Goal: Task Accomplishment & Management: Manage account settings

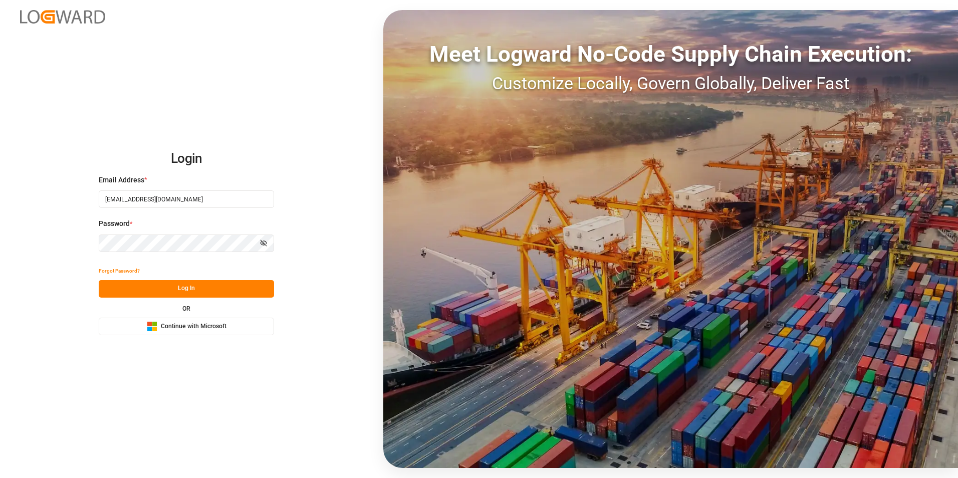
drag, startPoint x: 206, startPoint y: 203, endPoint x: 208, endPoint y: 197, distance: 6.1
click at [206, 203] on input "servicecenter_017@leschaco.com" at bounding box center [186, 199] width 175 height 18
type input "sct_evonikoil-gas_booking@leschaco.com"
click at [47, 260] on div "Login Email Address * sct_evonikoil-gas_booking@leschaco.com Password * Show pa…" at bounding box center [479, 239] width 958 height 478
click at [134, 290] on button "Log In" at bounding box center [186, 289] width 175 height 18
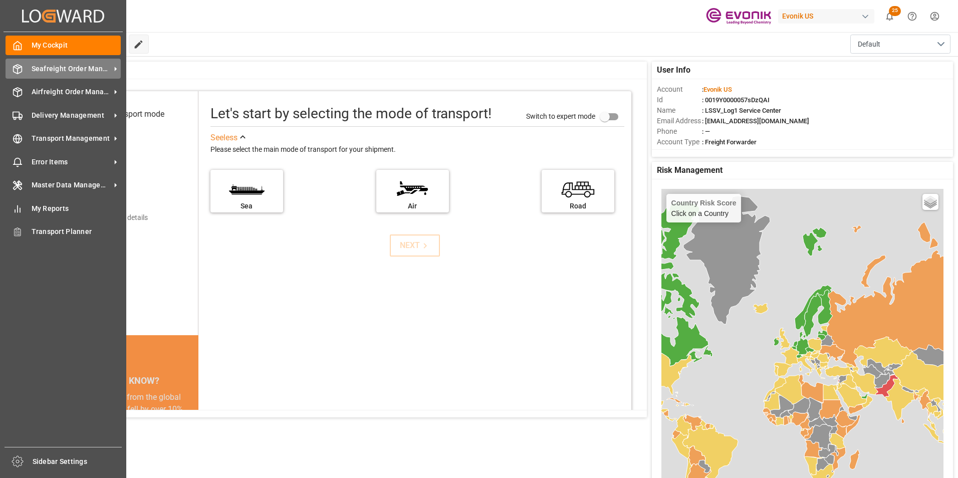
click at [19, 64] on icon at bounding box center [18, 69] width 10 height 10
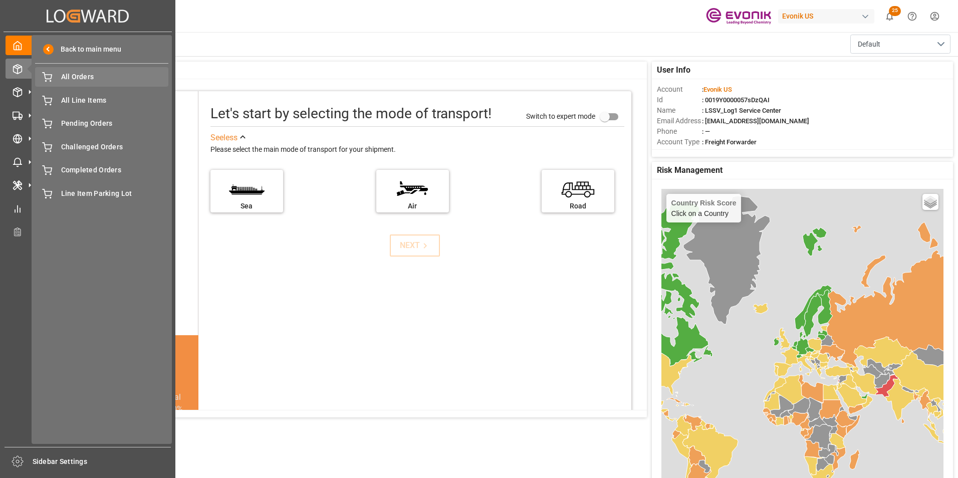
click at [75, 79] on span "All Orders" at bounding box center [115, 77] width 108 height 11
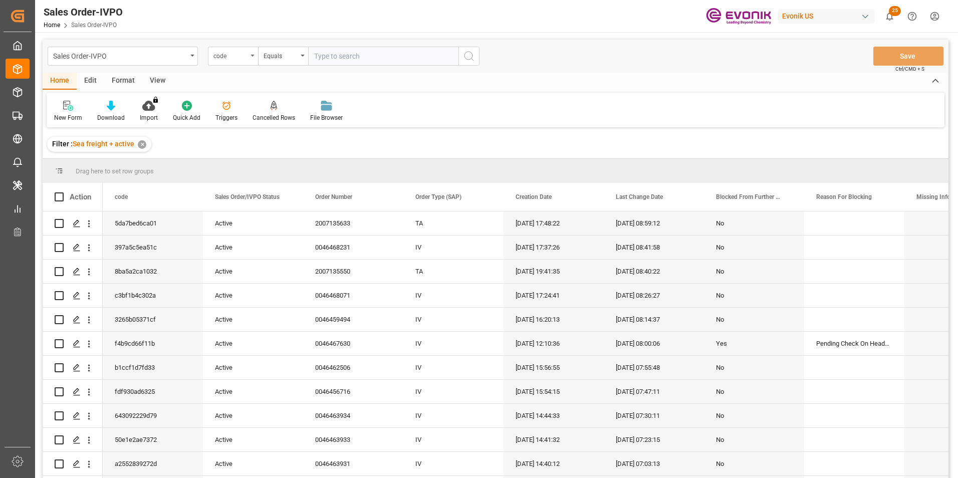
click at [245, 58] on div "code" at bounding box center [230, 55] width 34 height 12
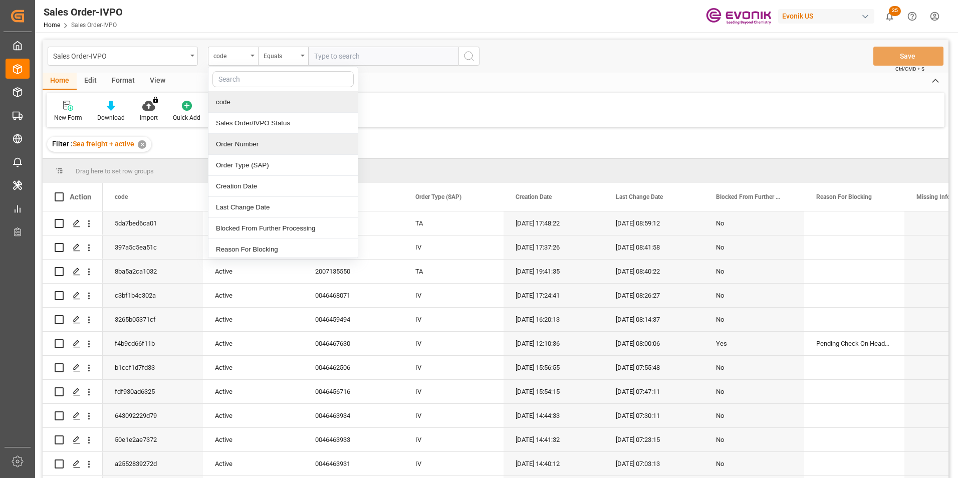
click at [246, 148] on div "Order Number" at bounding box center [282, 144] width 149 height 21
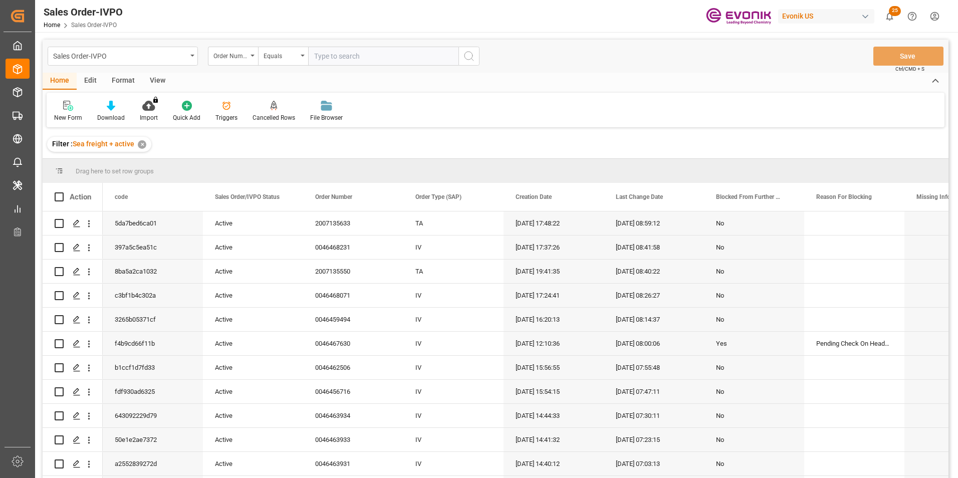
click at [379, 56] on input "text" at bounding box center [383, 56] width 150 height 19
type input "v"
paste input "2007132963"
type input "2007132963"
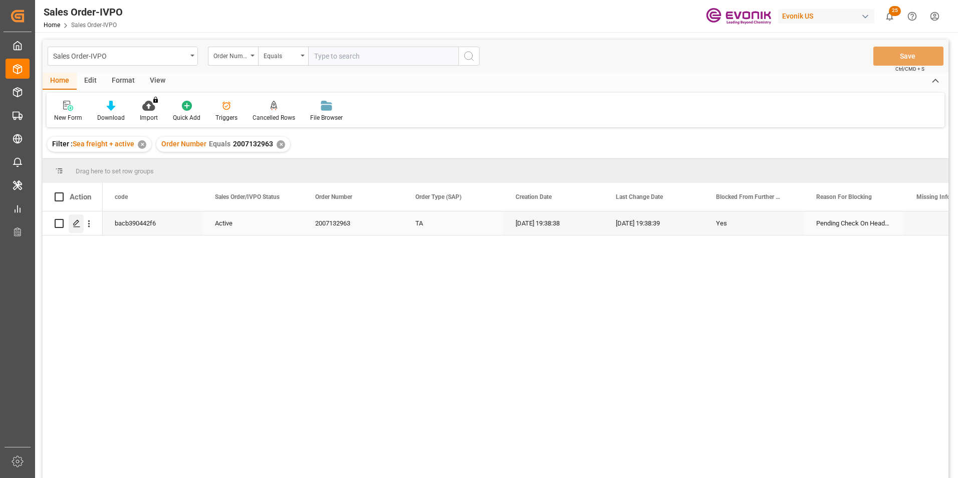
click at [74, 223] on polygon "Press SPACE to select this row." at bounding box center [76, 222] width 5 height 5
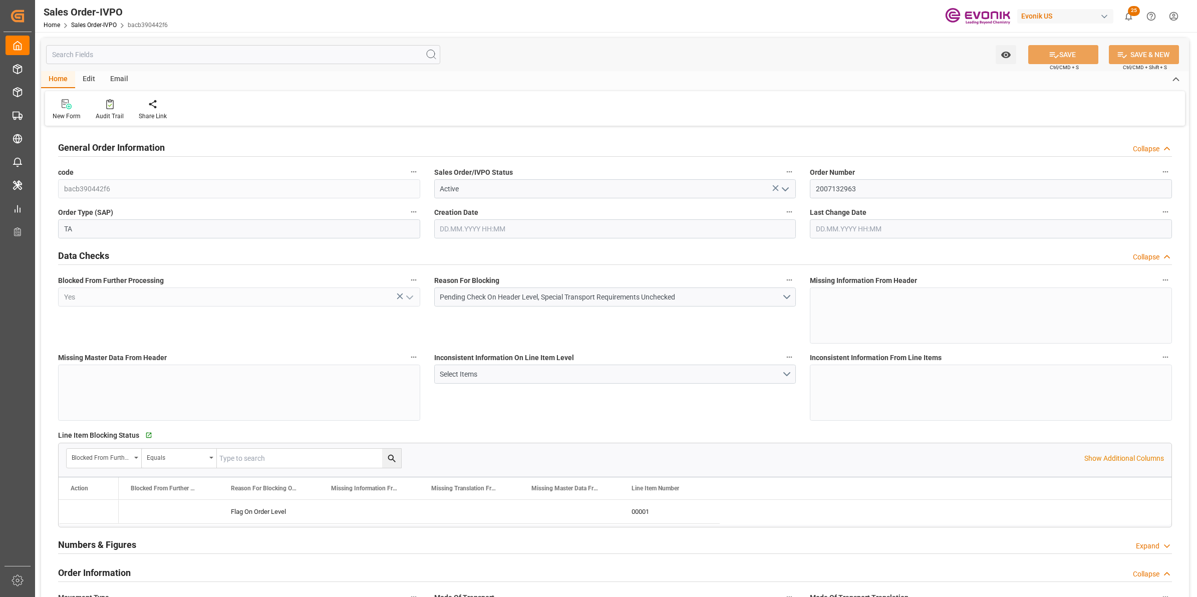
type input "SGSIN"
type input "0"
type input "1"
type input "15440"
type input "13.08.2025 19:38"
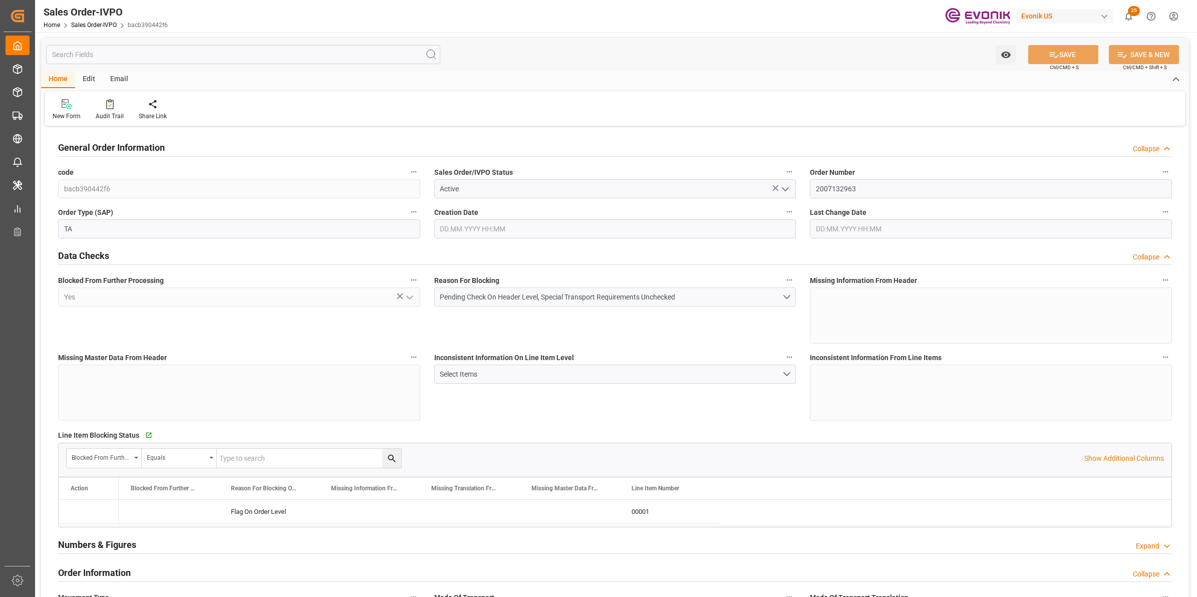
type input "13.08.2025 19:38"
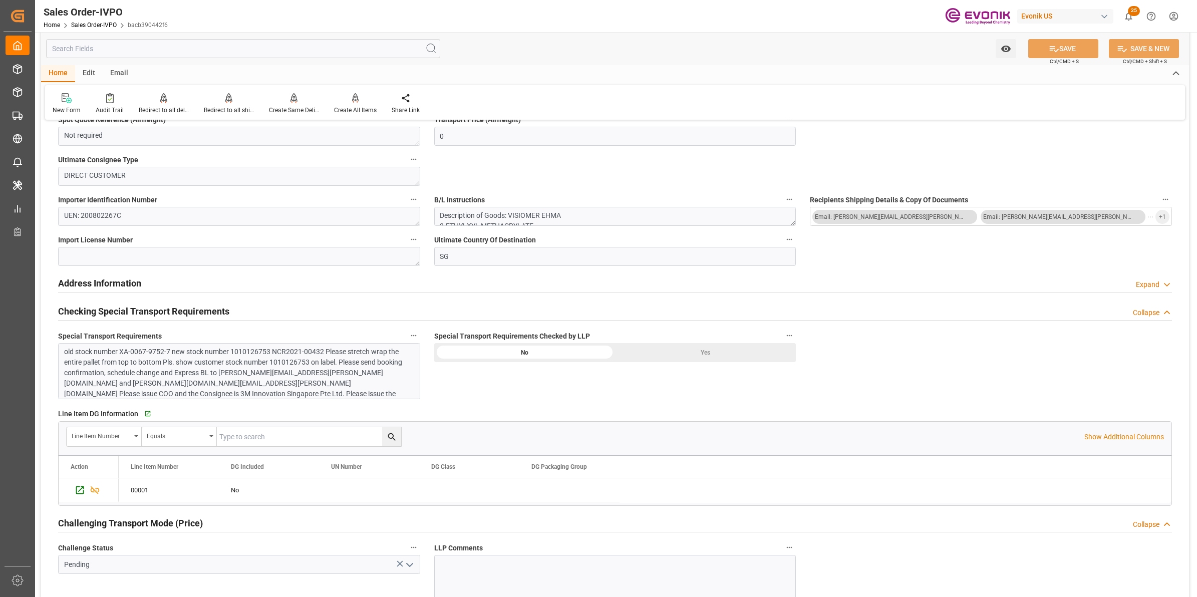
scroll to position [1002, 0]
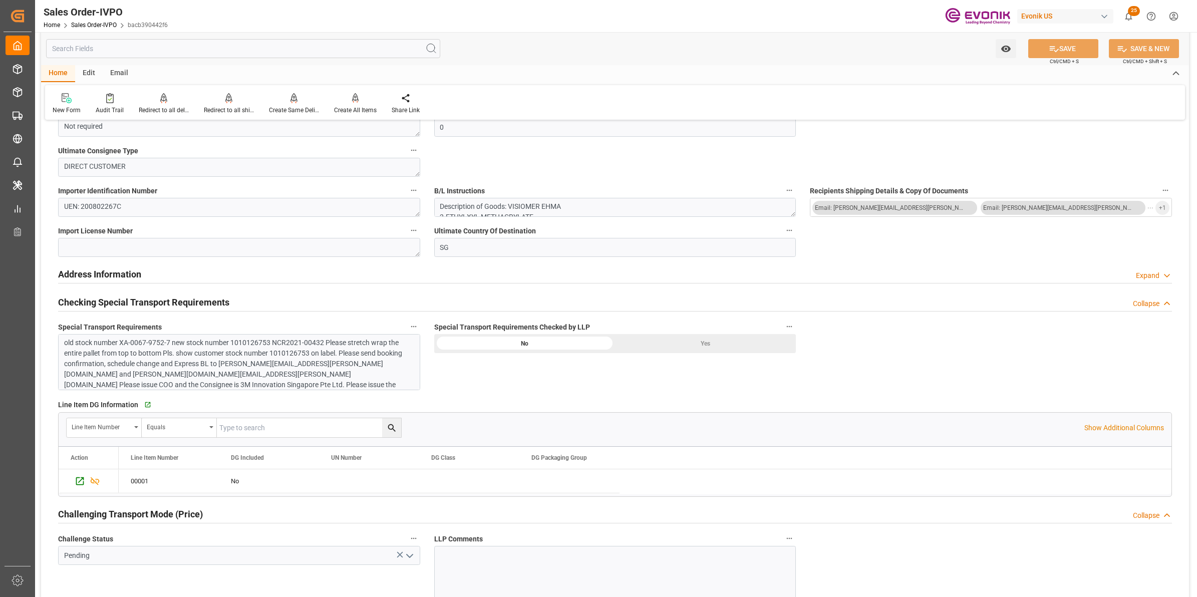
click at [678, 347] on div "Yes" at bounding box center [705, 343] width 181 height 19
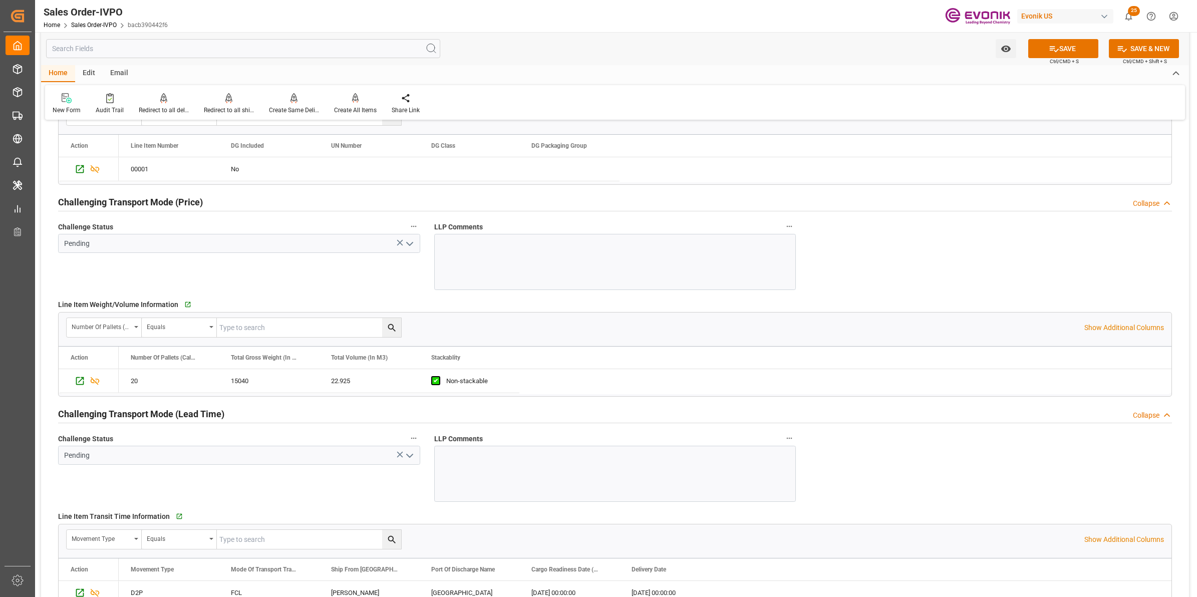
scroll to position [1315, 0]
click at [411, 458] on icon "open menu" at bounding box center [410, 455] width 12 height 12
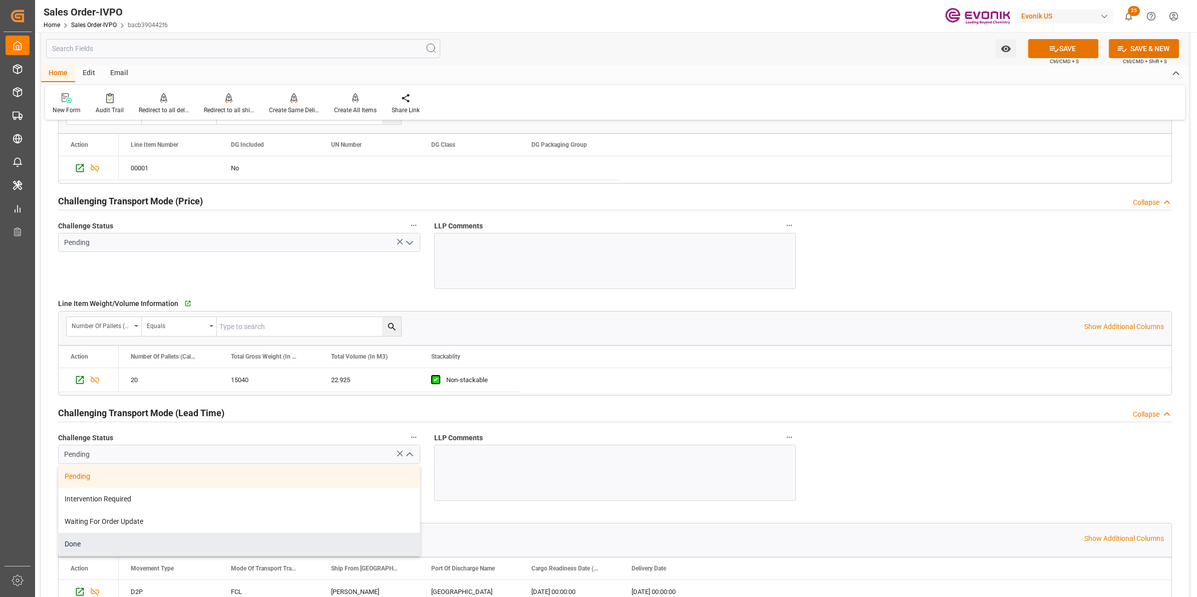
click at [95, 477] on div "Done" at bounding box center [239, 544] width 361 height 23
type input "Done"
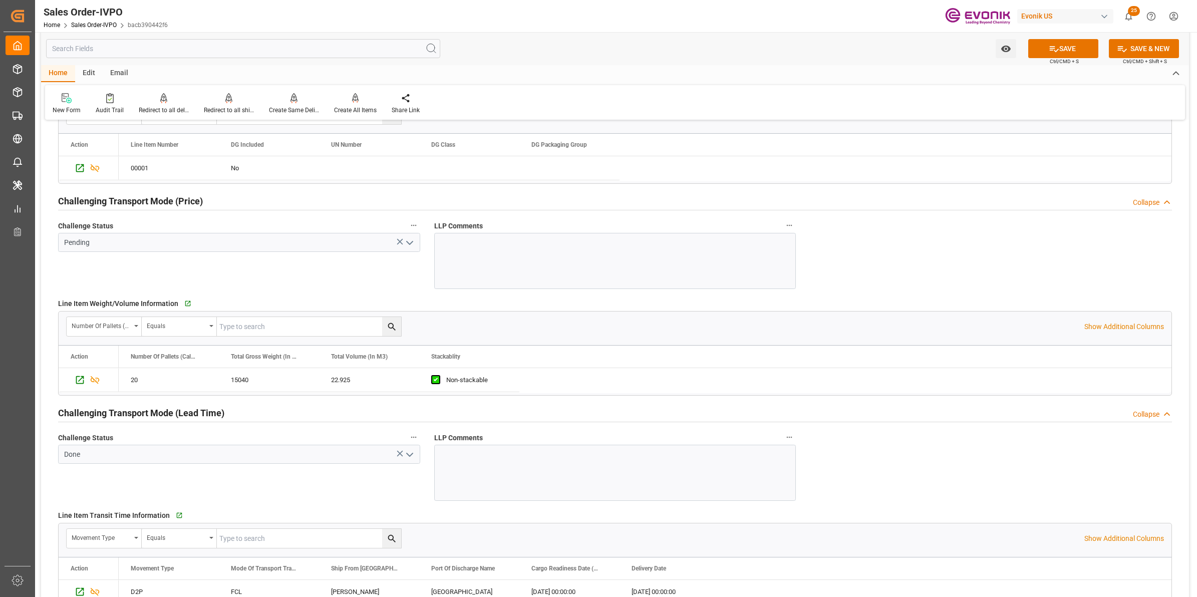
click at [414, 245] on icon "open menu" at bounding box center [410, 243] width 12 height 12
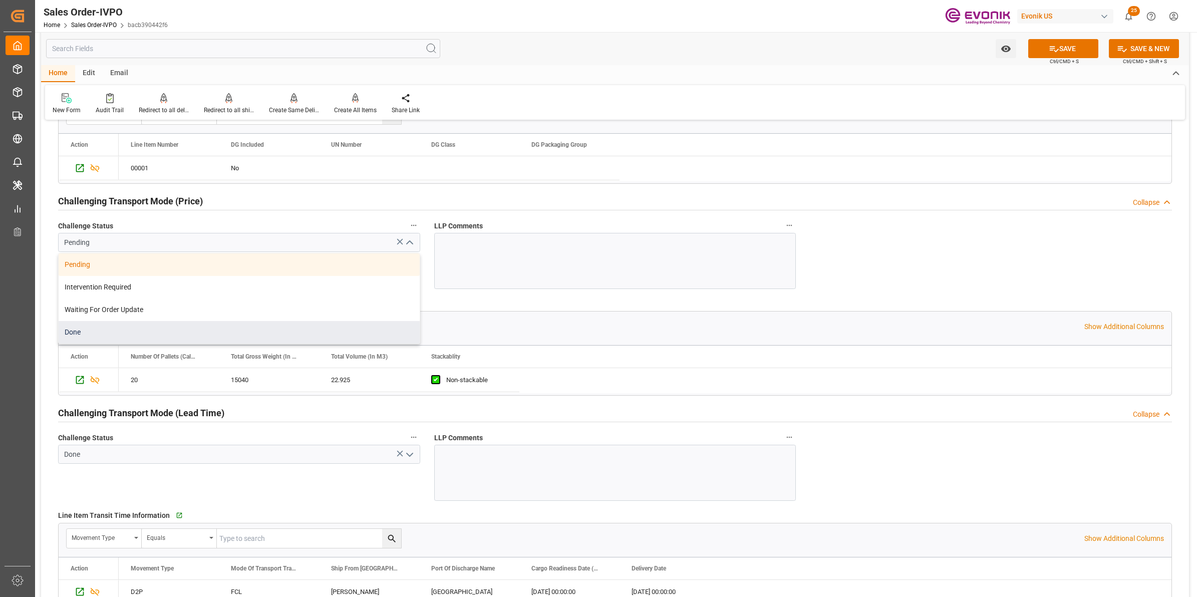
click at [159, 337] on div "Done" at bounding box center [239, 332] width 361 height 23
type input "Done"
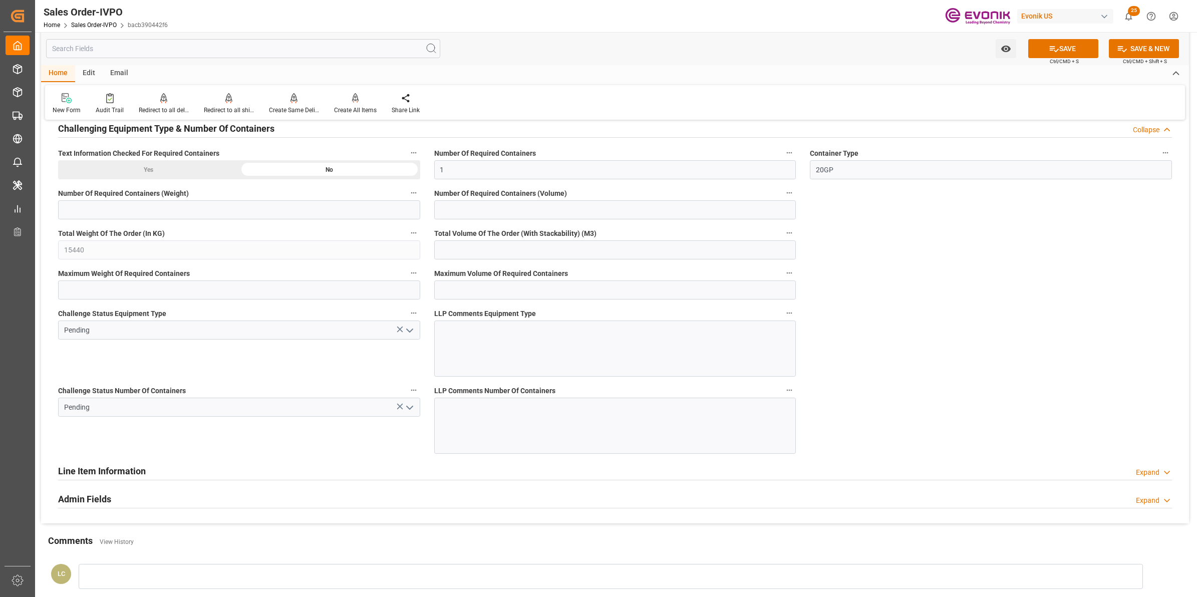
scroll to position [1816, 0]
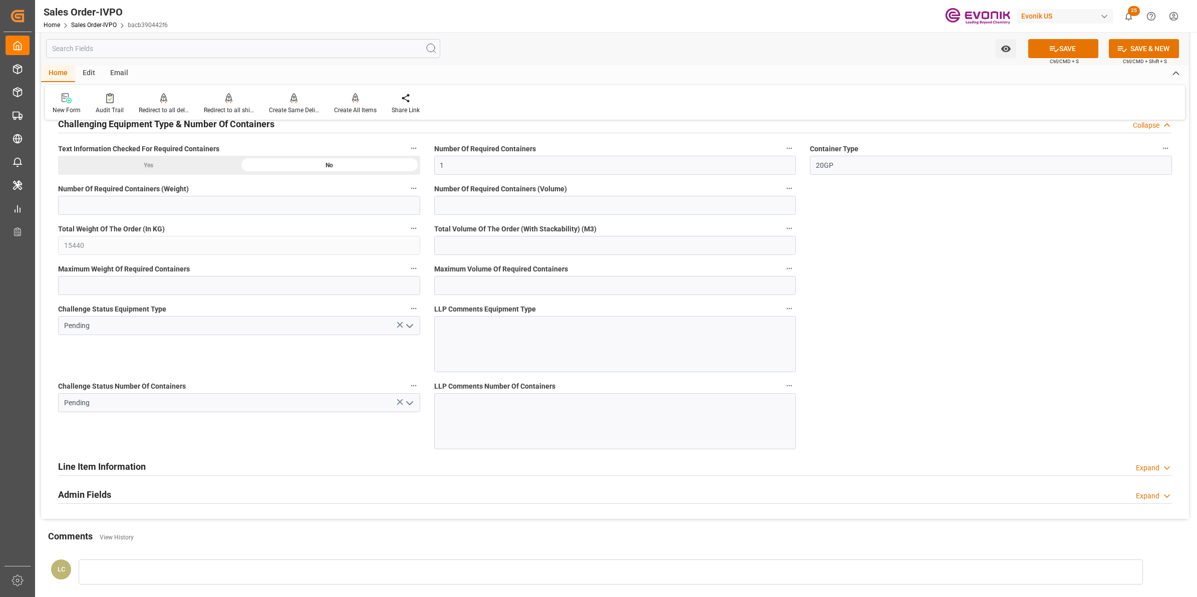
click at [410, 328] on polyline "open menu" at bounding box center [410, 326] width 6 height 3
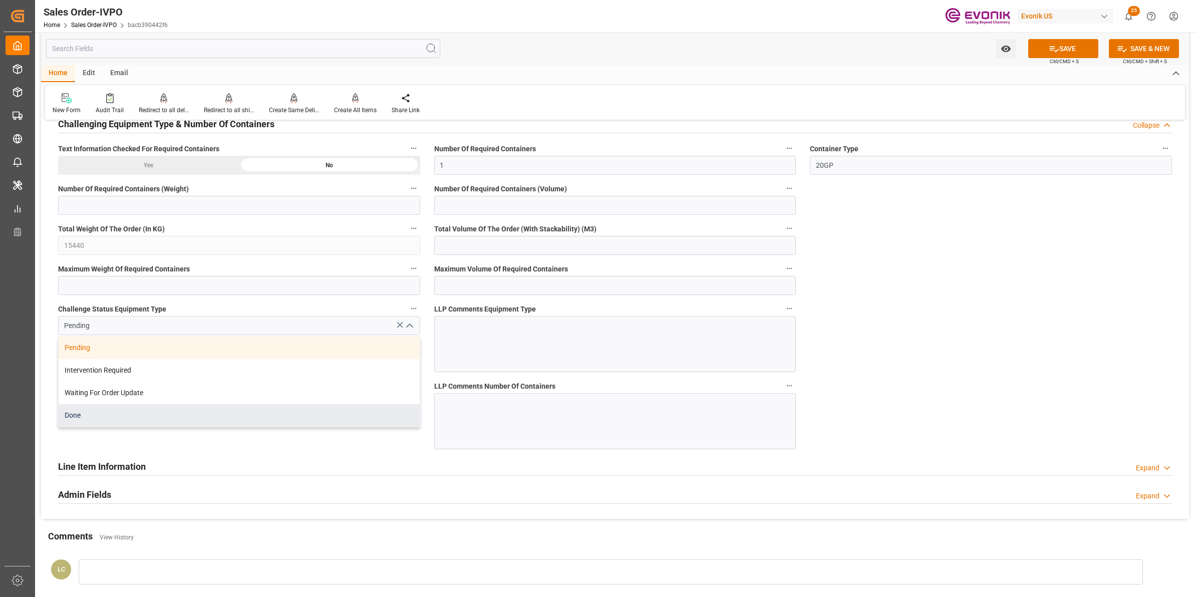
click at [86, 421] on div "Done" at bounding box center [239, 415] width 361 height 23
type input "Done"
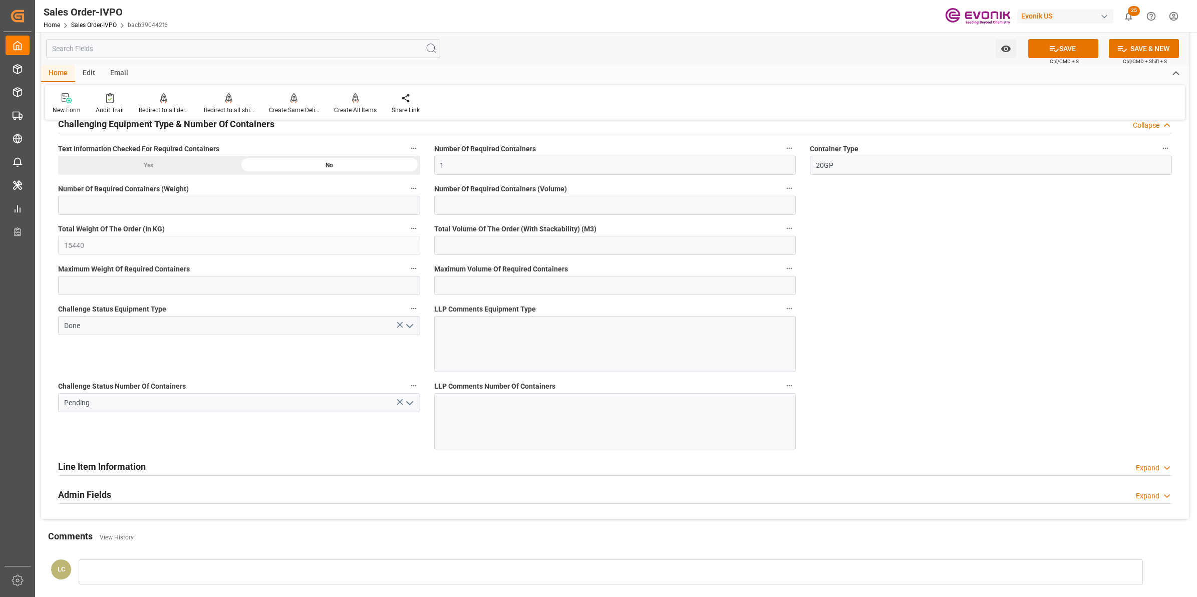
drag, startPoint x: 276, startPoint y: 439, endPoint x: 391, endPoint y: 432, distance: 114.9
click at [284, 439] on div "Challenge Status Number Of Containers Pending" at bounding box center [239, 414] width 376 height 77
click at [413, 406] on icon "open menu" at bounding box center [410, 403] width 12 height 12
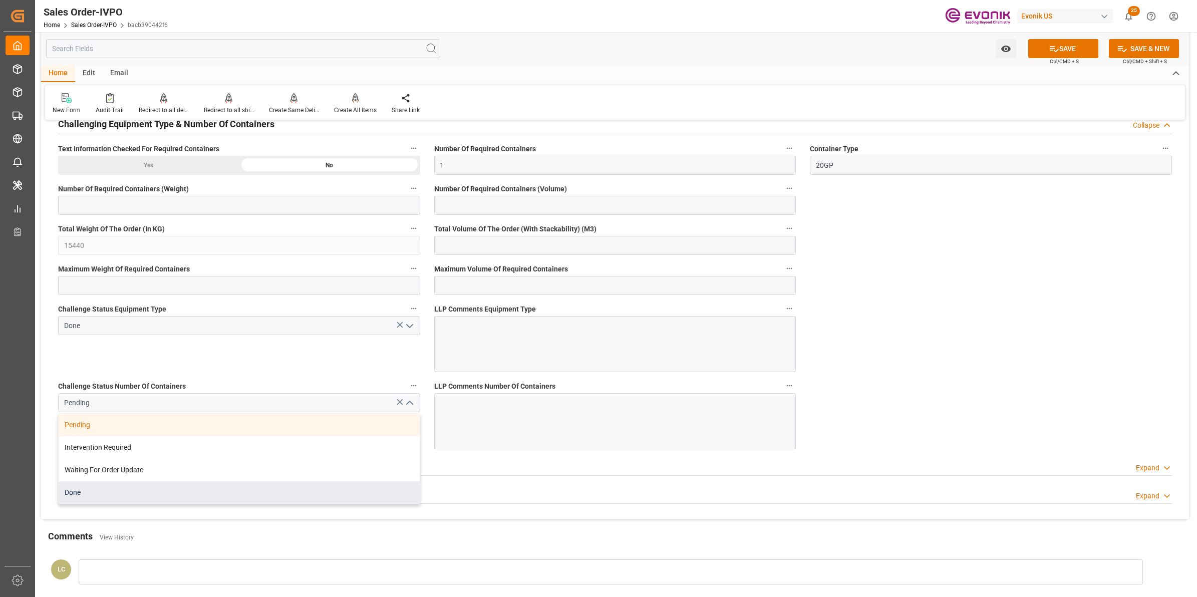
click at [106, 477] on div "Done" at bounding box center [239, 492] width 361 height 23
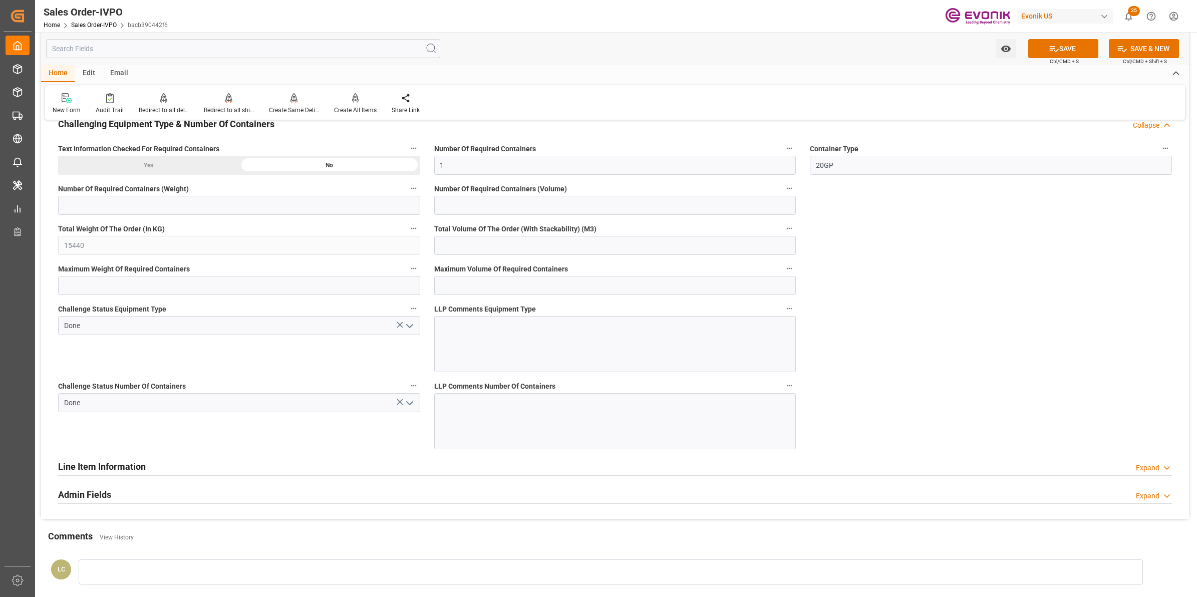
type input "Done"
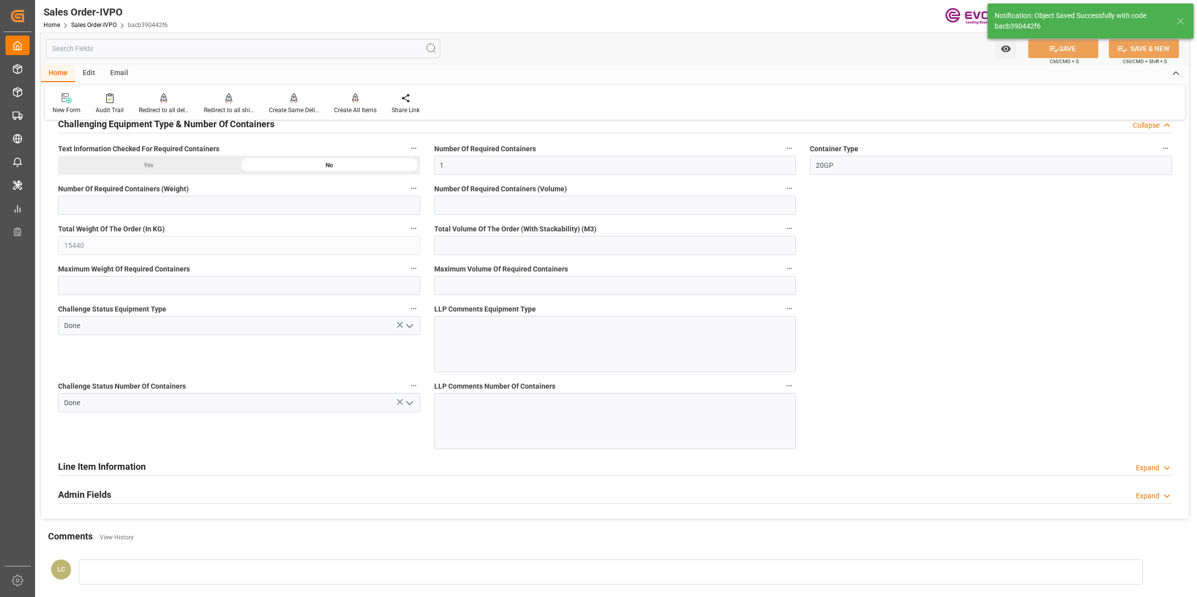
type input "14.08.2025 09:00"
type input "No"
type input "1"
type input "2"
type input "45.85"
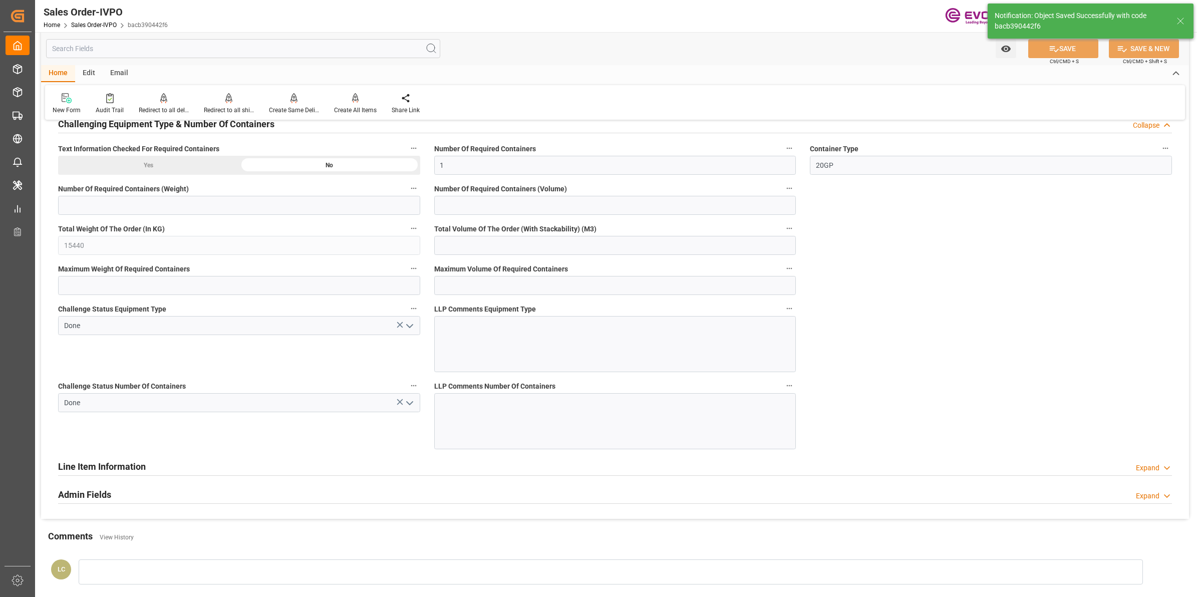
type input "17000"
type input "30"
click at [360, 106] on div "Create All Items" at bounding box center [355, 110] width 43 height 9
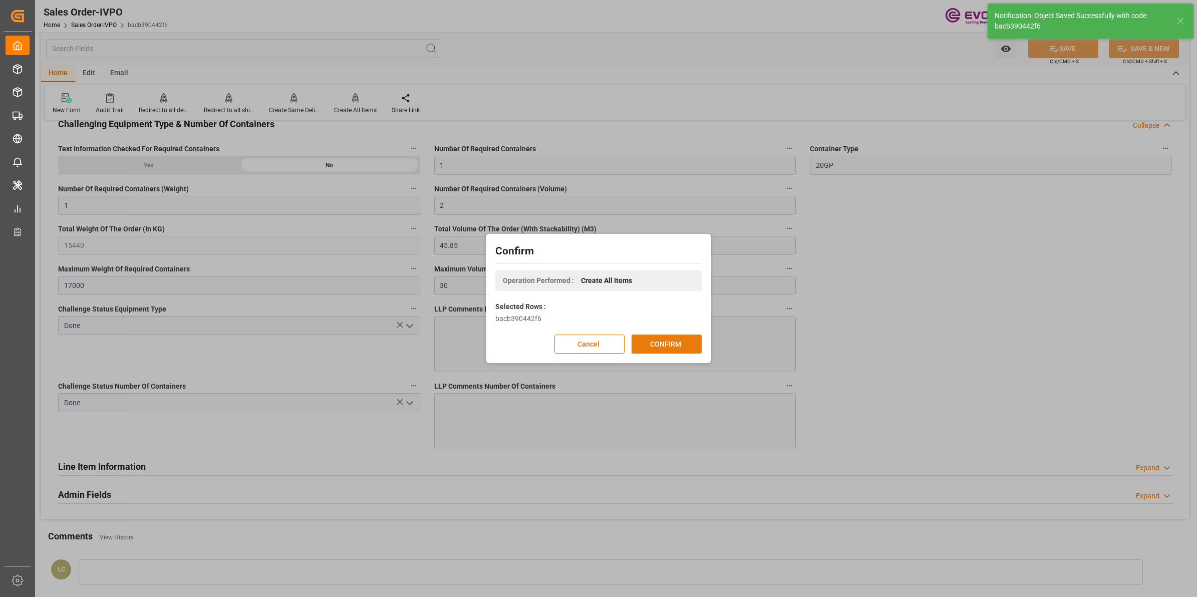
click at [677, 345] on button "CONFIRM" at bounding box center [667, 344] width 70 height 19
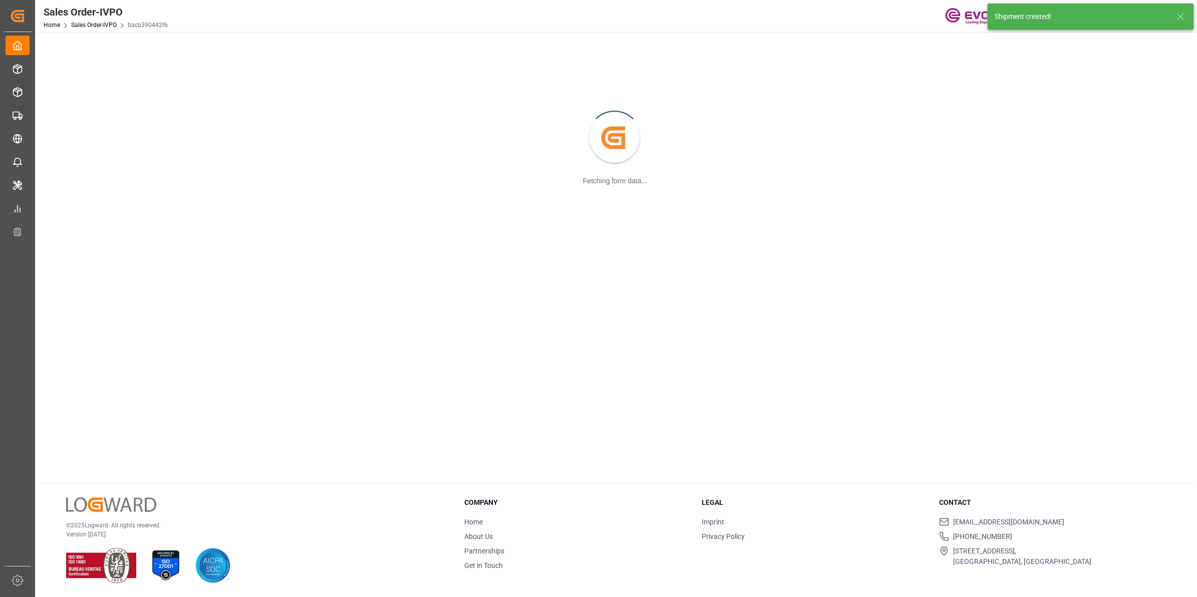
scroll to position [108, 0]
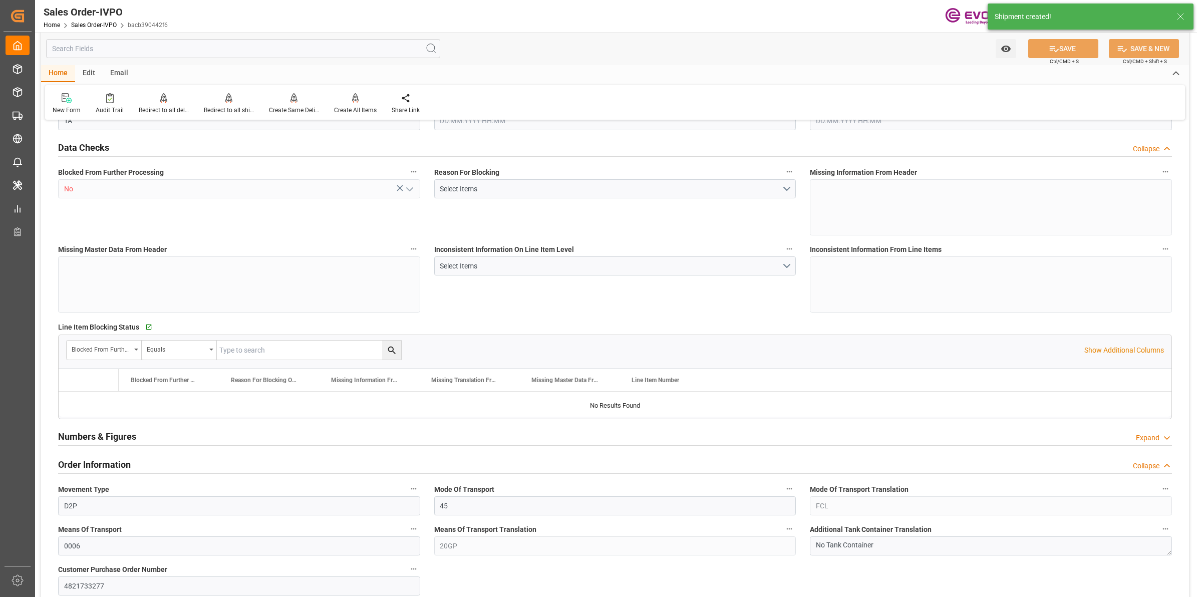
type input "SGSIN"
type input "0"
type input "1"
type input "2"
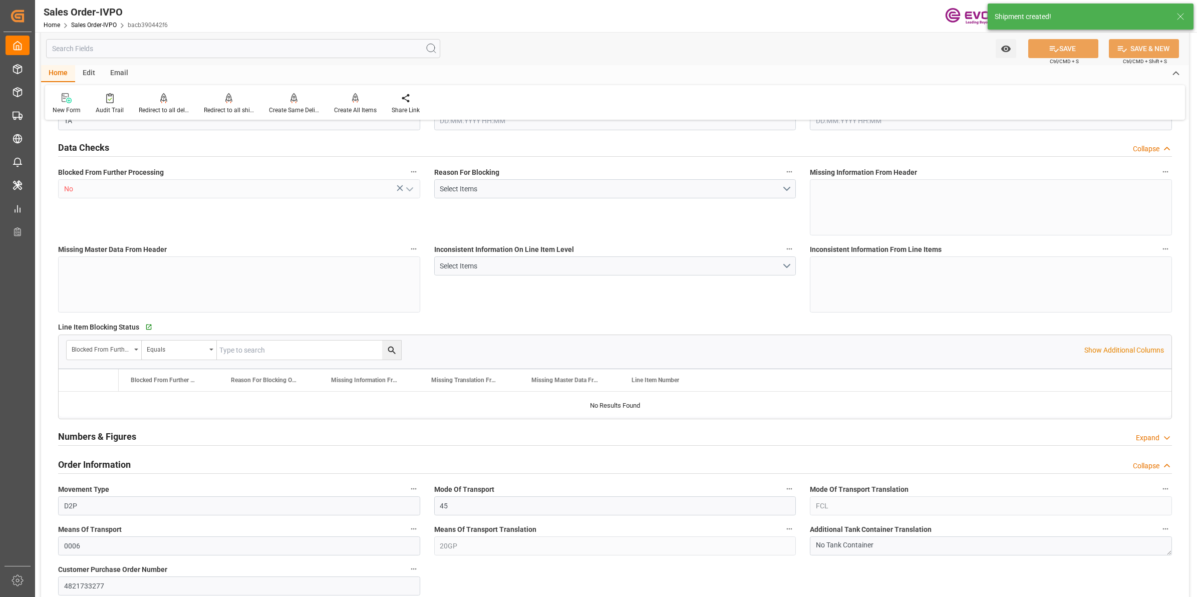
type input "15440"
type input "45.85"
type input "17000"
type input "30"
type input "13.08.2025 19:38"
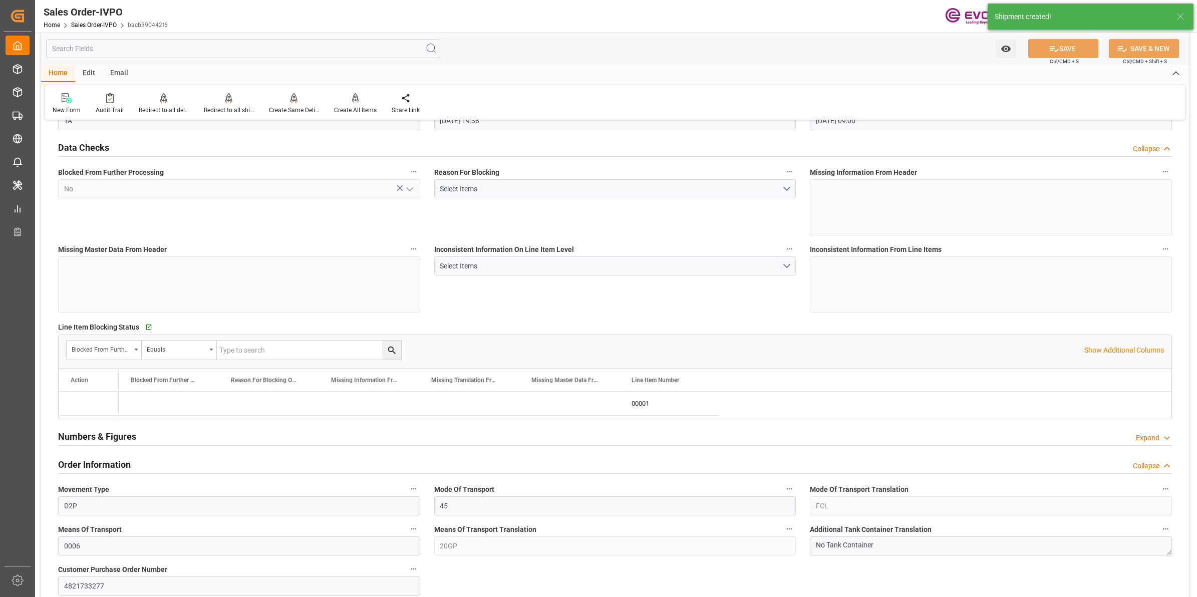
type input "14.08.2025 09:00"
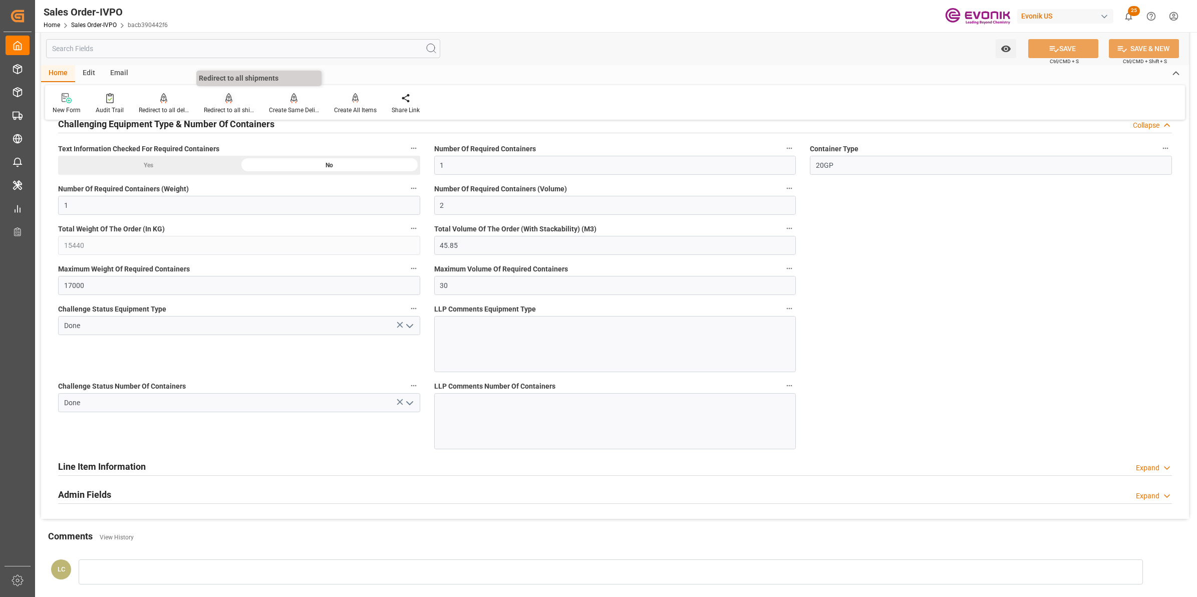
click at [235, 104] on div "Redirect to all shipments" at bounding box center [228, 104] width 65 height 22
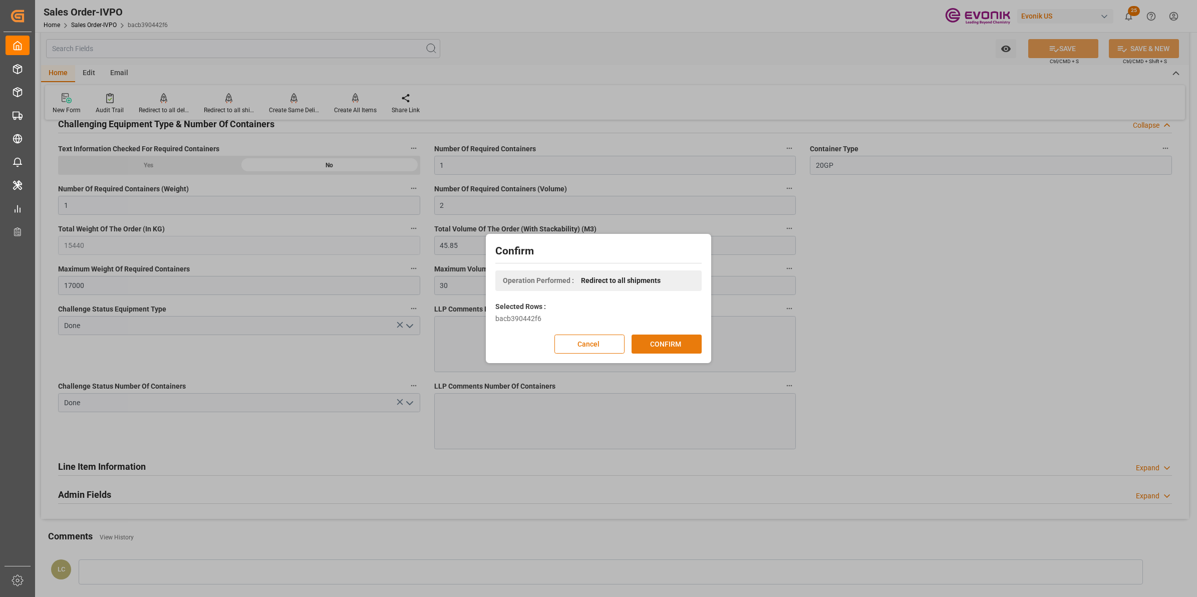
click at [660, 339] on button "CONFIRM" at bounding box center [667, 344] width 70 height 19
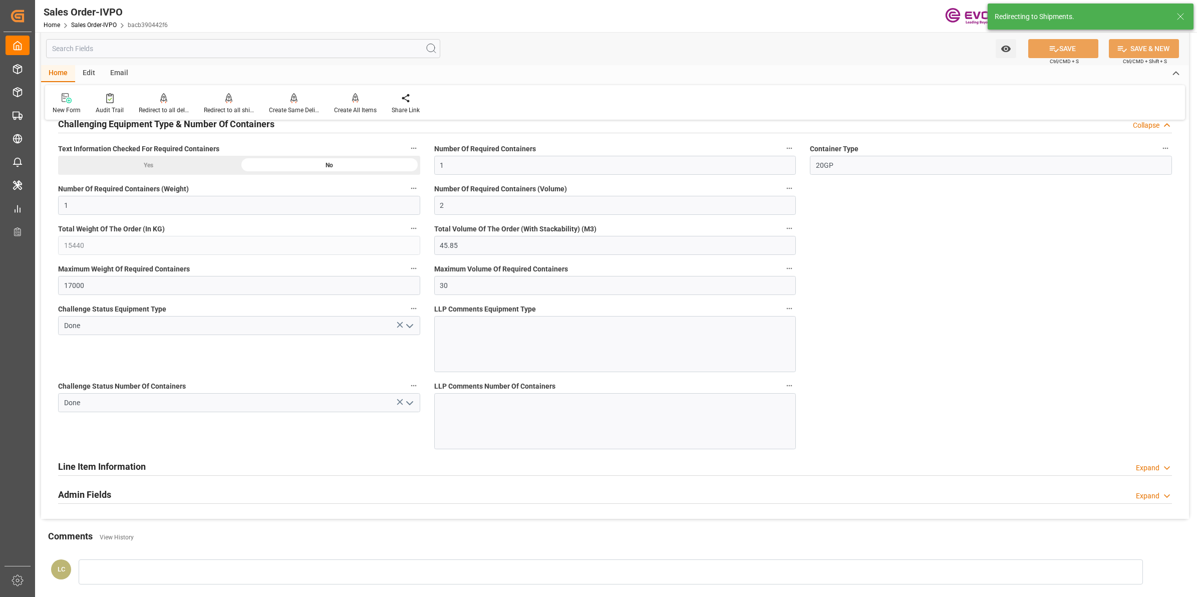
type input "SGSIN"
type input "0"
type input "1"
type input "2"
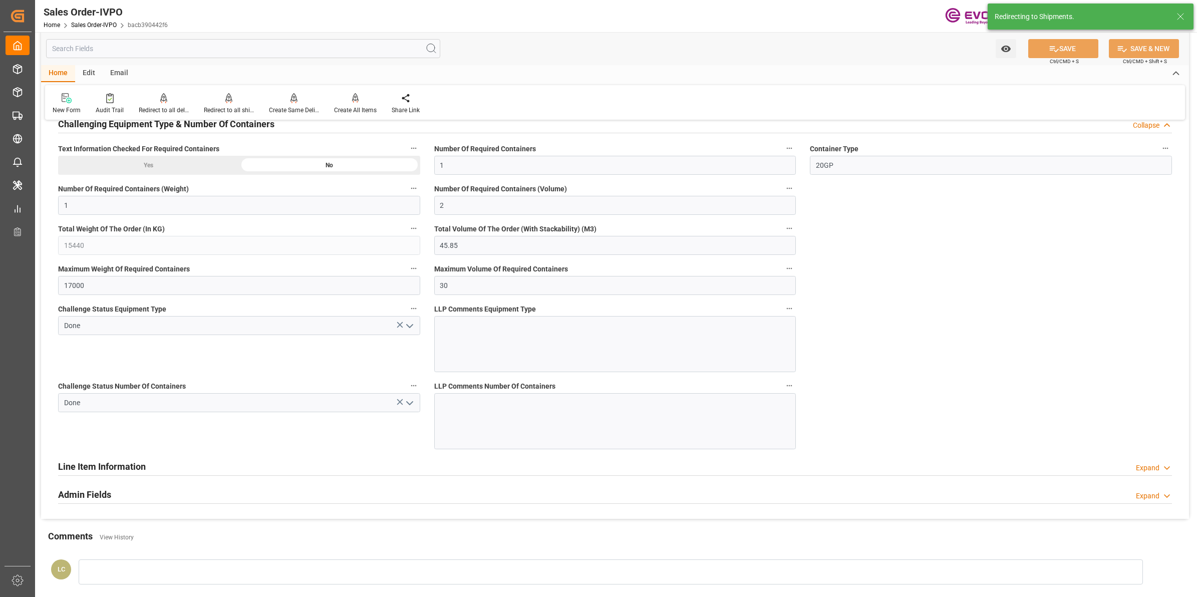
type input "15440"
type input "45.85"
type input "17000"
type input "30"
type input "13.08.2025 19:38"
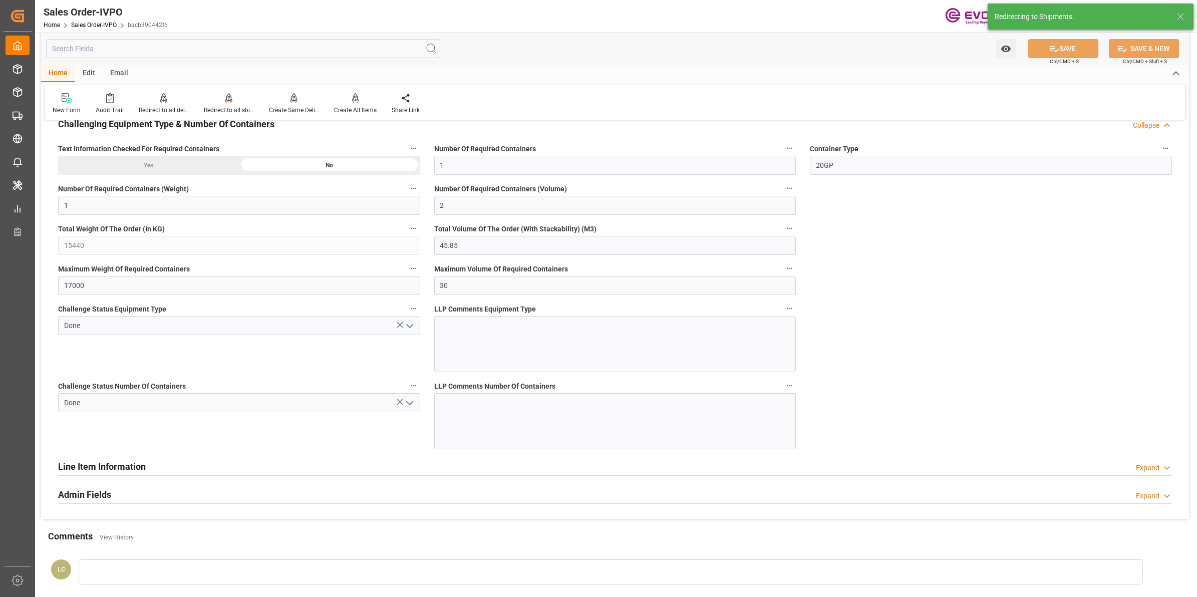
type input "14.08.2025 09:00"
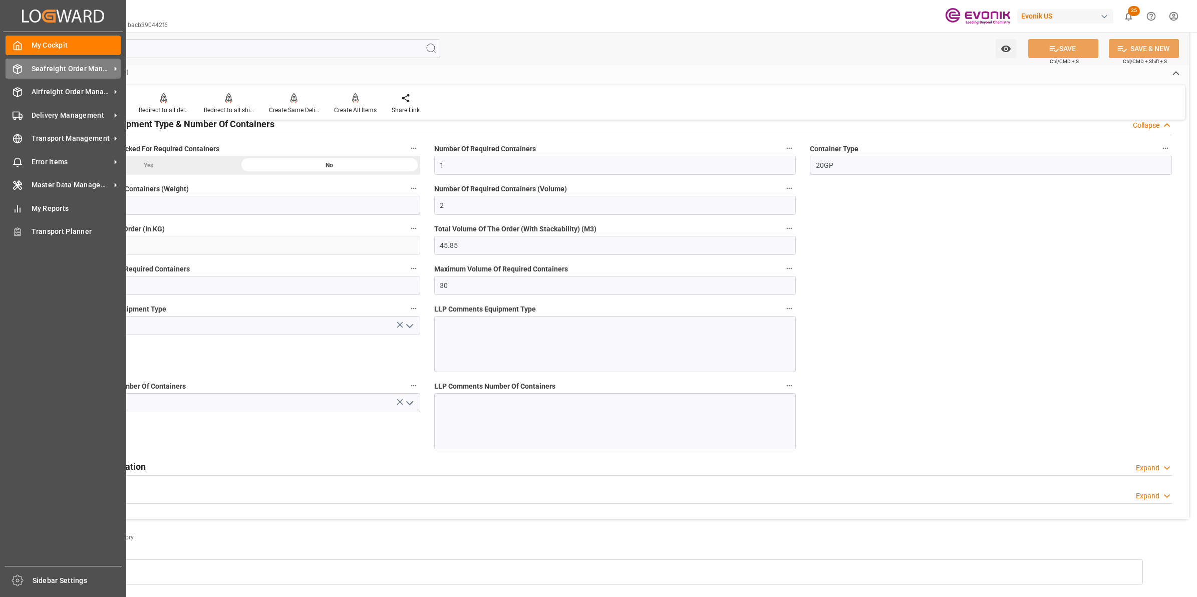
click at [24, 68] on div "Seafreight Order Management Seafreight Order Management" at bounding box center [63, 69] width 115 height 20
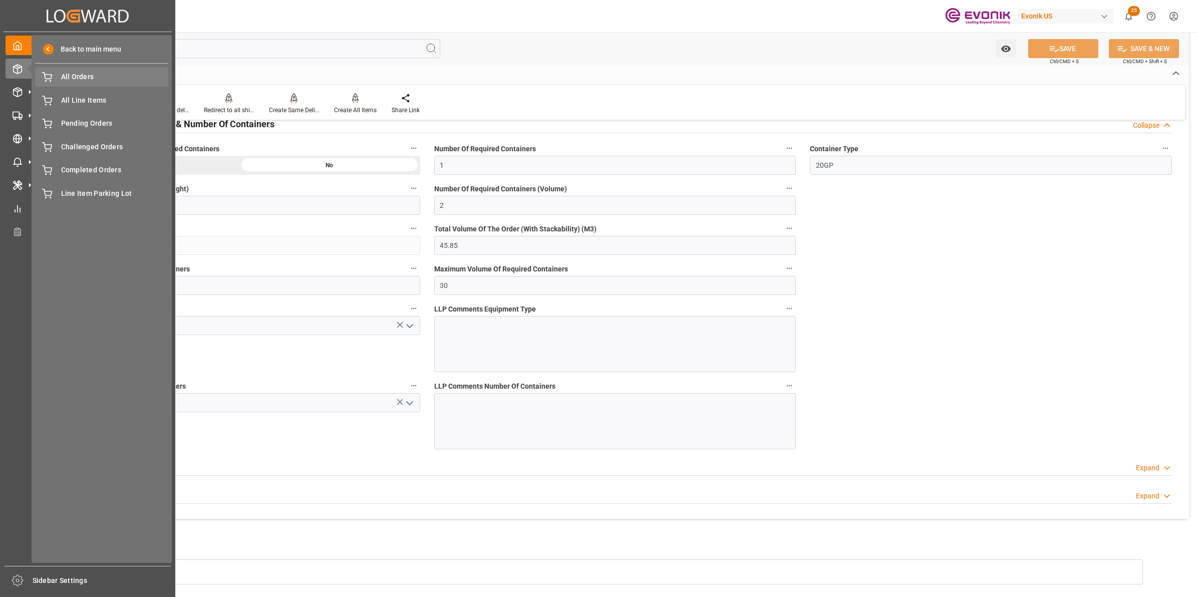
click at [114, 81] on span "All Orders" at bounding box center [115, 77] width 108 height 11
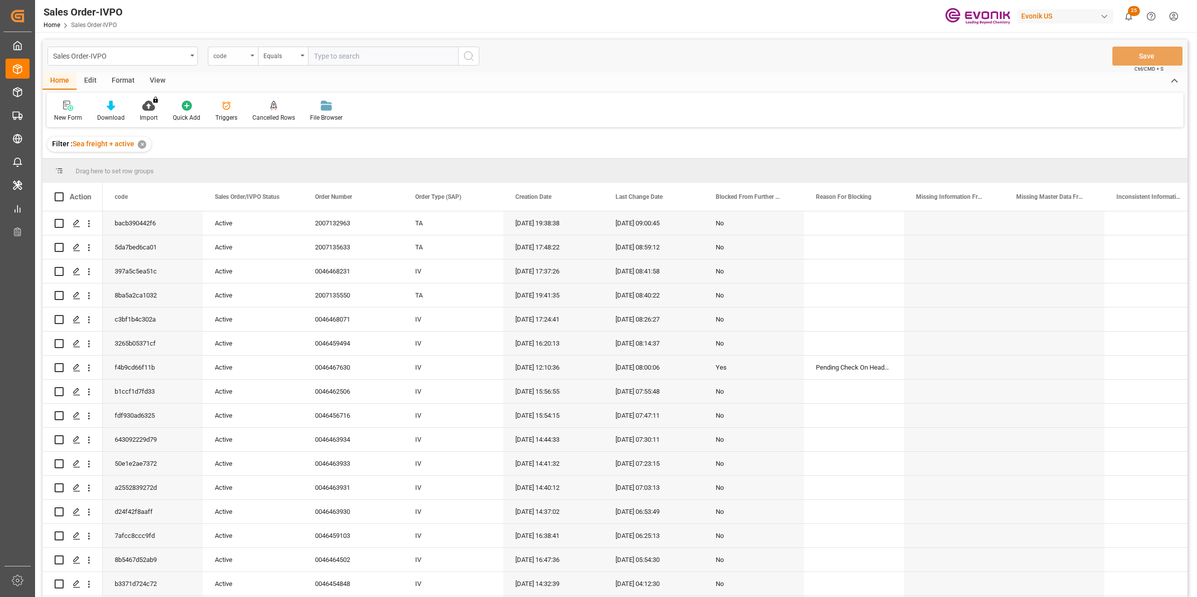
click at [226, 62] on div "code" at bounding box center [233, 56] width 50 height 19
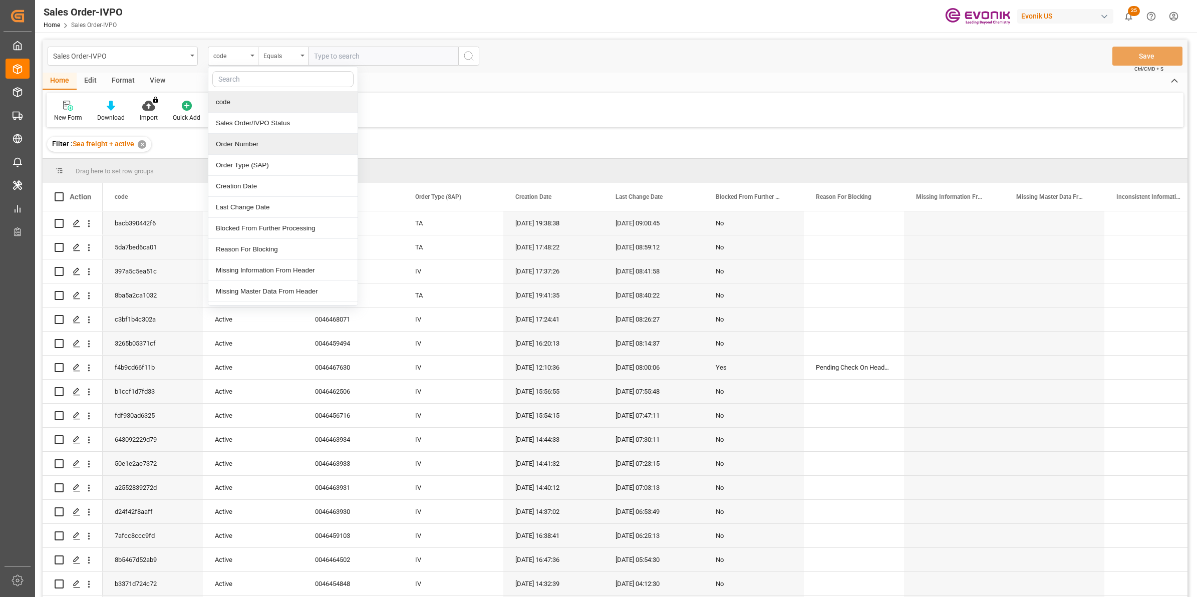
click at [244, 142] on div "Order Number" at bounding box center [282, 144] width 149 height 21
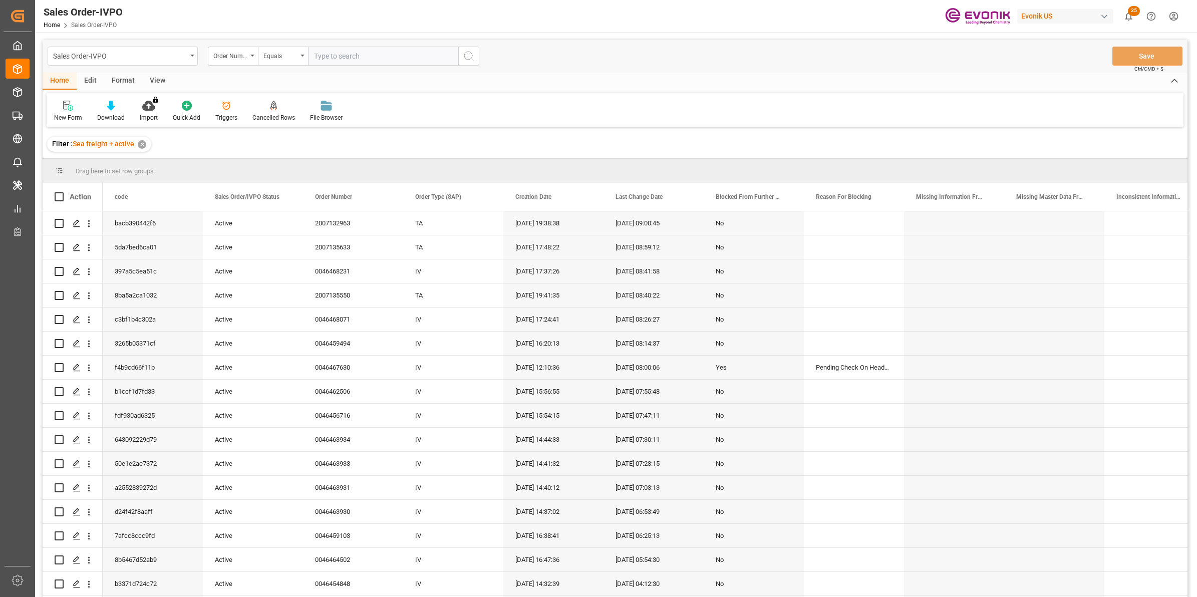
click at [381, 51] on input "text" at bounding box center [383, 56] width 150 height 19
paste input "0046466893"
type input "0046466893"
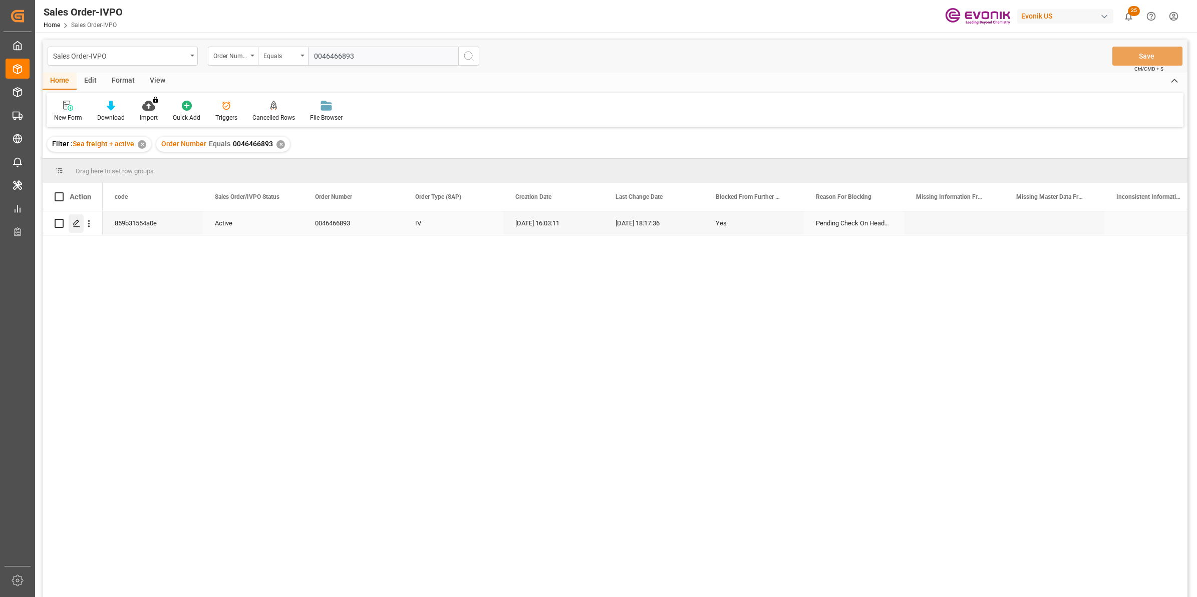
type input "0046466893"
click at [81, 227] on div "Press SPACE to select this row." at bounding box center [76, 223] width 15 height 19
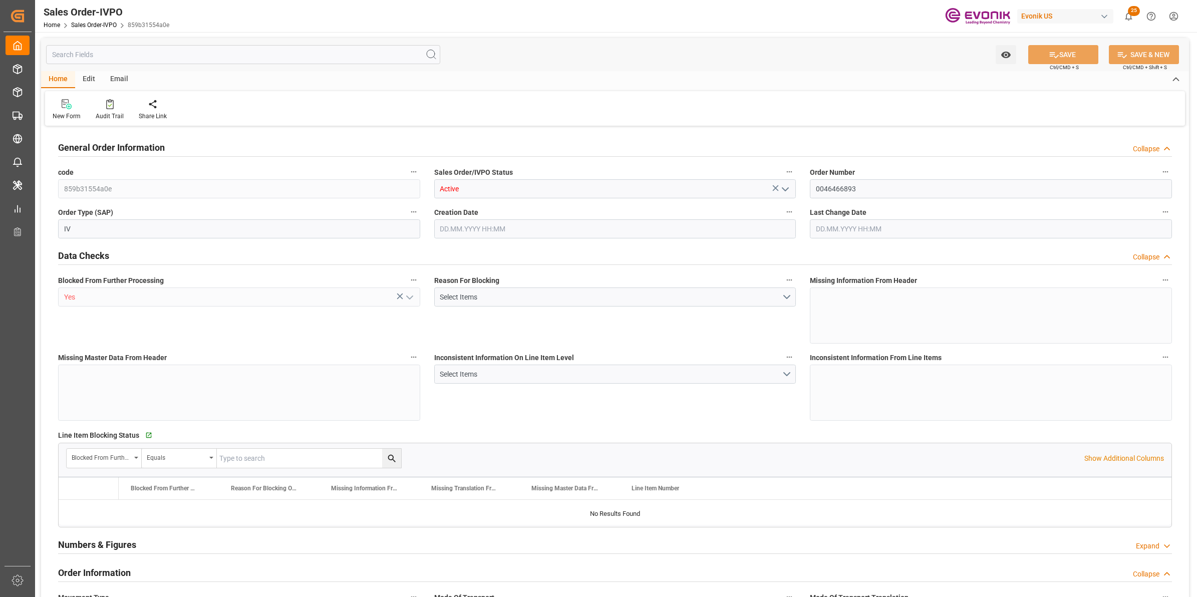
type input "CNTXG"
type input "0"
type input "1"
type input "2"
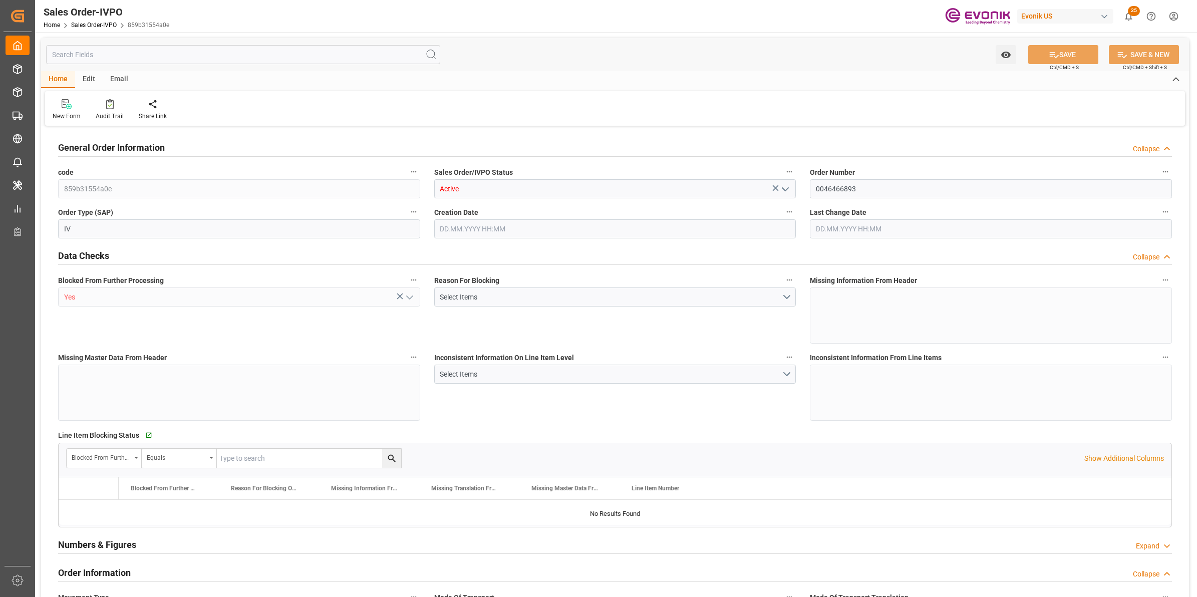
type input "16000"
type input "52.8408"
type input "17000"
type input "30"
type input "[DATE] 16:03"
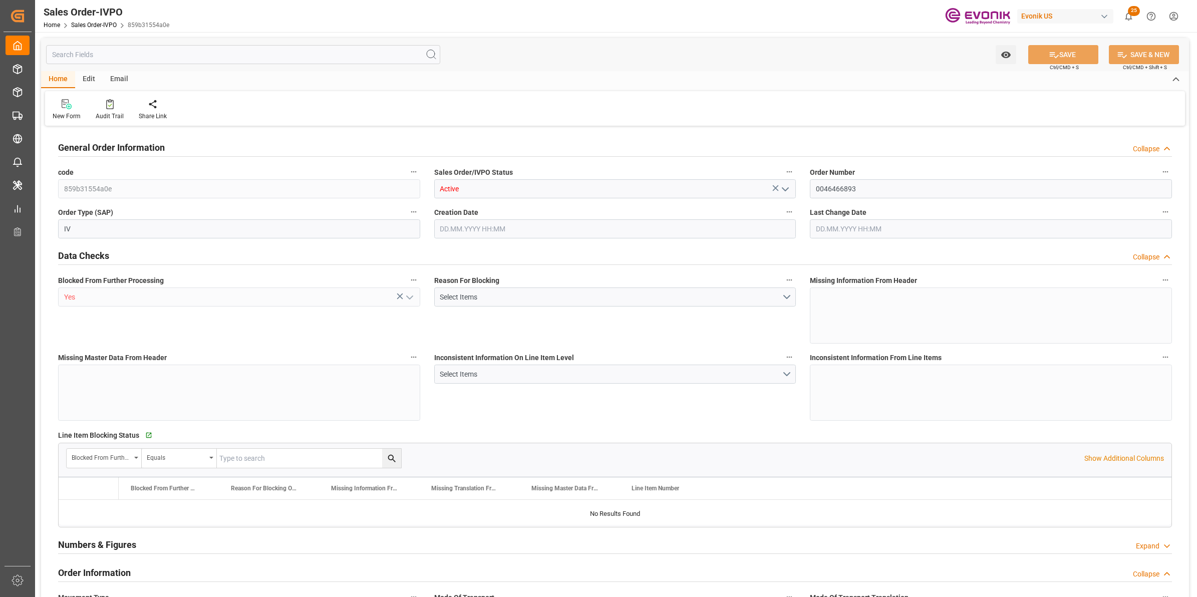
type input "13.08.2025 18:17"
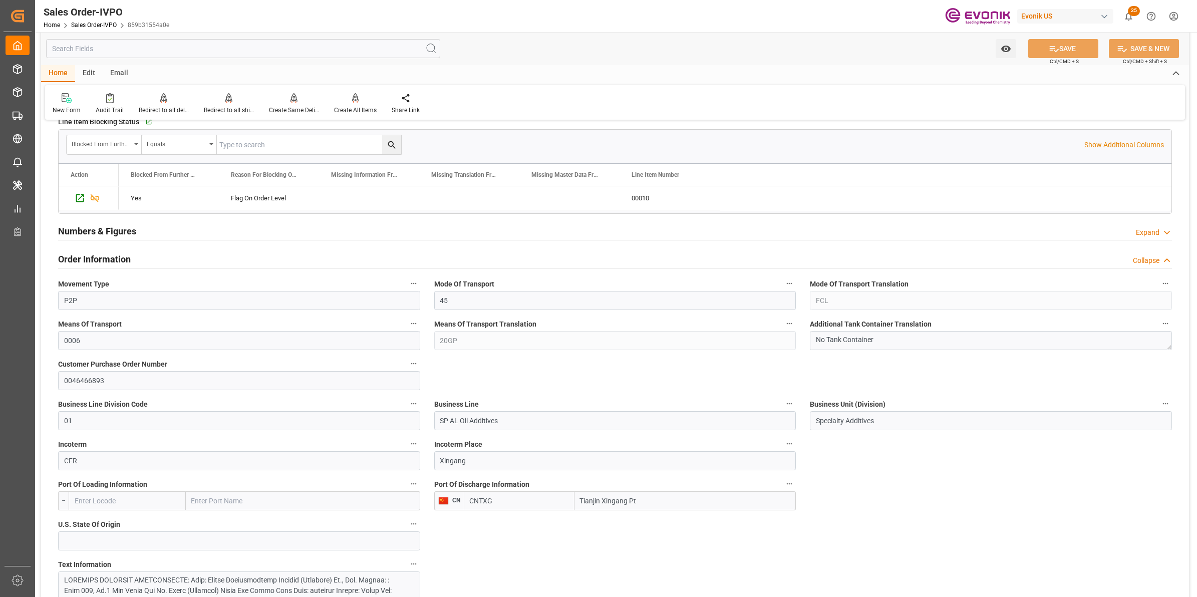
scroll to position [313, 0]
drag, startPoint x: 100, startPoint y: 306, endPoint x: 1, endPoint y: 293, distance: 100.0
click at [1, 293] on div "Created by potrace 1.15, written by Peter Selinger 2001-2017 Created by potrace…" at bounding box center [598, 298] width 1197 height 597
drag, startPoint x: 505, startPoint y: 413, endPoint x: 375, endPoint y: 387, distance: 132.9
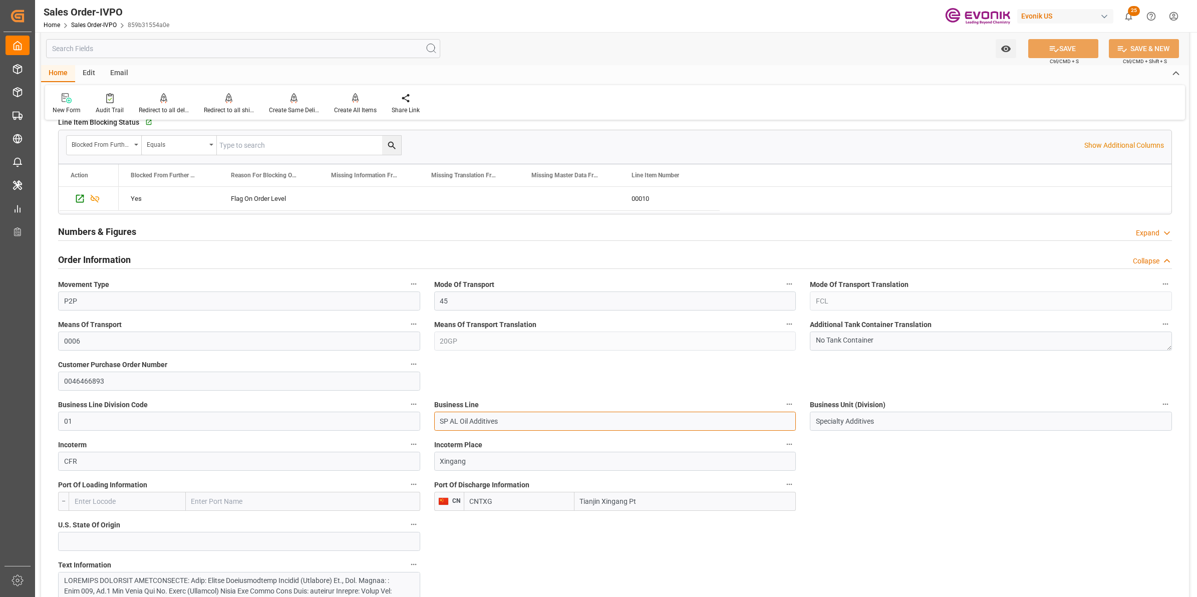
drag, startPoint x: 544, startPoint y: 483, endPoint x: 504, endPoint y: 467, distance: 43.2
click at [492, 477] on div "Port Of Discharge Information CN CNTXG Tianjin Xingang Pt" at bounding box center [615, 494] width 376 height 40
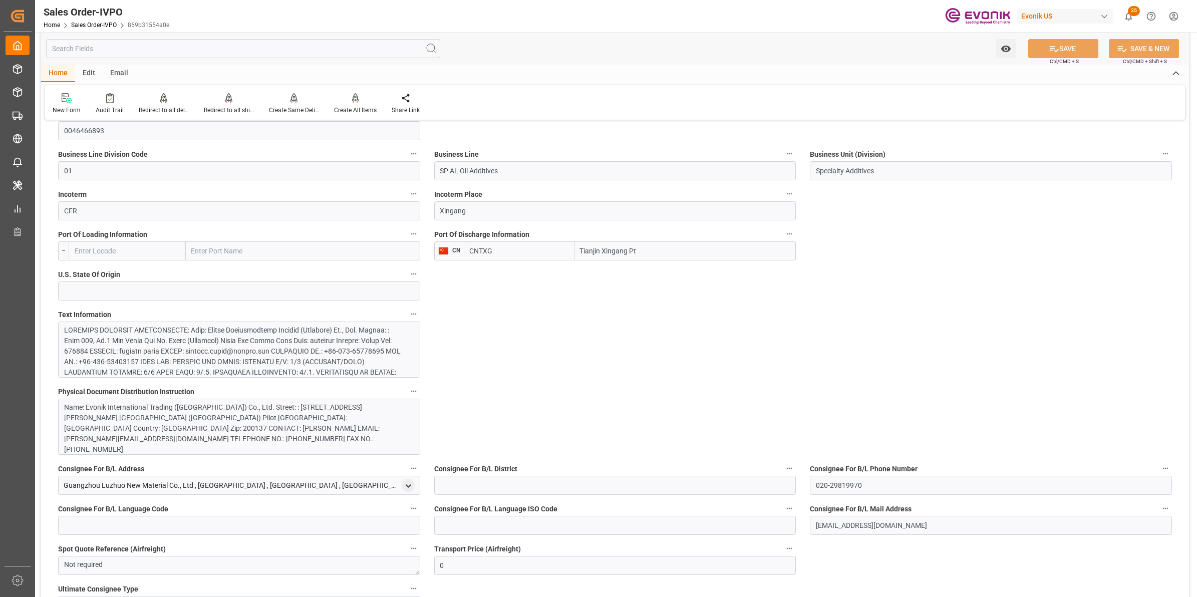
click at [302, 339] on div at bounding box center [234, 419] width 340 height 189
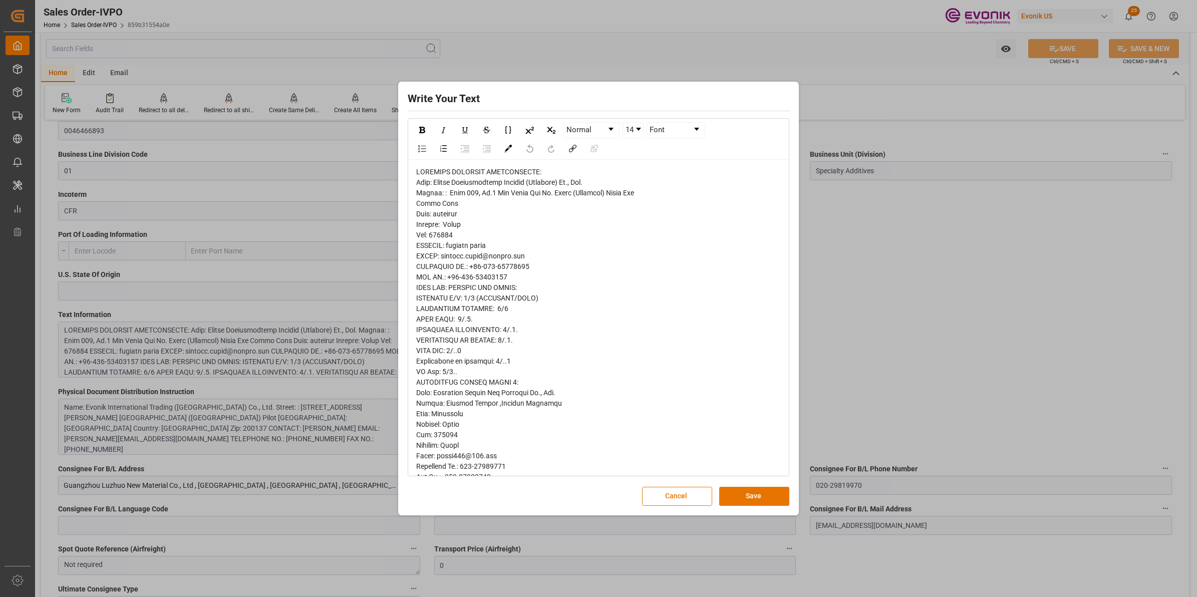
click at [613, 198] on div "rdw-editor" at bounding box center [598, 503] width 365 height 673
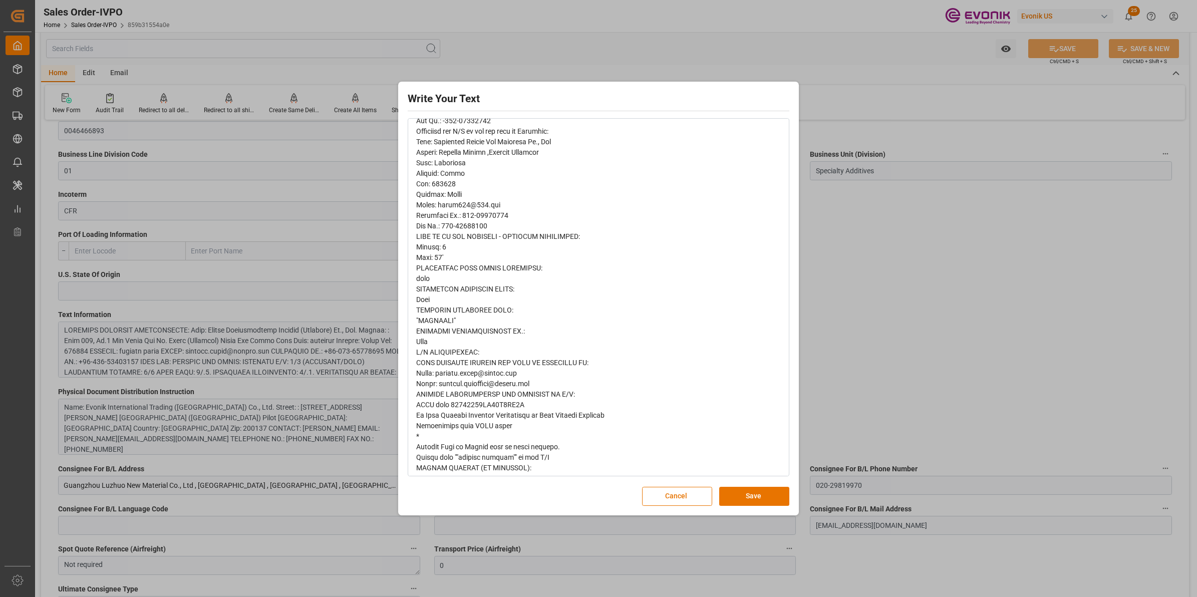
scroll to position [372, 0]
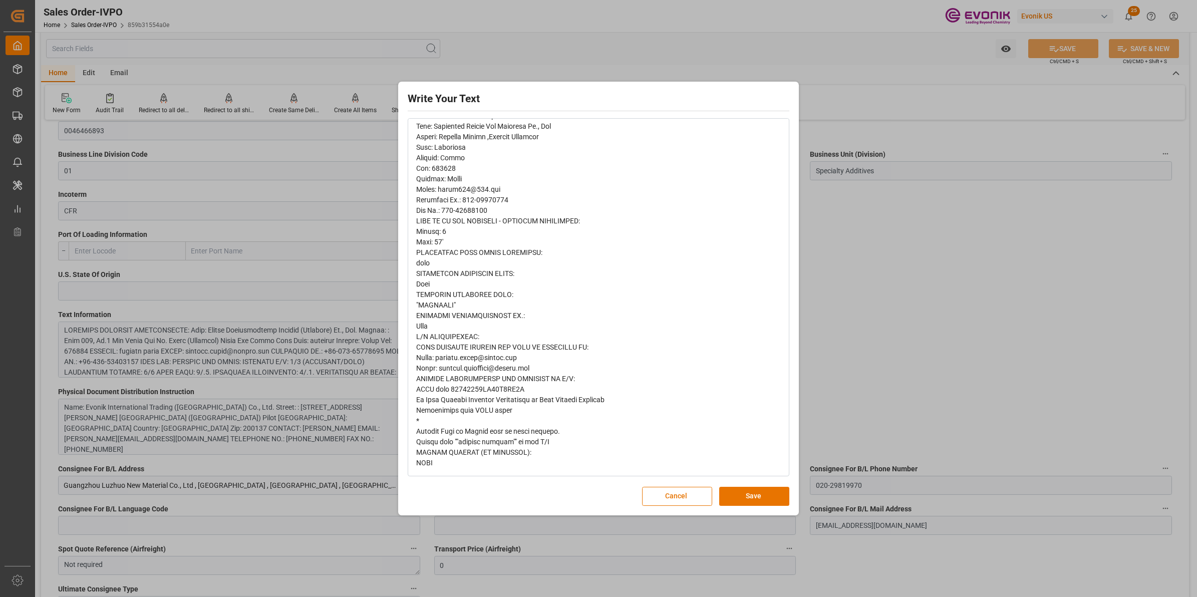
click at [928, 323] on div "Write Your Text Normal 14 Font Cancel Save" at bounding box center [598, 298] width 1197 height 597
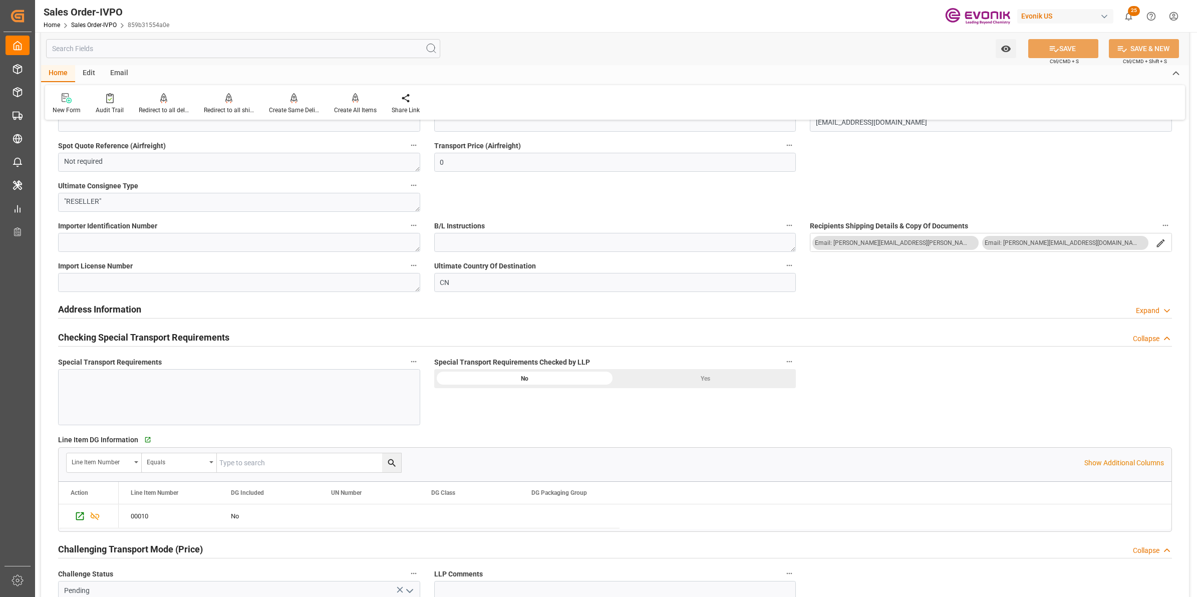
scroll to position [1002, 0]
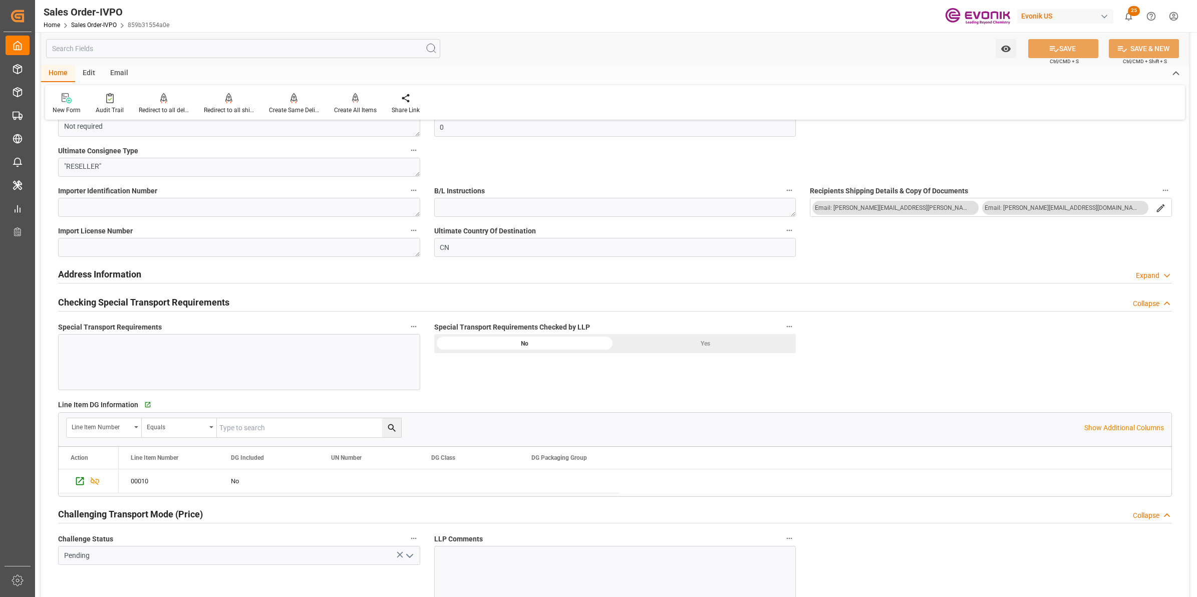
click at [732, 332] on label "Special Transport Requirements Checked by LLP" at bounding box center [615, 327] width 362 height 14
click at [783, 332] on button "Special Transport Requirements Checked by LLP" at bounding box center [789, 326] width 13 height 13
click at [730, 344] on div at bounding box center [598, 298] width 1197 height 597
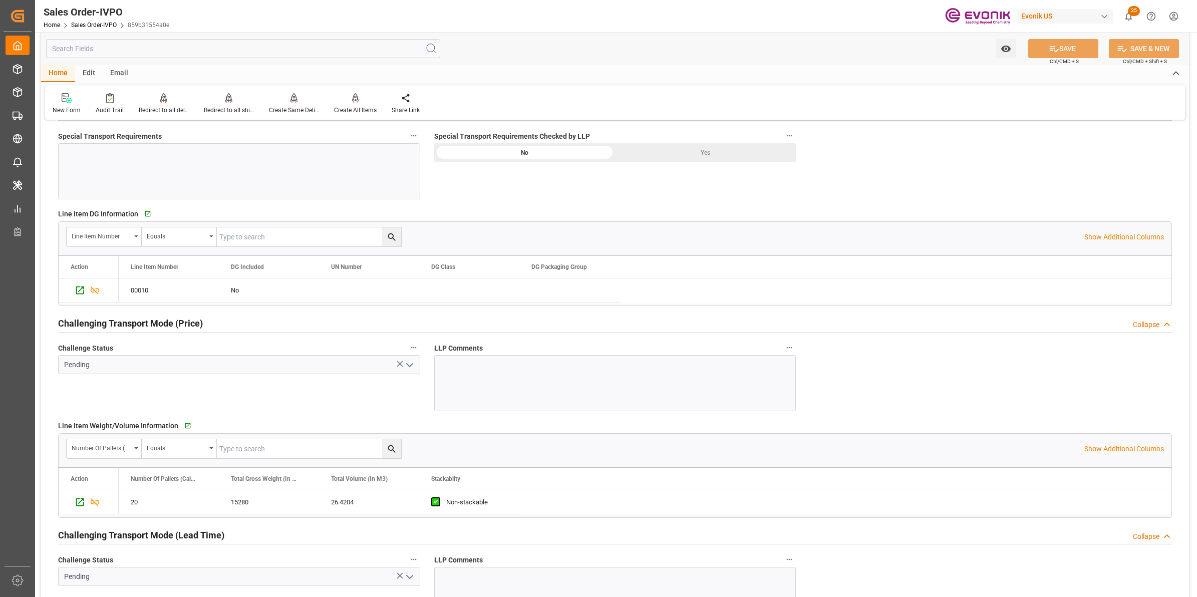
scroll to position [1127, 0]
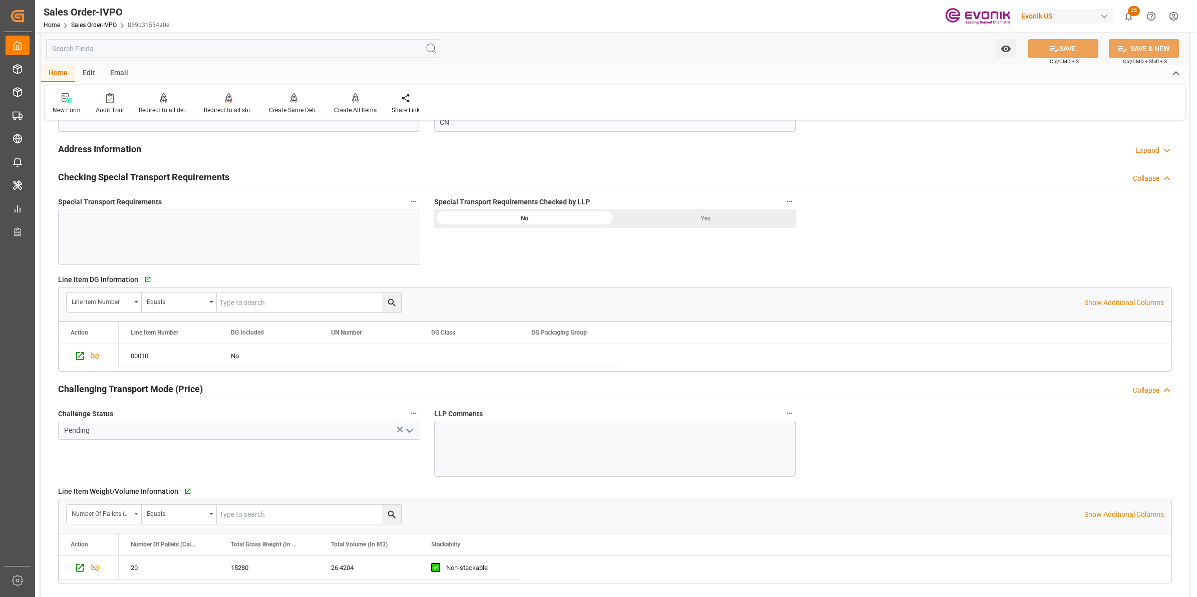
click at [688, 223] on div "Yes" at bounding box center [705, 218] width 181 height 19
click at [414, 432] on icon "open menu" at bounding box center [410, 431] width 12 height 12
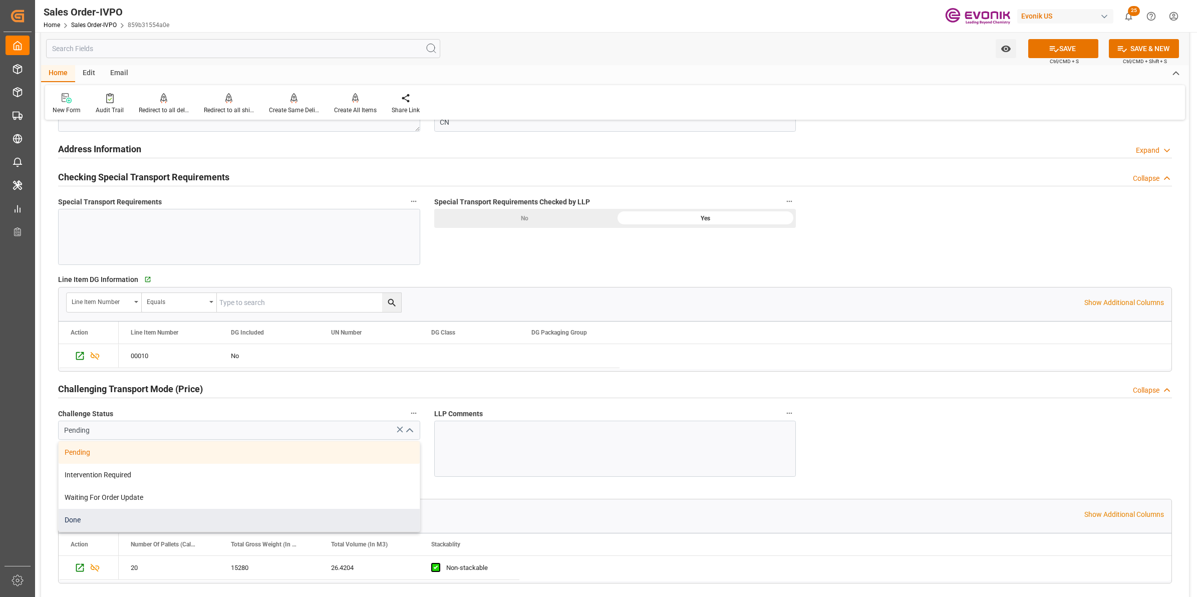
click at [86, 477] on div "Done" at bounding box center [239, 520] width 361 height 23
type input "Done"
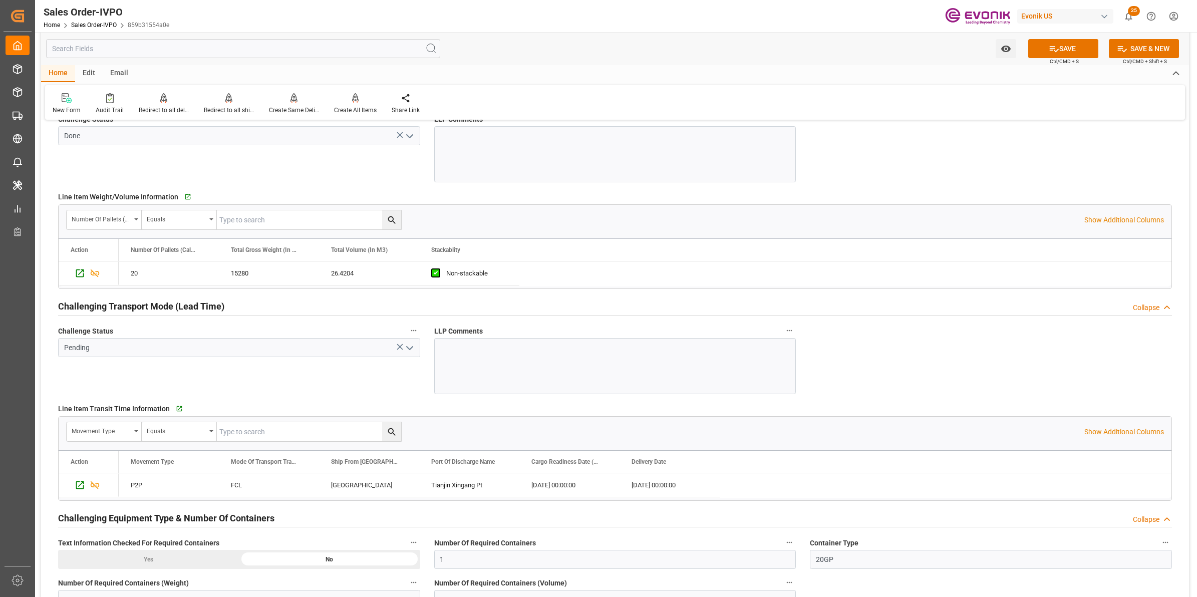
scroll to position [1440, 0]
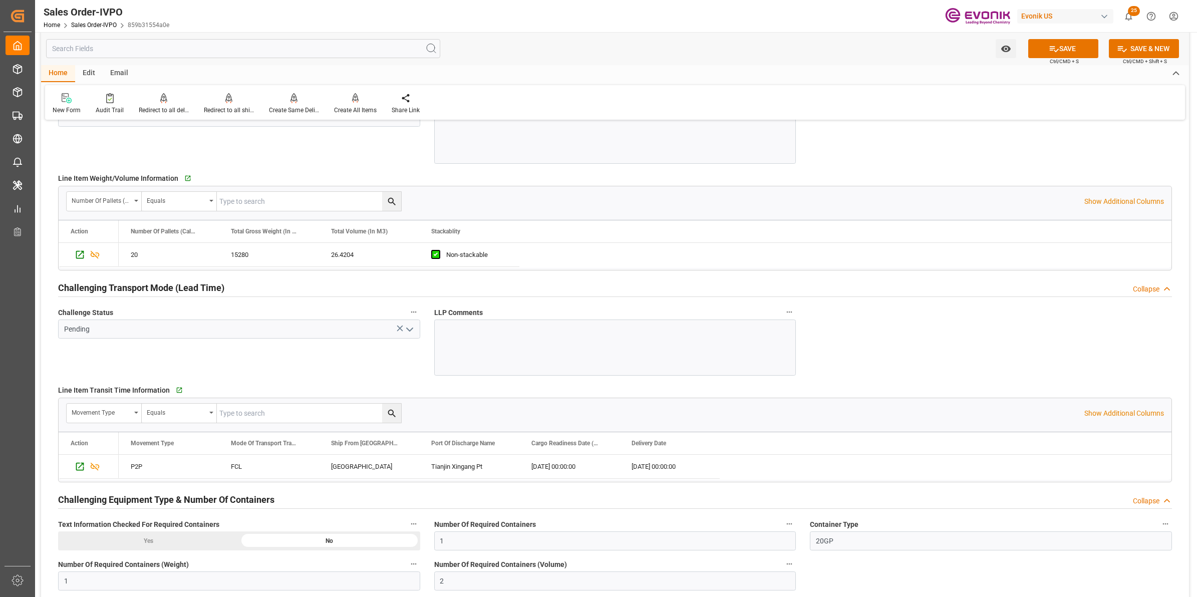
click at [411, 335] on icon "open menu" at bounding box center [410, 330] width 12 height 12
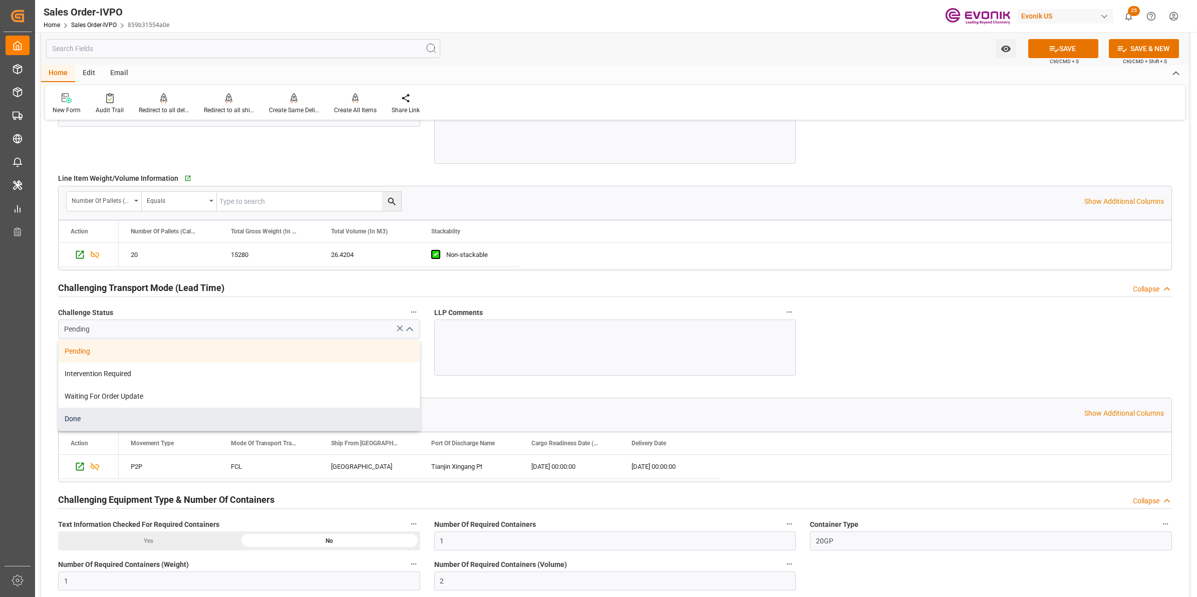
click at [114, 420] on div "Done" at bounding box center [239, 419] width 361 height 23
type input "Done"
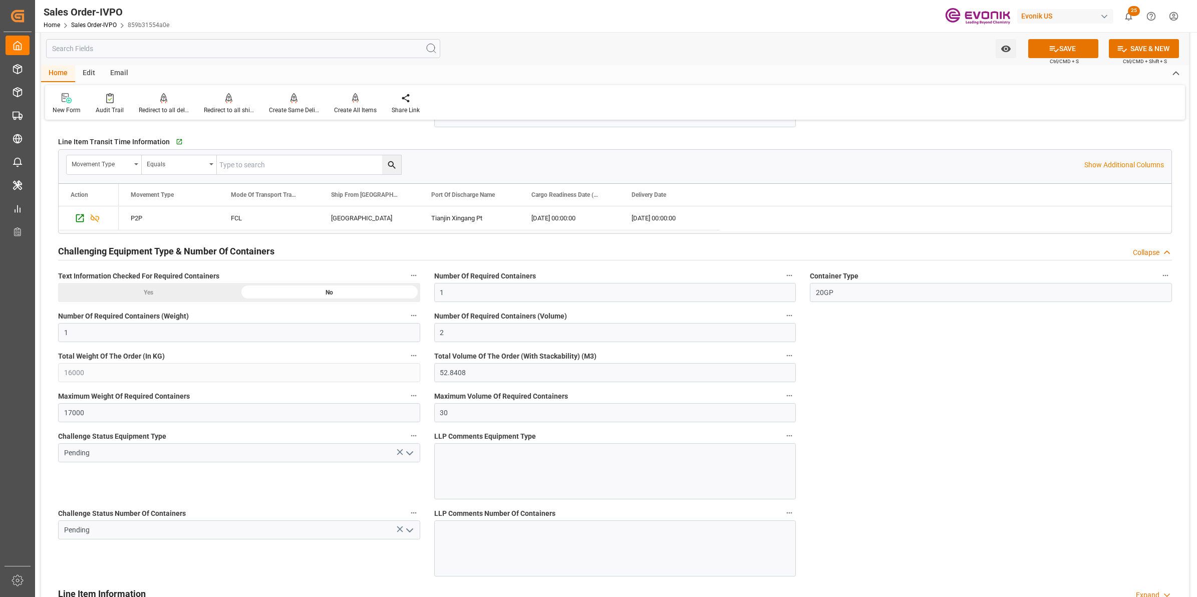
scroll to position [1690, 0]
click at [356, 219] on div "Pasadena" at bounding box center [369, 216] width 100 height 24
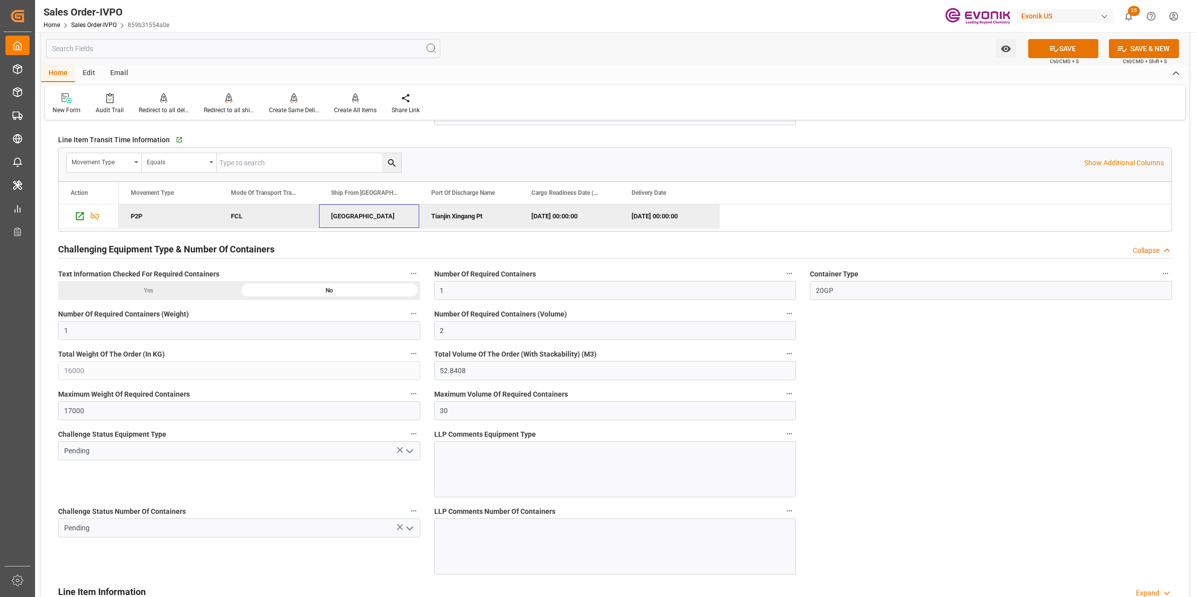
click at [348, 218] on div "Pasadena" at bounding box center [369, 216] width 100 height 24
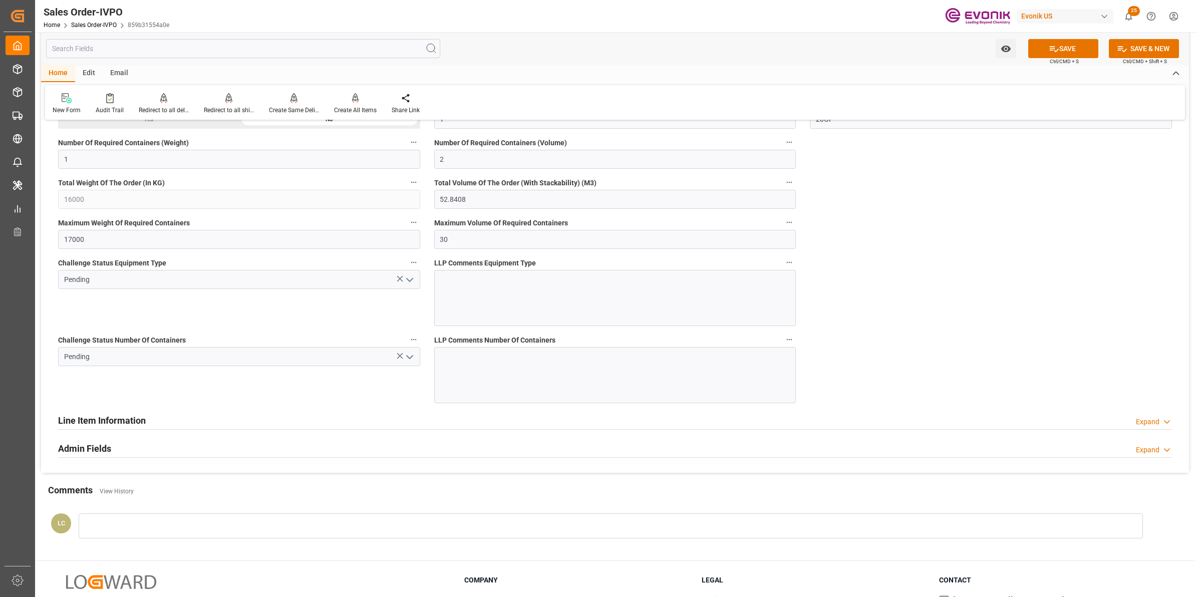
scroll to position [1941, 0]
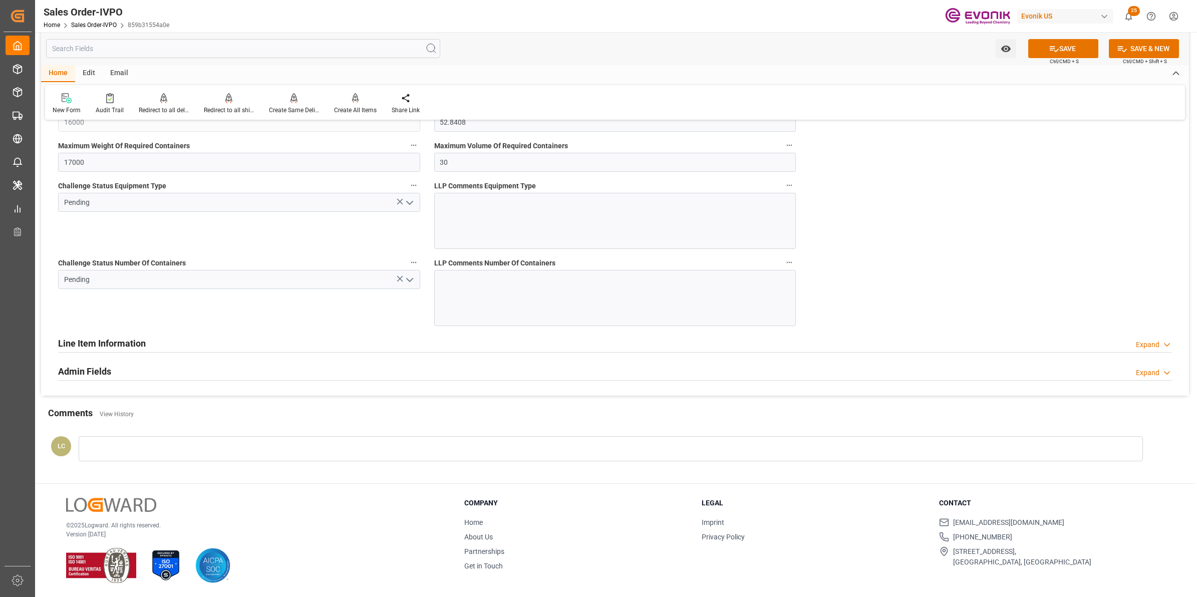
click at [416, 202] on button "open menu" at bounding box center [408, 203] width 15 height 16
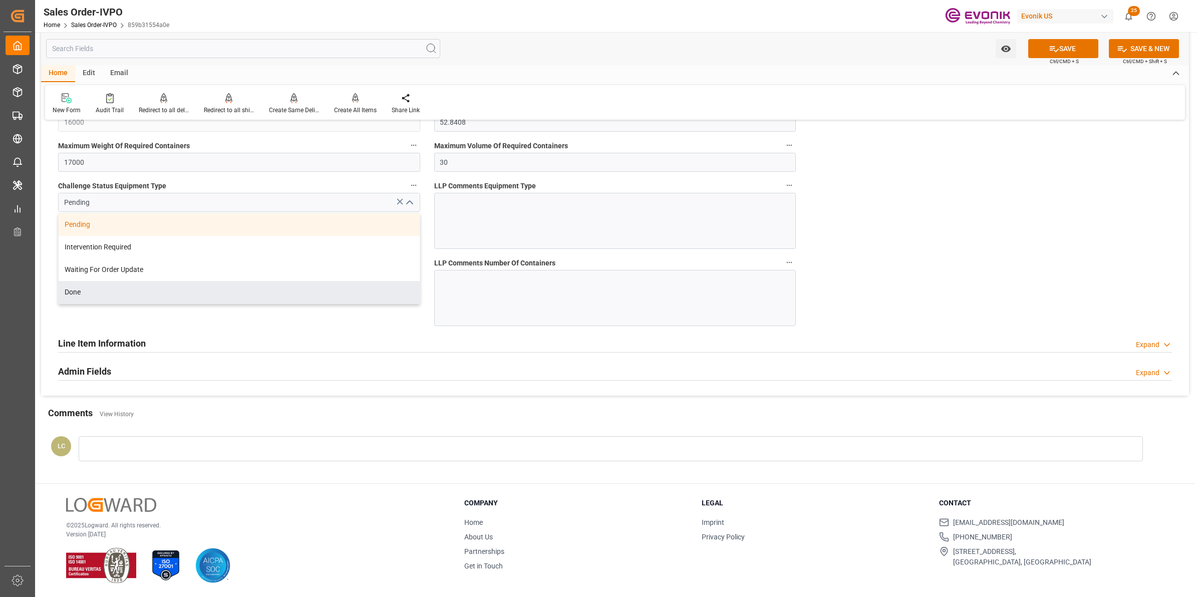
click at [143, 287] on div "Done" at bounding box center [239, 292] width 361 height 23
click at [357, 321] on div "Challenge Status Number Of Containers Pending" at bounding box center [239, 290] width 376 height 77
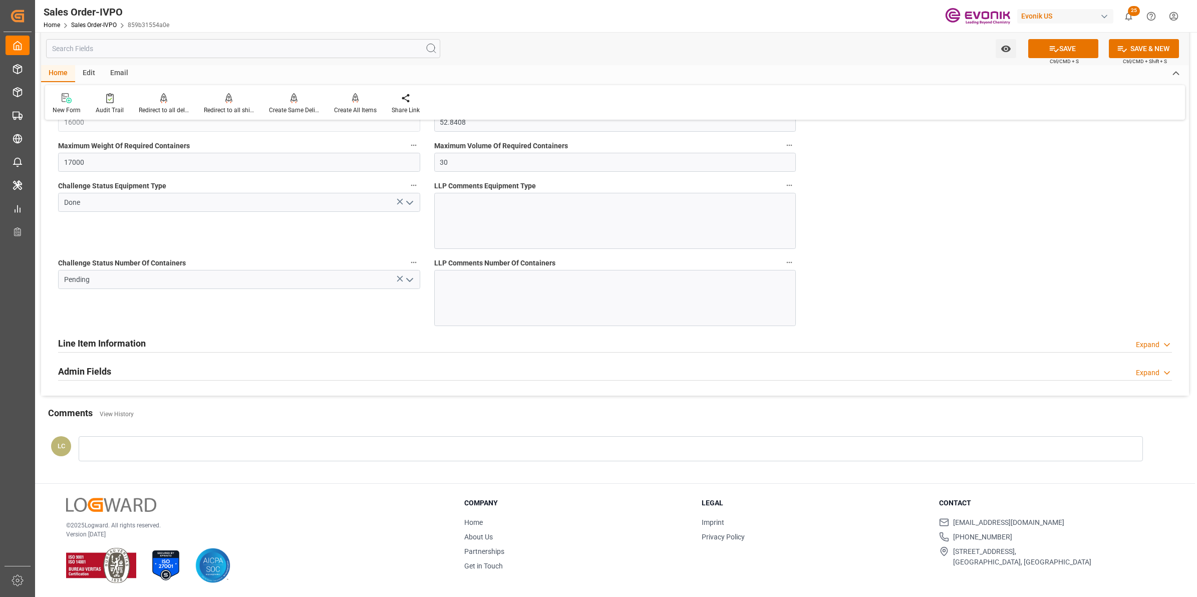
type input "Done"
click at [407, 284] on icon "open menu" at bounding box center [410, 280] width 12 height 12
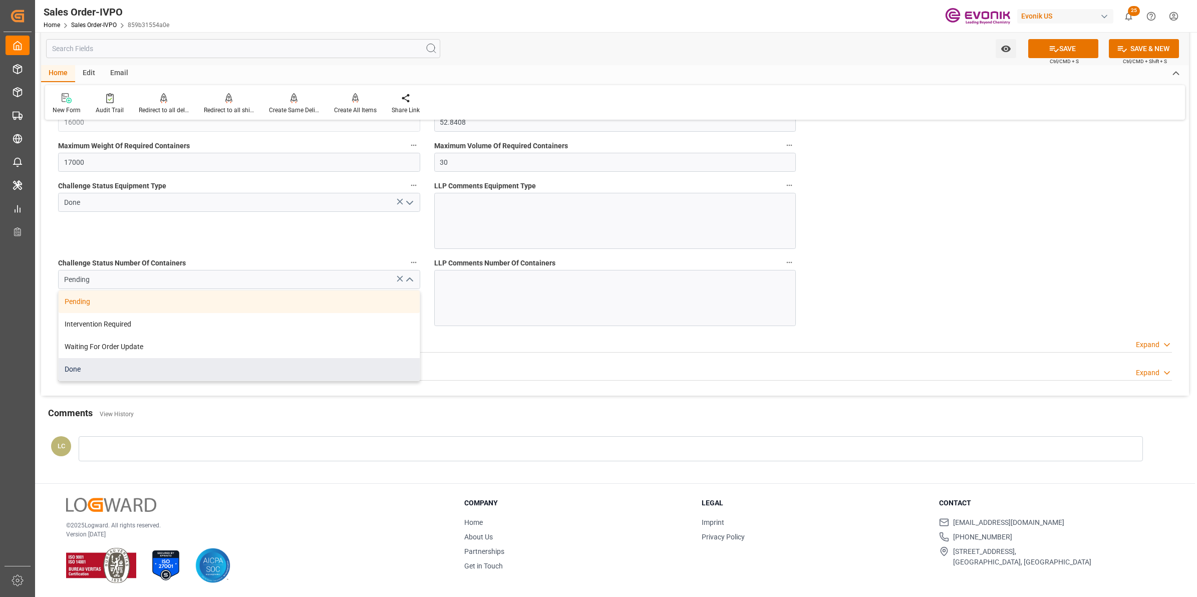
click at [126, 374] on div "Done" at bounding box center [239, 369] width 361 height 23
type input "Done"
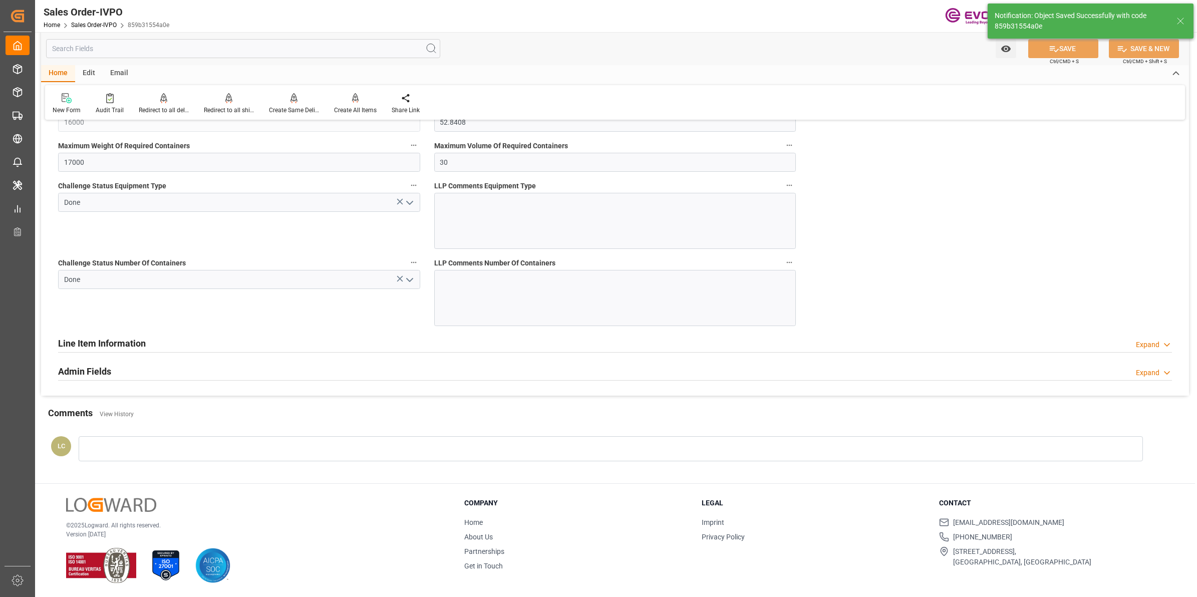
type input "No"
type input "[DATE] 09:18"
click at [361, 107] on div "Create All Items" at bounding box center [355, 110] width 43 height 9
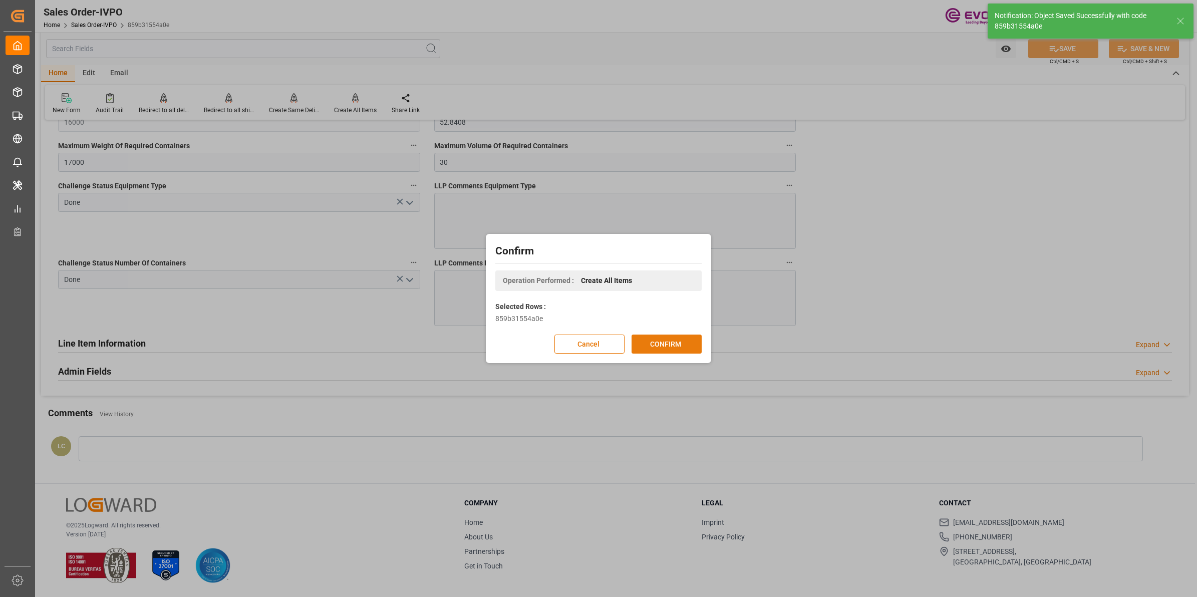
click at [657, 344] on button "CONFIRM" at bounding box center [667, 344] width 70 height 19
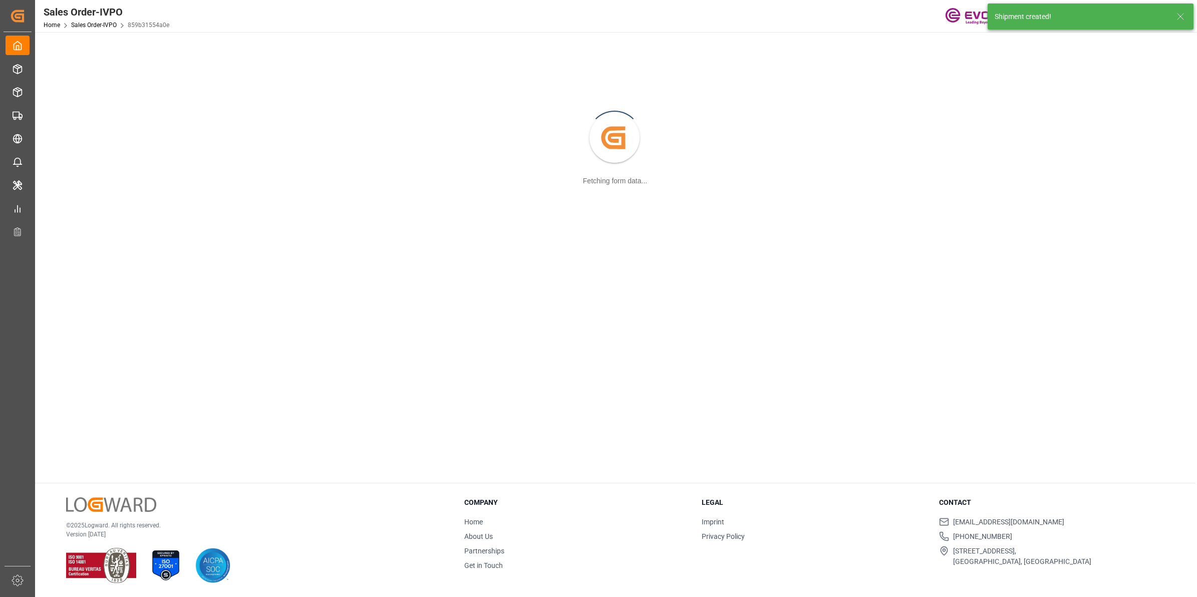
scroll to position [108, 0]
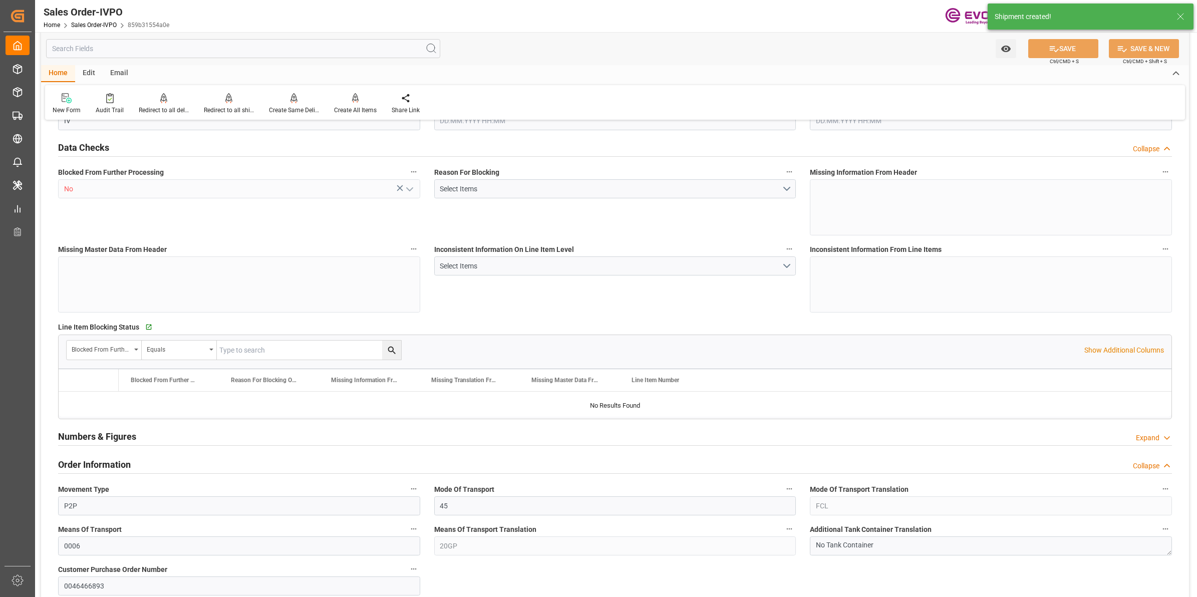
type input "CNTXG"
type input "0"
type input "1"
type input "2"
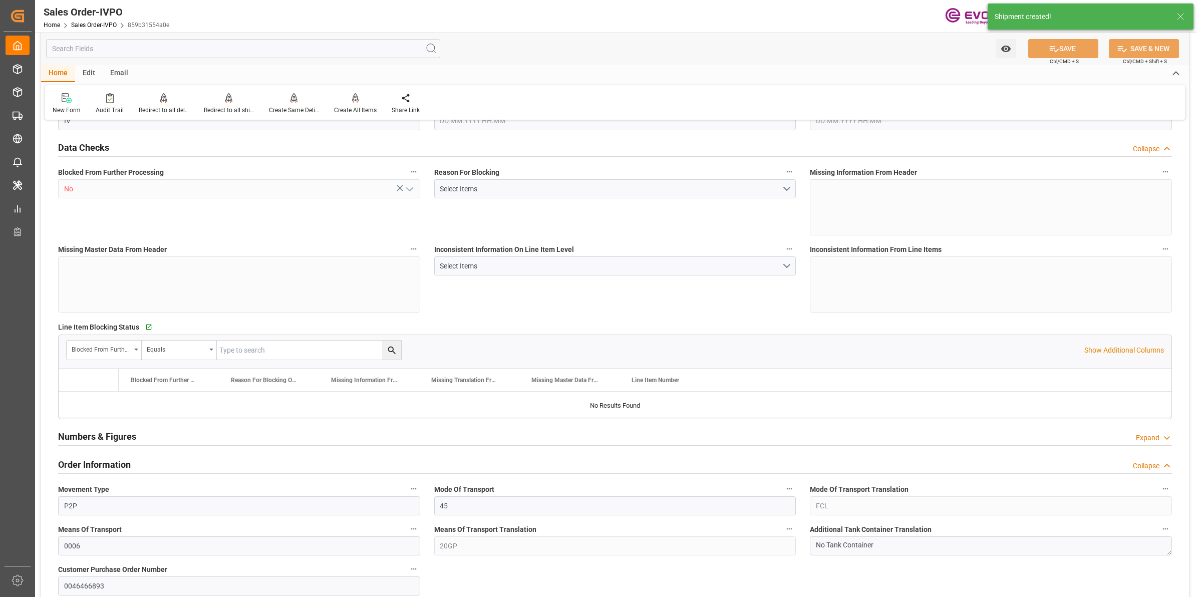
type input "16000"
type input "52.8408"
type input "17000"
type input "30"
type input "[DATE] 16:03"
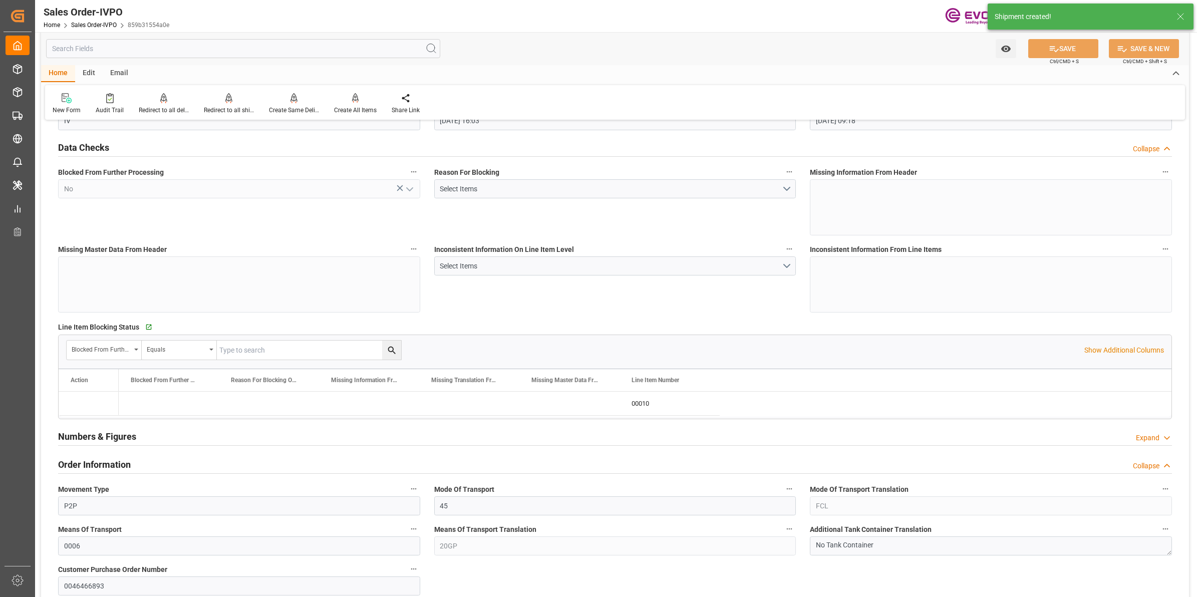
type input "[DATE] 09:18"
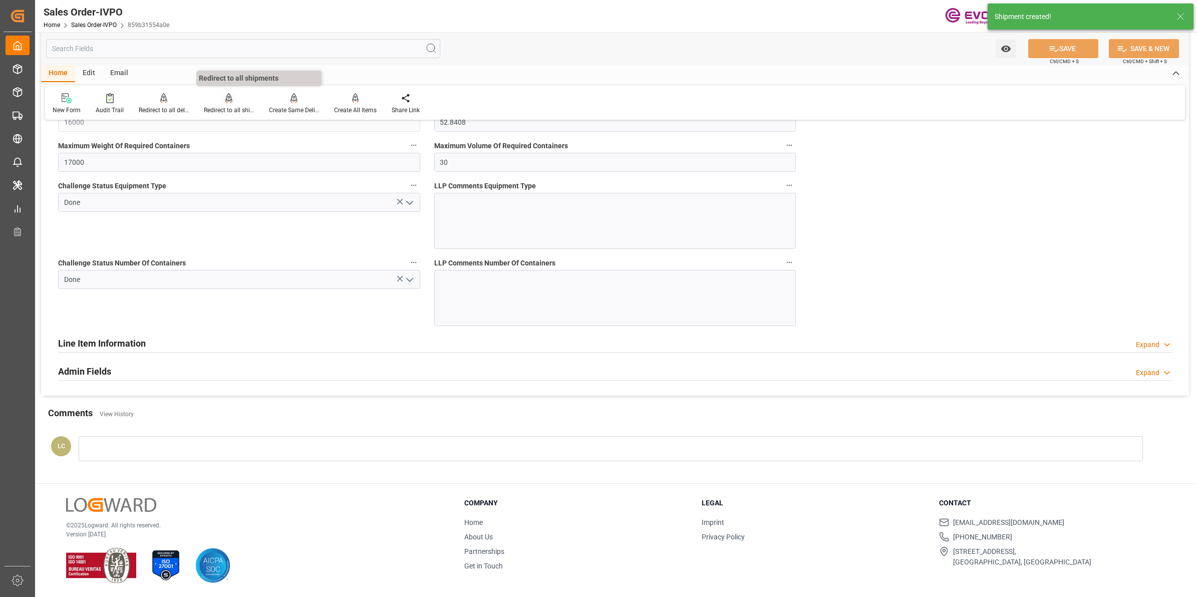
click at [229, 106] on div "Redirect to all shipments" at bounding box center [229, 110] width 50 height 9
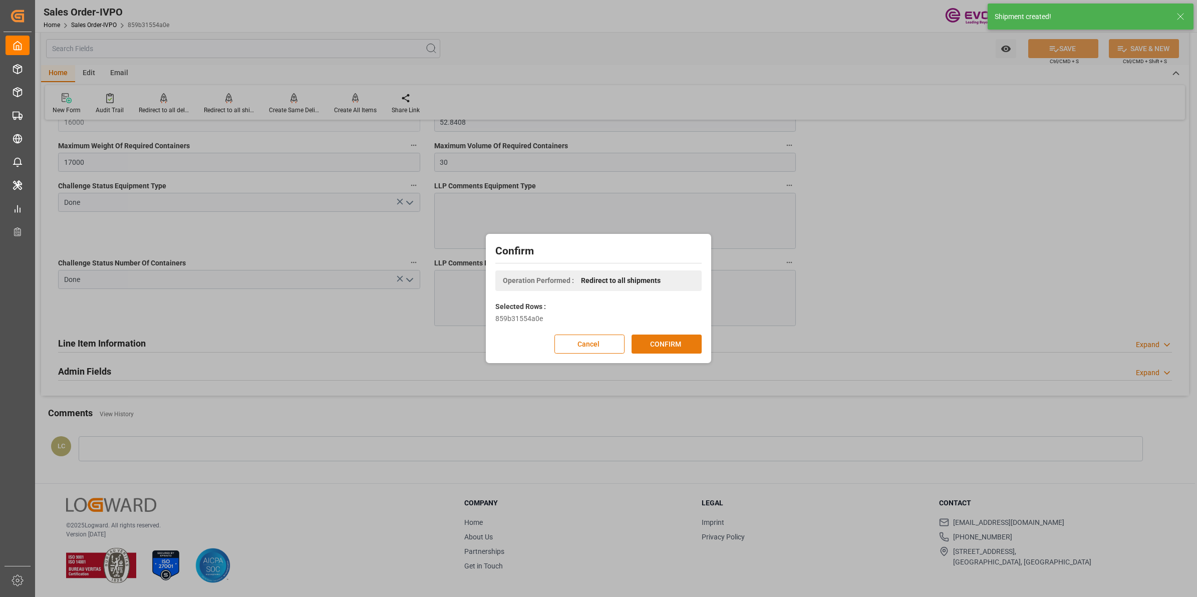
click at [667, 341] on button "CONFIRM" at bounding box center [667, 344] width 70 height 19
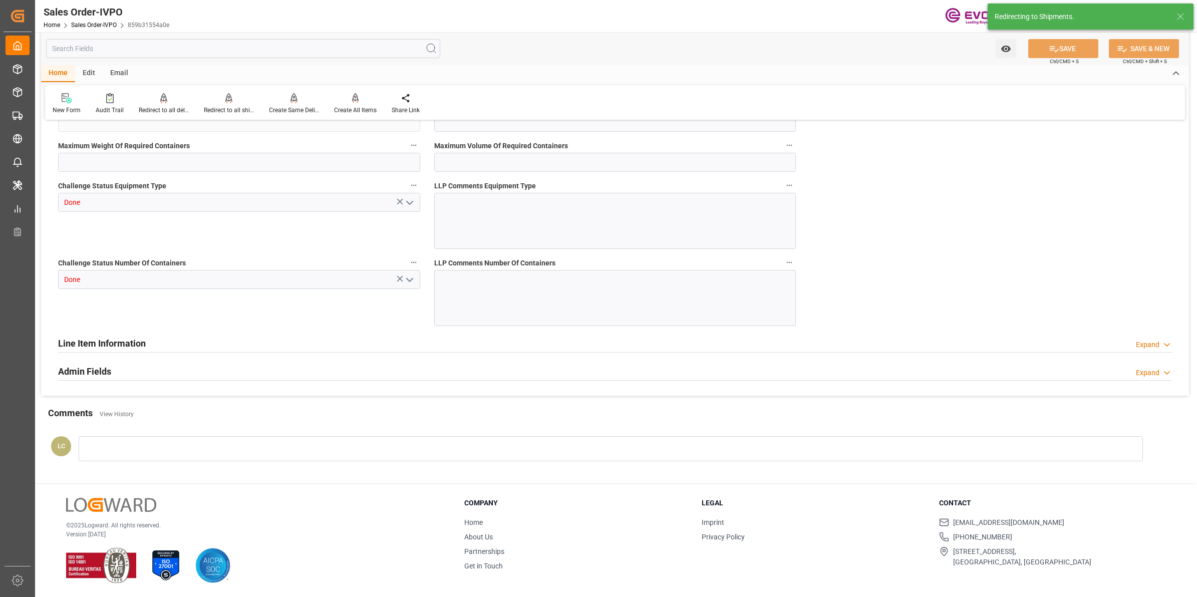
type input "CNTXG"
type input "0"
type input "1"
type input "2"
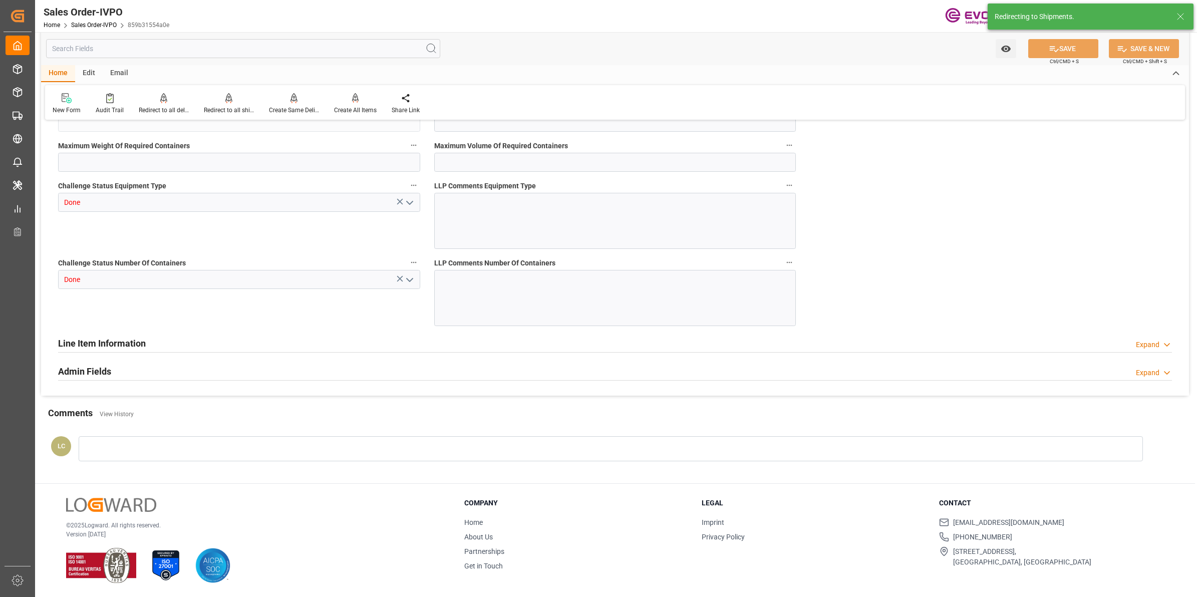
type input "16000"
type input "52.8408"
type input "17000"
type input "30"
type input "[DATE] 16:03"
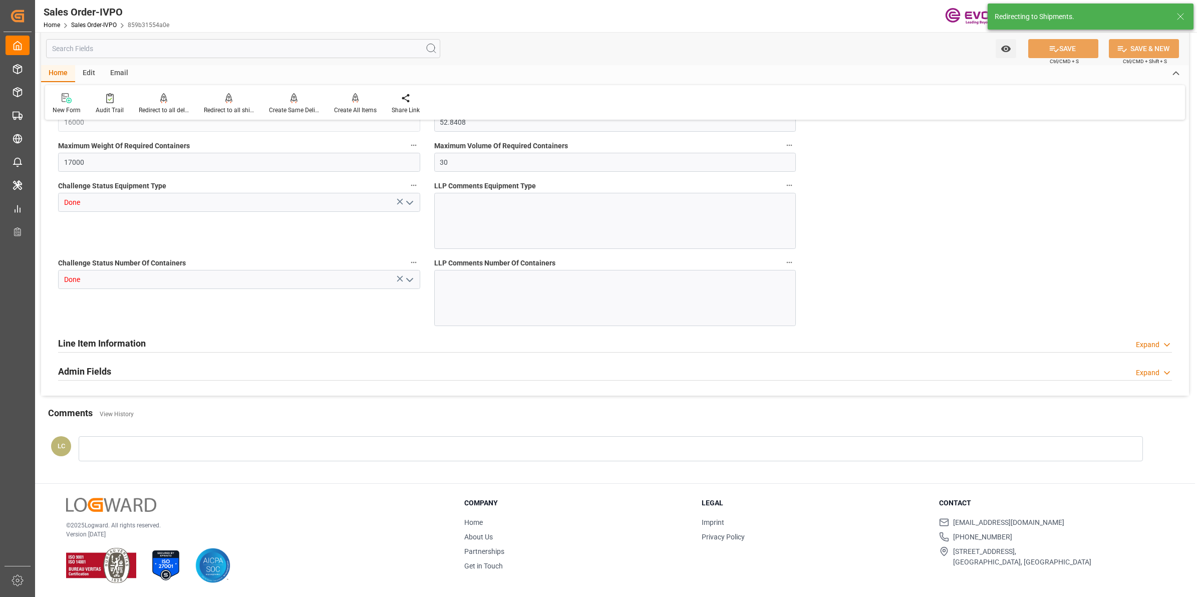
type input "[DATE] 09:18"
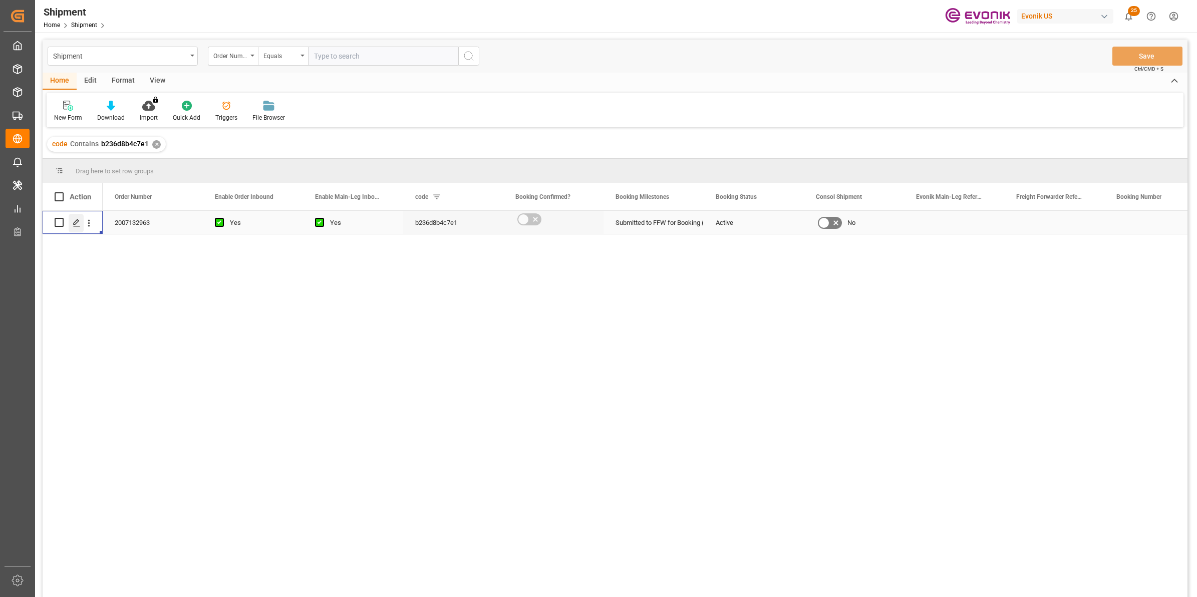
click at [72, 222] on div "Press SPACE to select this row." at bounding box center [76, 223] width 15 height 19
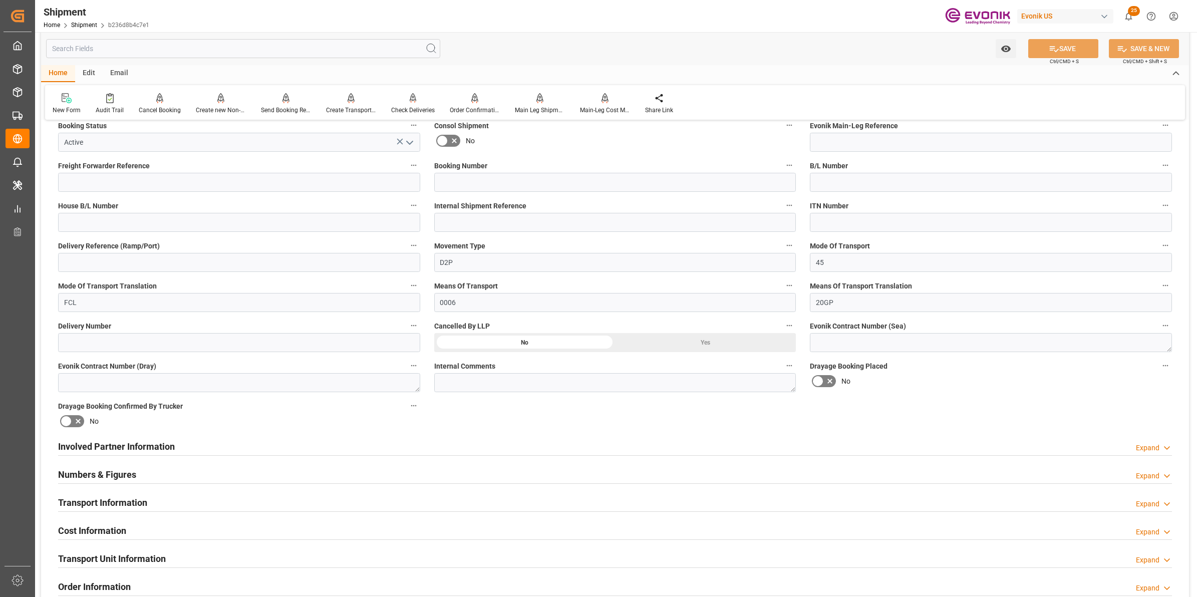
scroll to position [501, 0]
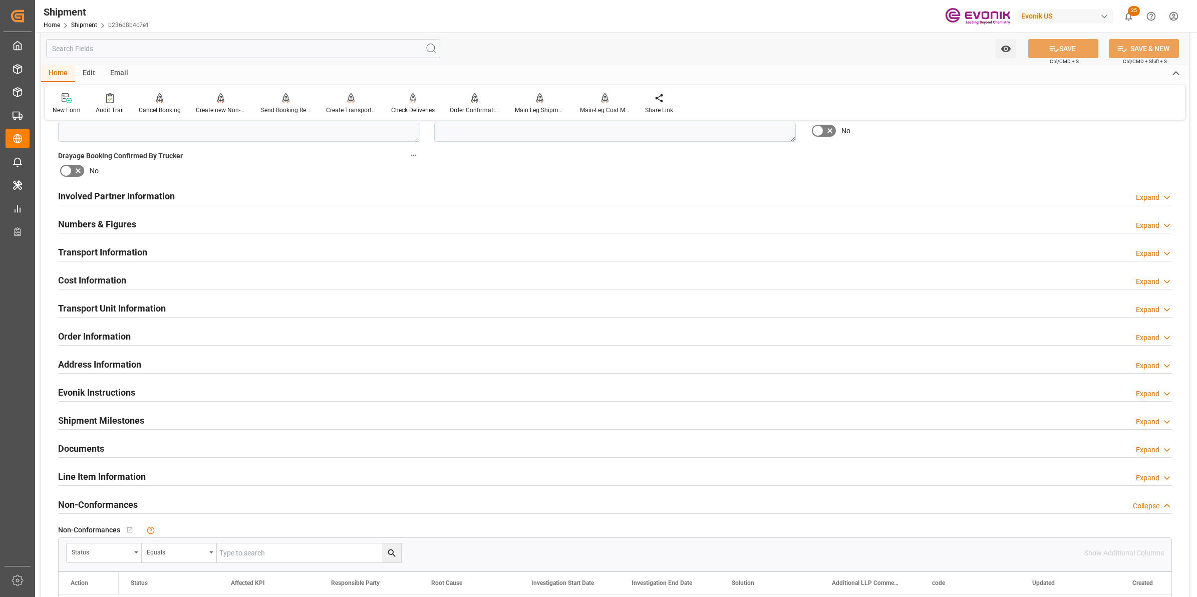
click at [269, 198] on div "Involved Partner Information Expand" at bounding box center [615, 195] width 1114 height 19
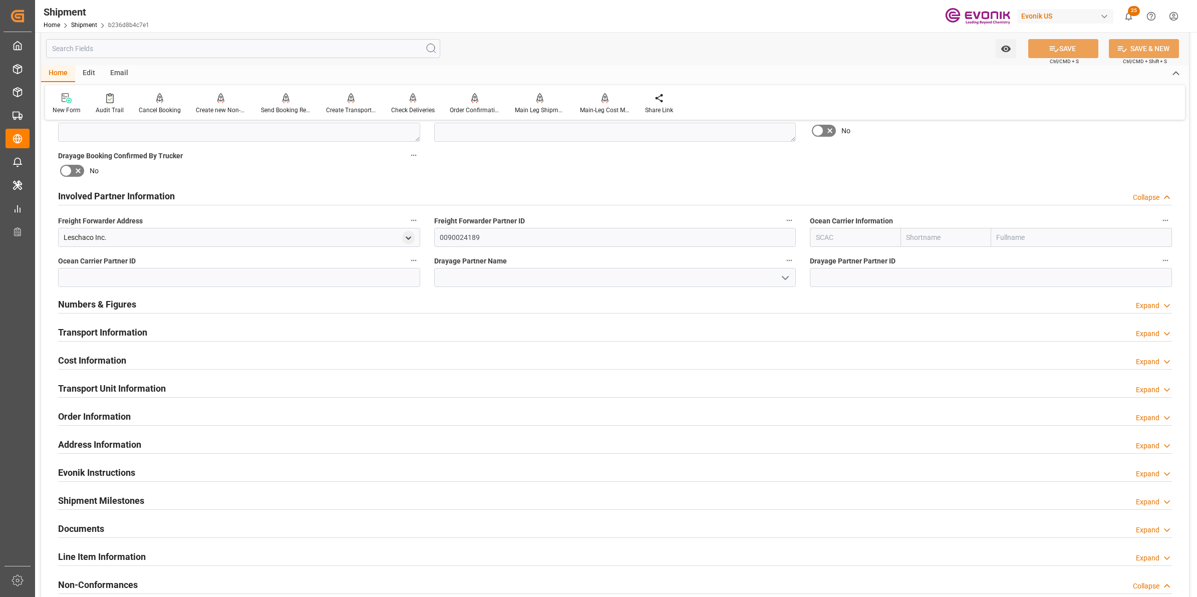
click at [870, 233] on input "text" at bounding box center [855, 237] width 91 height 19
paste input "CMA CGM"
click at [847, 234] on input "CMA CGM" at bounding box center [855, 237] width 91 height 19
click at [830, 258] on b "CMDU" at bounding box center [826, 259] width 20 height 8
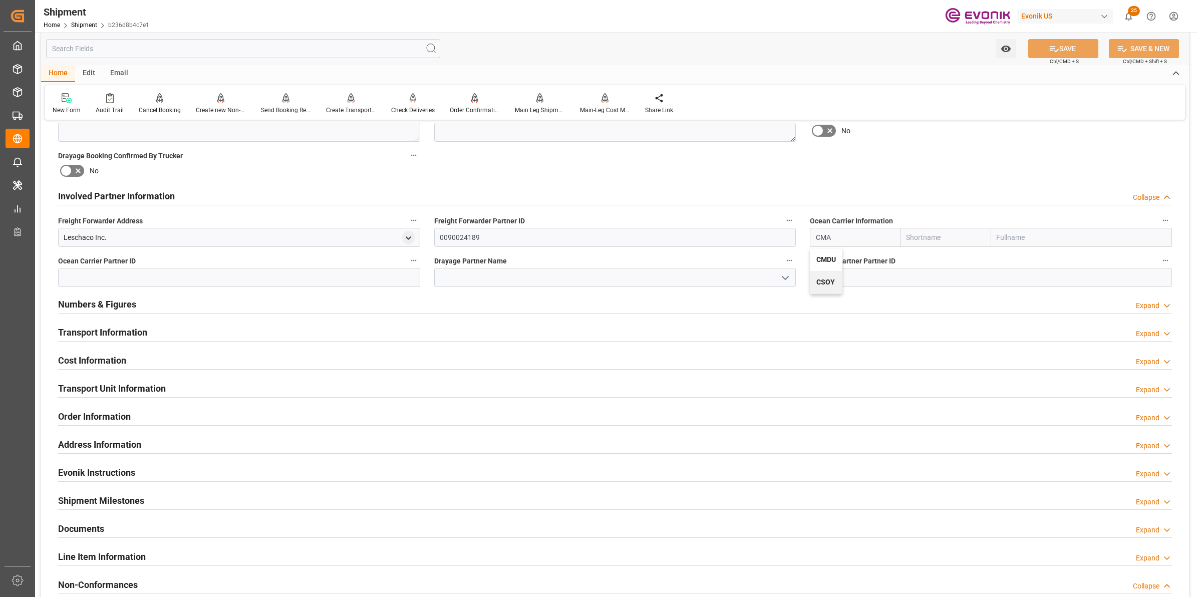
type input "CMDU"
type input "CMACGM"
type input "CMA CGM Group"
type input "CMDU"
click at [1002, 236] on input "CMA CGM Group" at bounding box center [1081, 237] width 181 height 19
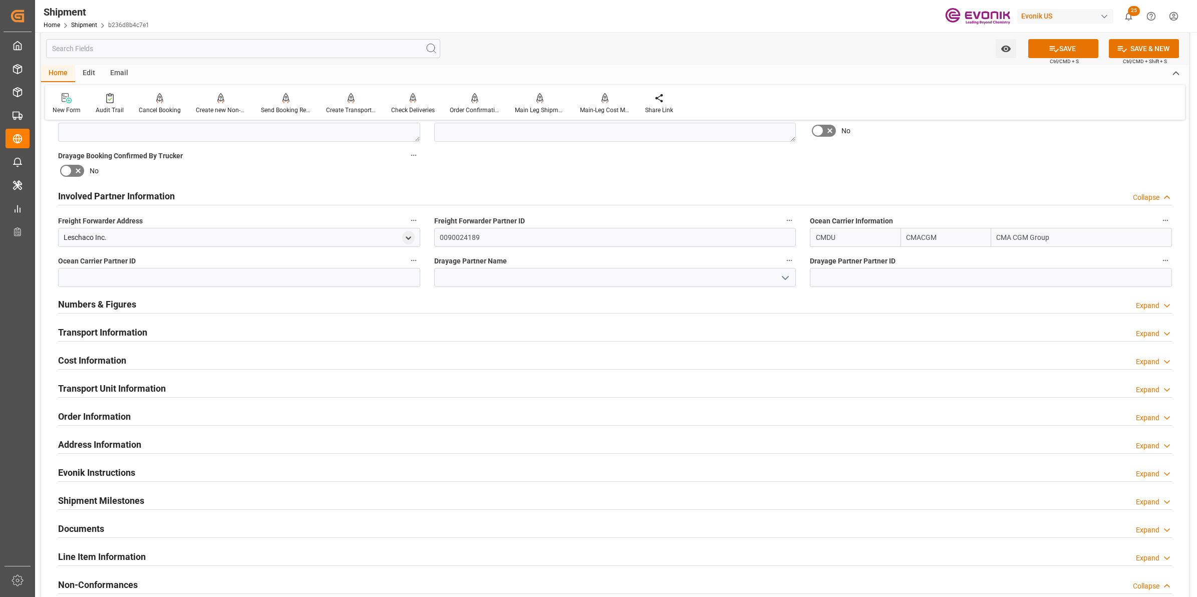
click at [1002, 236] on input "CMA CGM Group" at bounding box center [1081, 237] width 181 height 19
click at [652, 279] on input at bounding box center [615, 277] width 362 height 19
paste input "CMA"
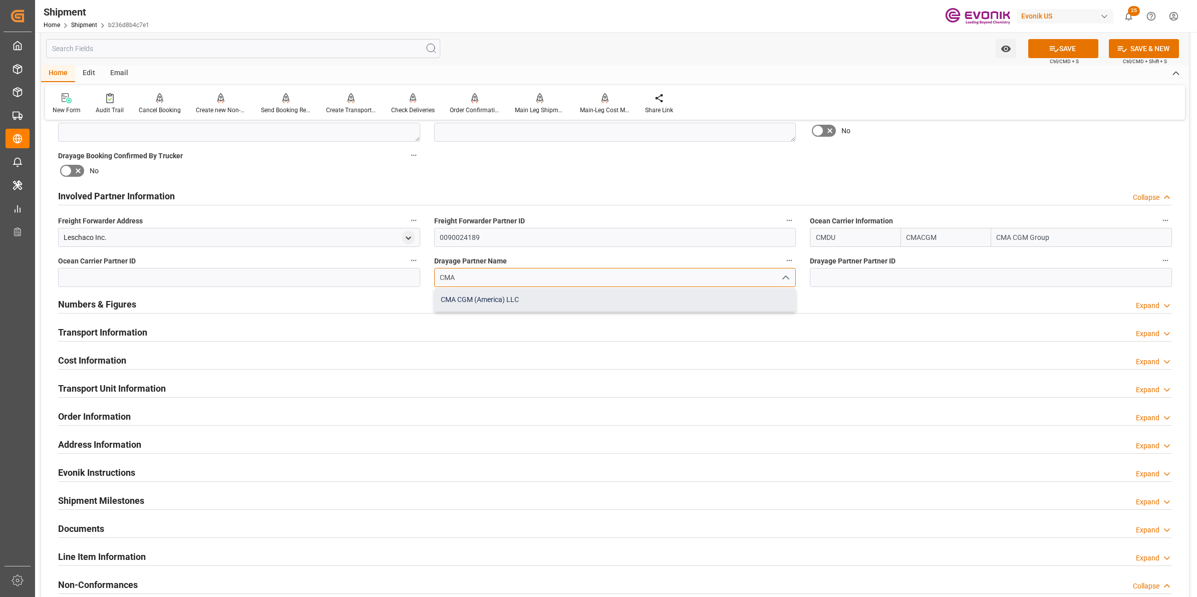
click at [494, 292] on div "CMA CGM (America) LLC" at bounding box center [615, 299] width 361 height 23
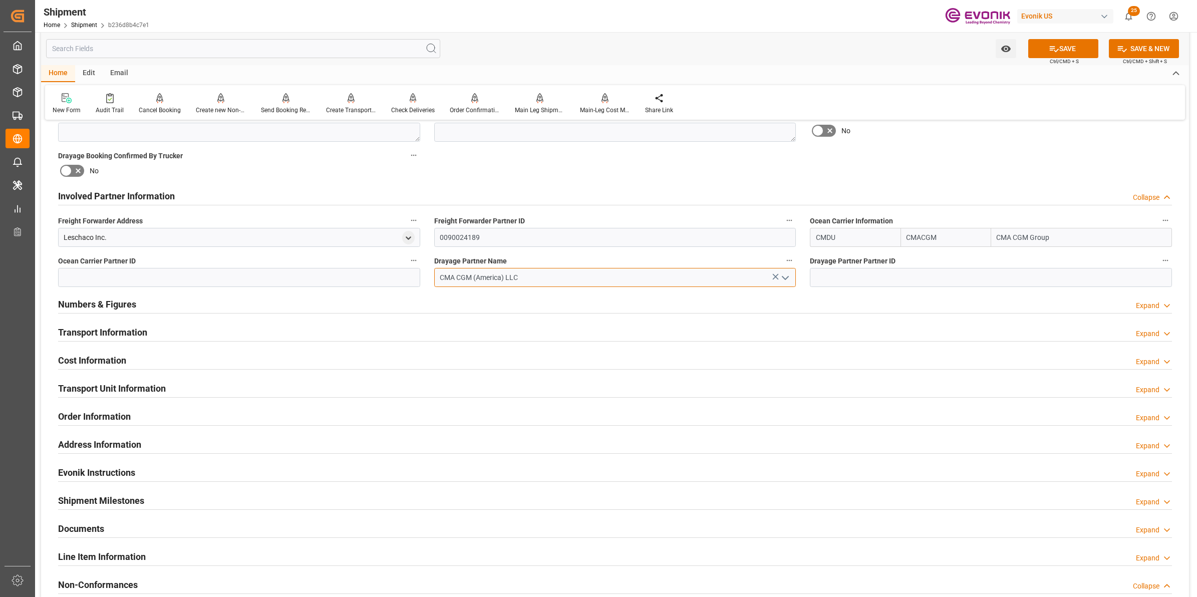
type input "CMA CGM (America) LLC"
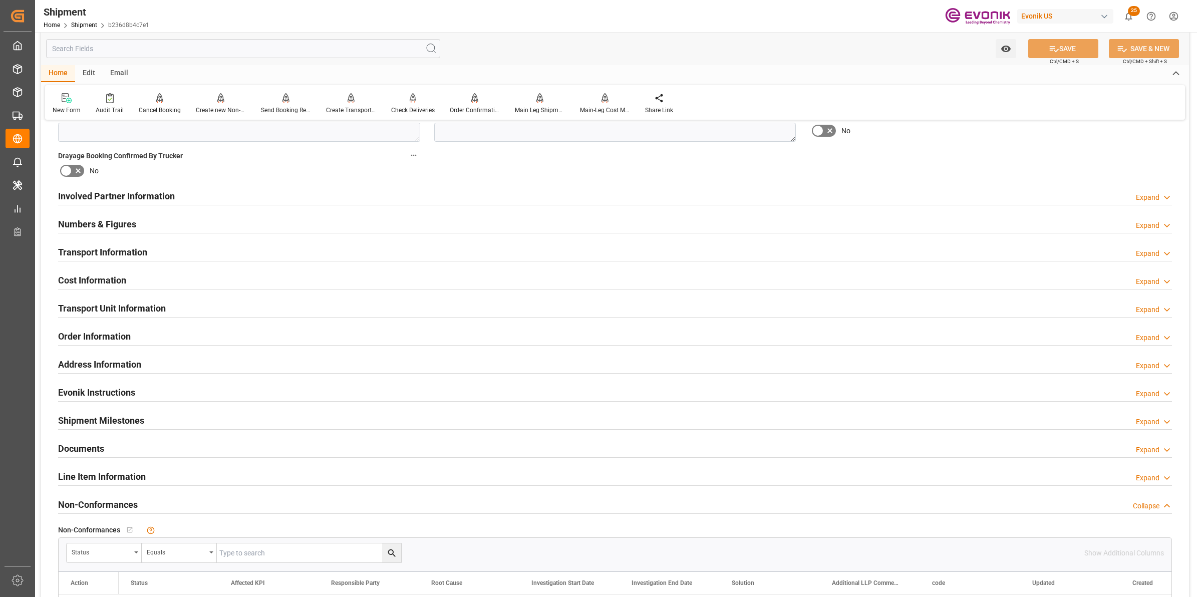
click at [139, 198] on h2 "Involved Partner Information" at bounding box center [116, 196] width 117 height 14
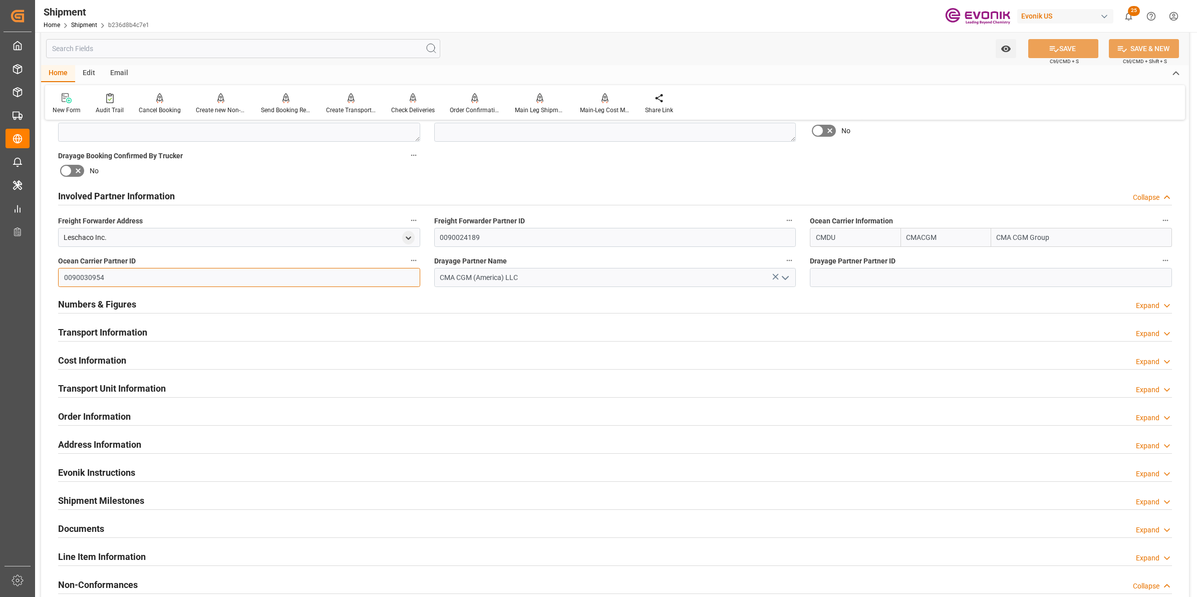
drag, startPoint x: 115, startPoint y: 278, endPoint x: 32, endPoint y: 271, distance: 83.9
click at [32, 271] on div "Created by potrace 1.15, written by Peter Selinger 2001-2017 Created by potrace…" at bounding box center [598, 298] width 1197 height 597
click at [889, 274] on input at bounding box center [991, 277] width 362 height 19
paste input "0090030954"
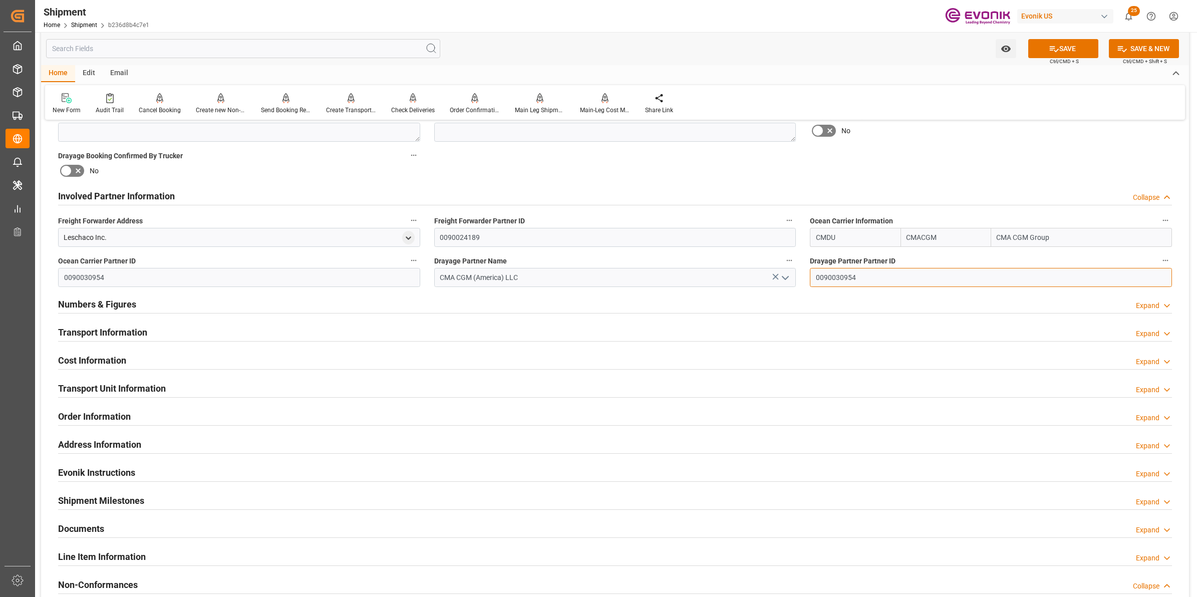
type input "0090030954"
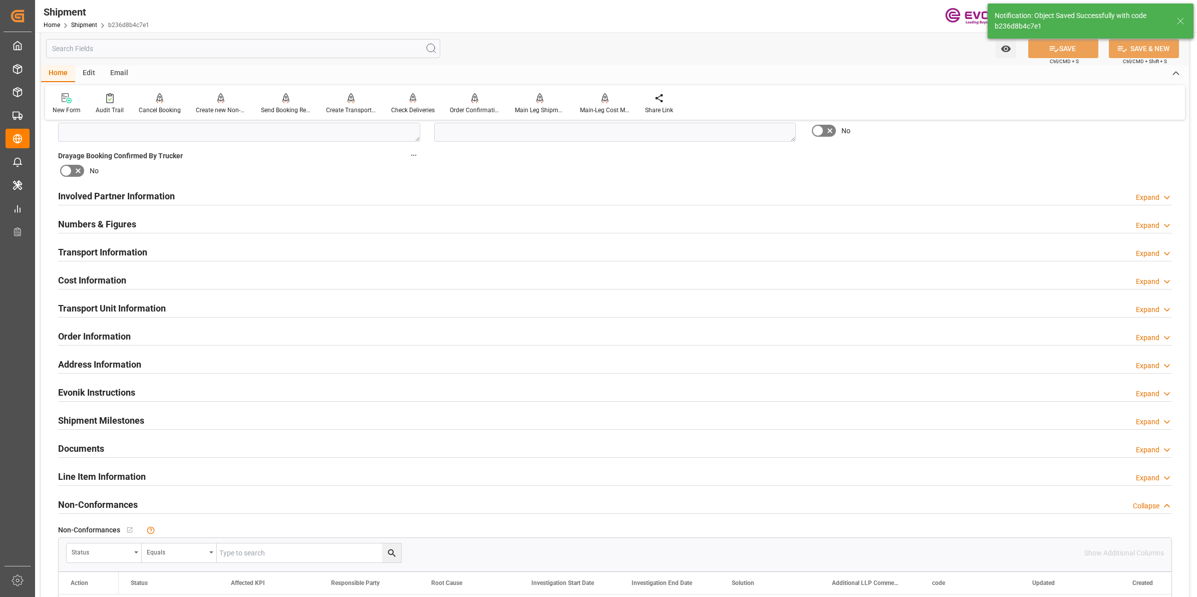
click at [301, 196] on div "Involved Partner Information Expand" at bounding box center [615, 195] width 1114 height 19
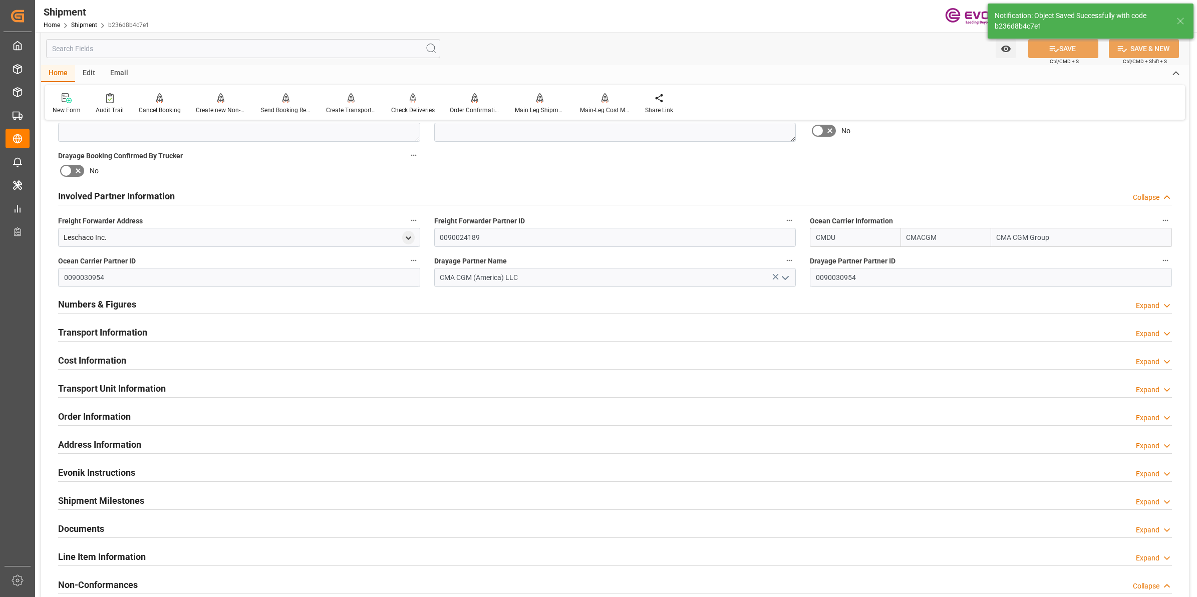
click at [188, 194] on div "Involved Partner Information Collapse" at bounding box center [615, 195] width 1114 height 19
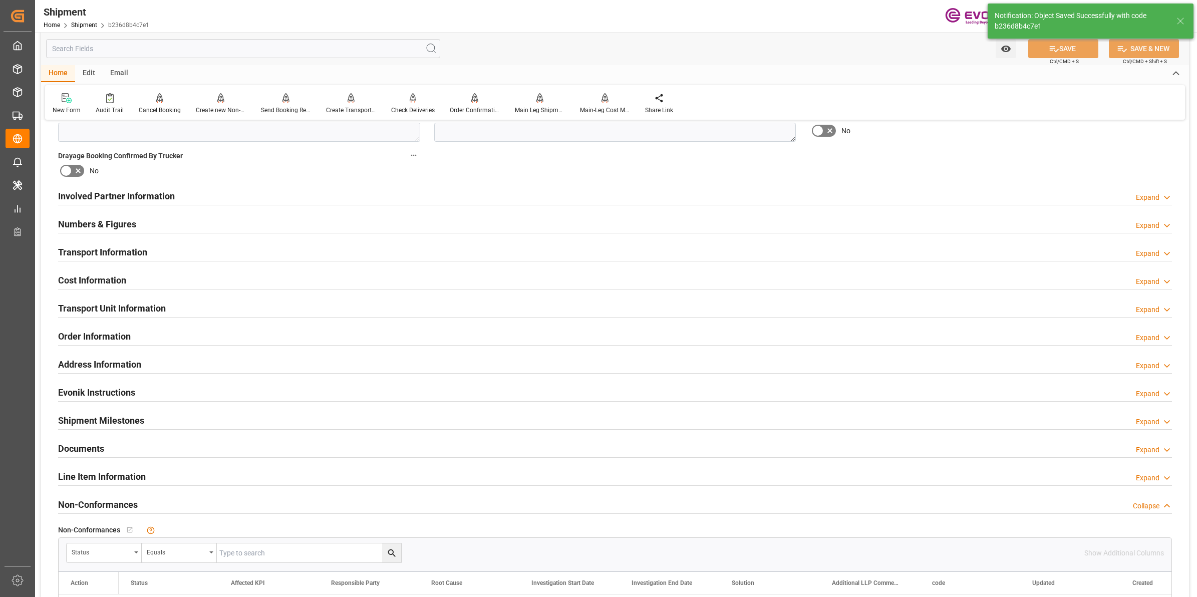
click at [147, 262] on div "Transport Information Expand" at bounding box center [615, 252] width 1128 height 28
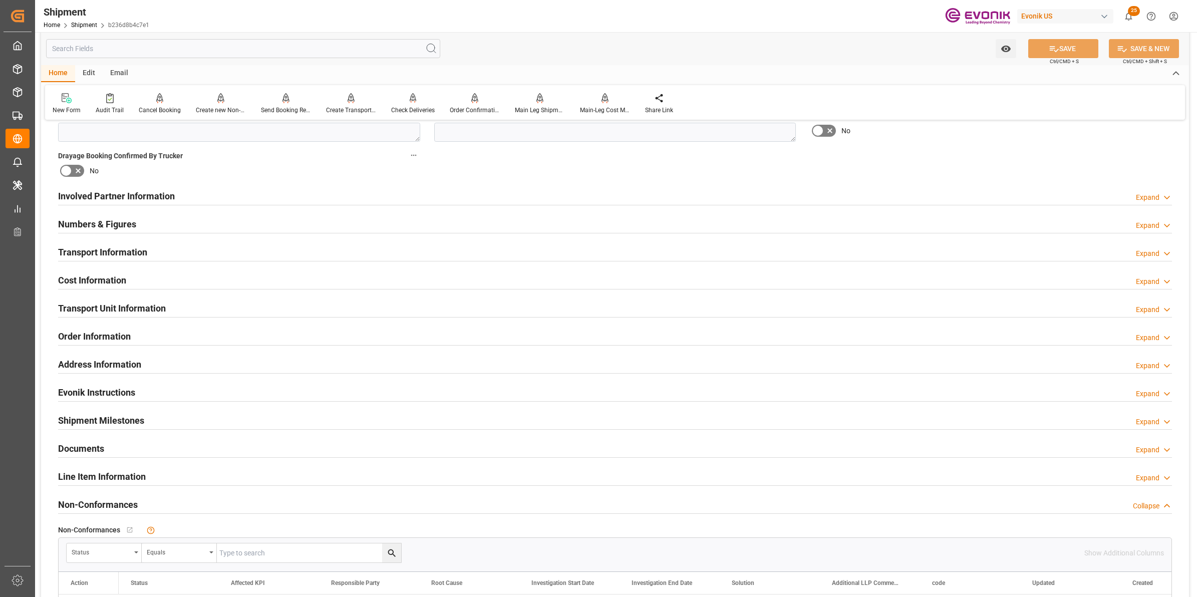
click at [156, 254] on div "Transport Information Expand" at bounding box center [615, 251] width 1114 height 19
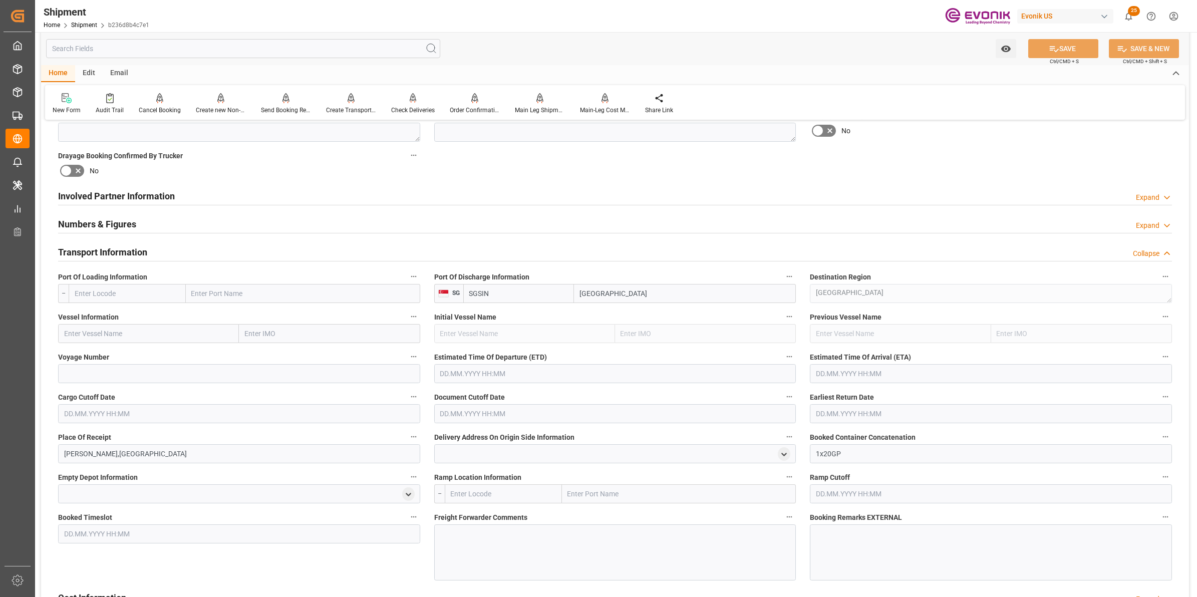
click at [131, 279] on span "Port Of Loading Information" at bounding box center [102, 277] width 89 height 11
click at [407, 279] on button "Port Of Loading Information" at bounding box center [413, 276] width 13 height 13
click at [131, 286] on div at bounding box center [598, 298] width 1197 height 597
click at [130, 292] on input "text" at bounding box center [127, 293] width 117 height 19
paste input "USMOB"
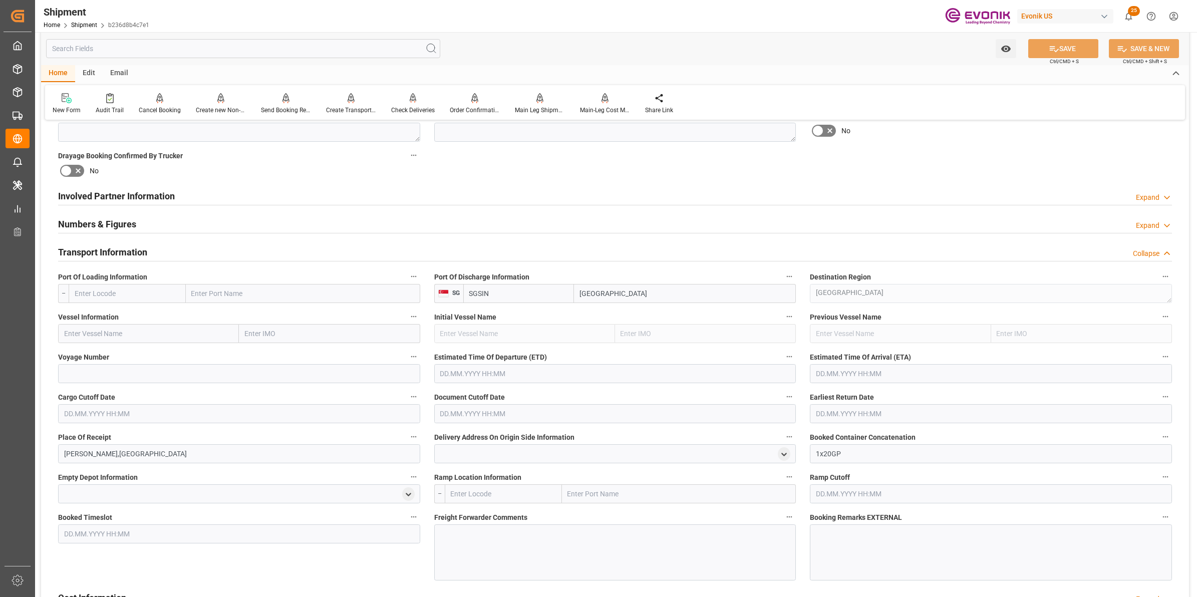
type input "USMOB"
click at [103, 314] on span "USMOB - Mobile" at bounding box center [98, 316] width 47 height 8
type input "Mobile"
type input "USMOB"
click at [168, 334] on input "text" at bounding box center [148, 333] width 181 height 19
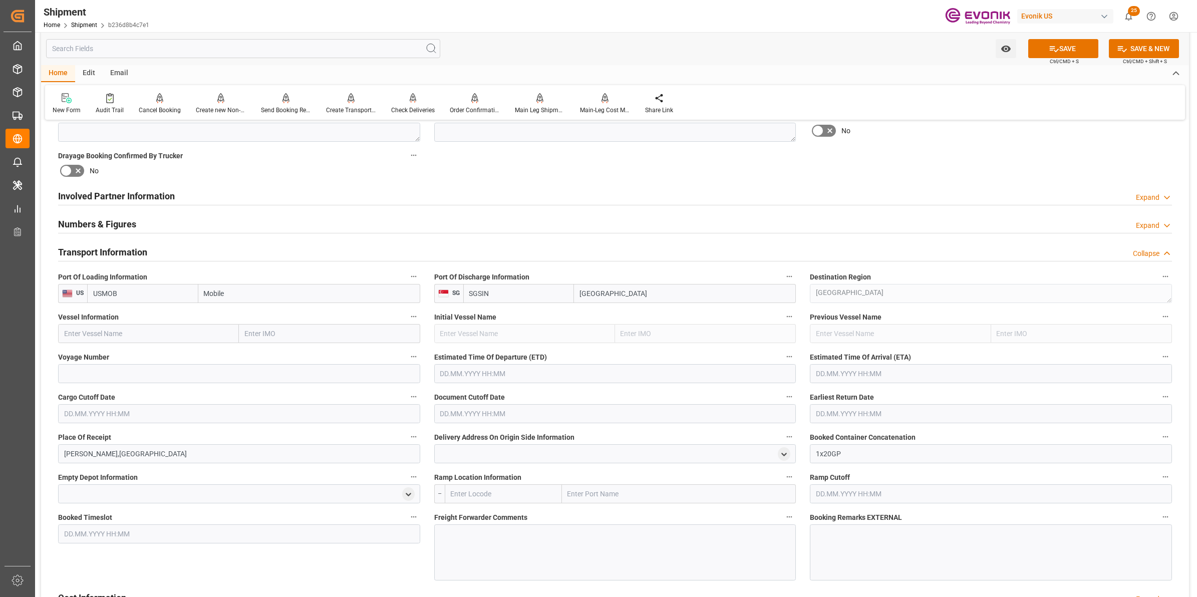
paste input "CMA CGM OHIO"
click at [125, 357] on span "CMA CGM OHIO - 9722687" at bounding box center [115, 356] width 101 height 8
type input "CMA CGM OHIO"
type input "9722687"
type input "CMA CGM OHIO"
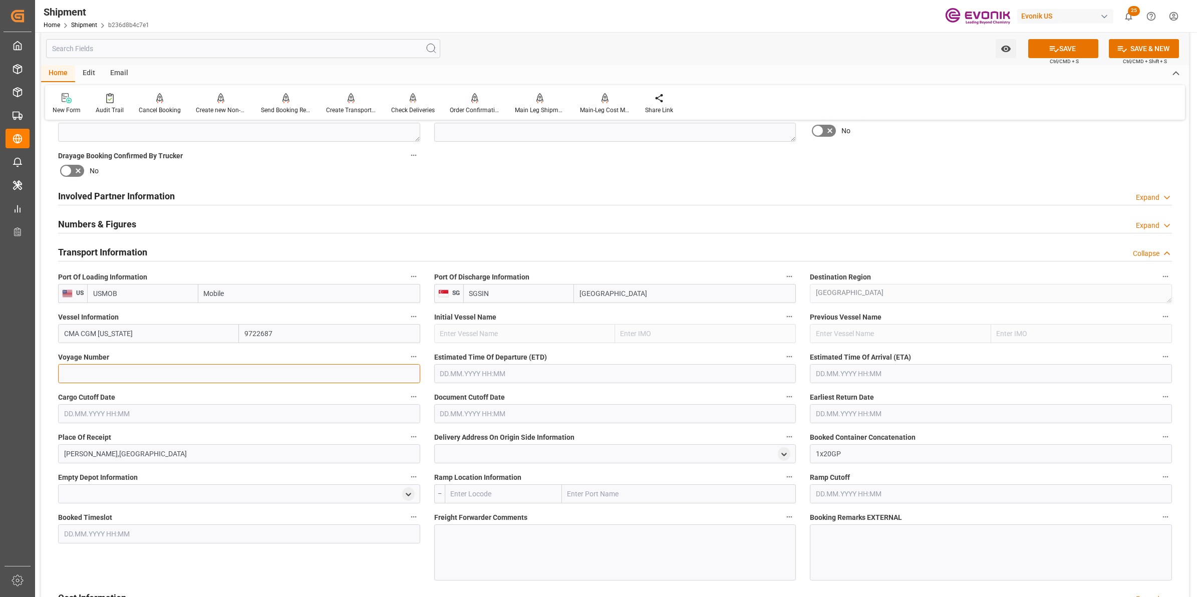
click at [271, 367] on input at bounding box center [239, 373] width 362 height 19
type input "v"
paste input "0PGLMW1MA"
click at [387, 371] on input "0PGLMW1MA" at bounding box center [239, 373] width 362 height 19
type input "0PGLMW1MA"
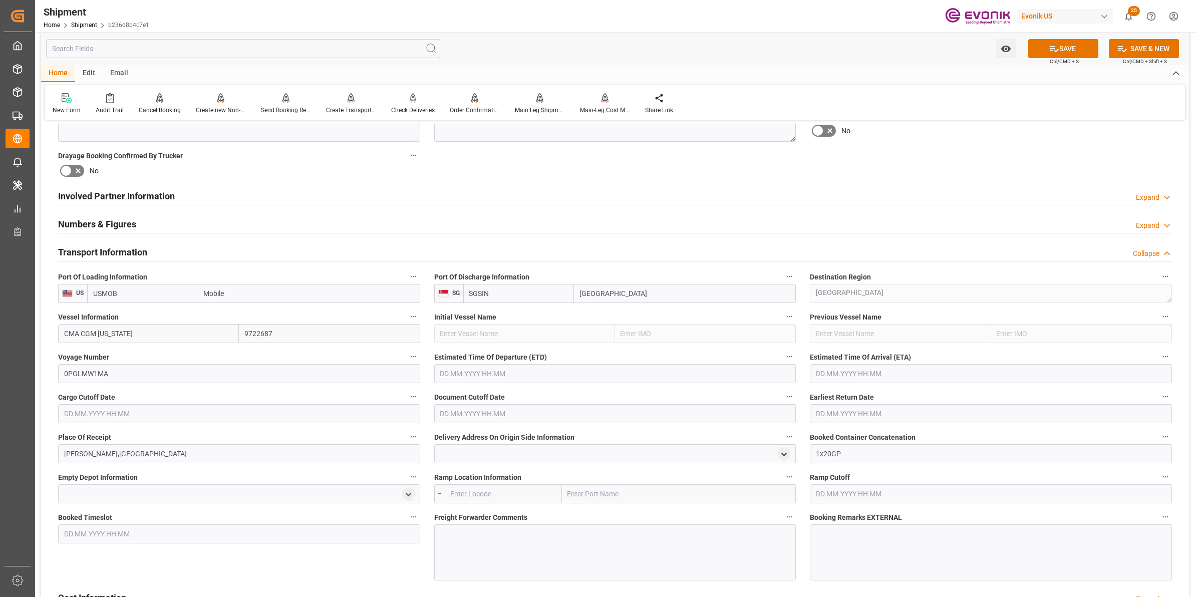
click at [478, 385] on div "Estimated Time Of Departure (ETD)" at bounding box center [615, 367] width 376 height 40
click at [482, 374] on input "text" at bounding box center [615, 373] width 362 height 19
type input "26.09.2025 00:00"
click at [839, 374] on input "text" at bounding box center [991, 373] width 362 height 19
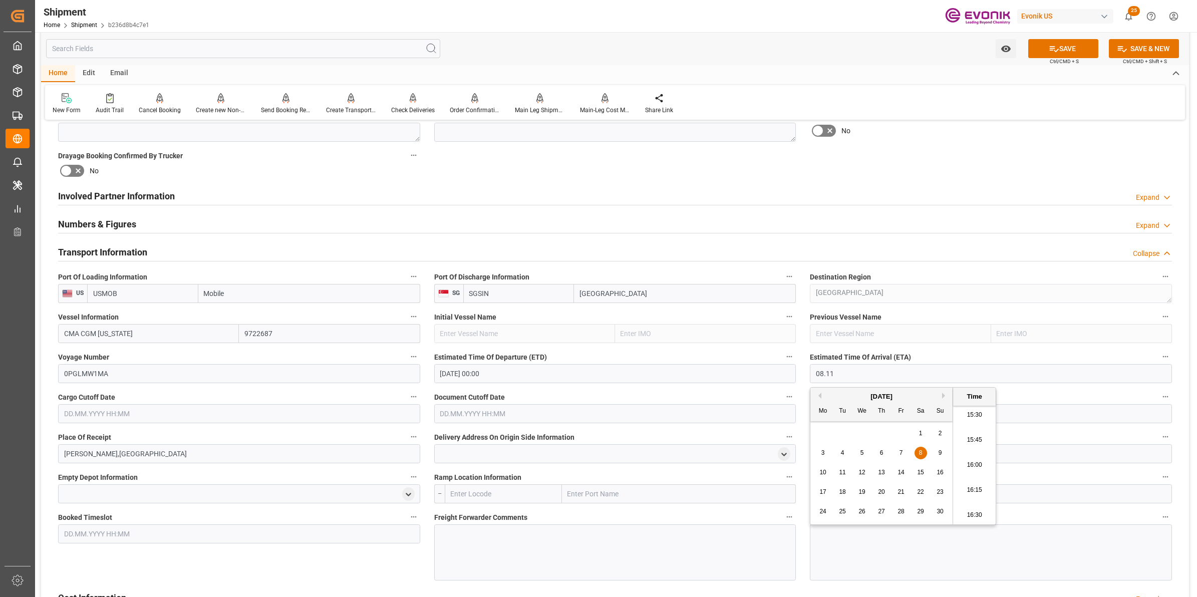
type input "08.11.2025 00:00"
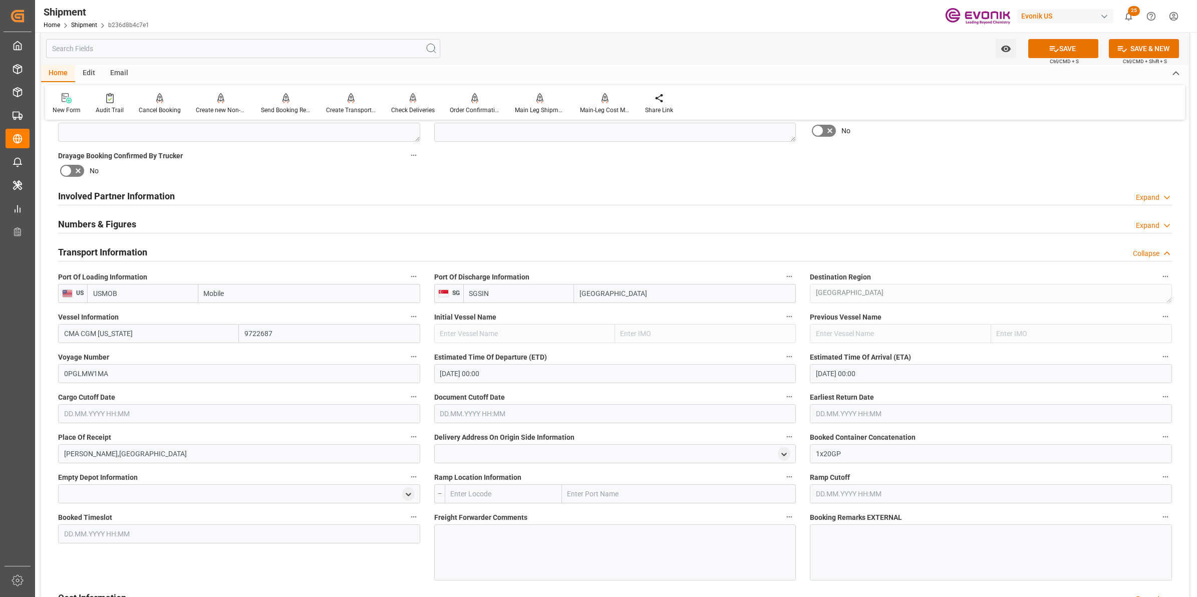
click at [279, 417] on input "text" at bounding box center [239, 413] width 362 height 19
type input "08.09.2025 00:00"
click at [537, 412] on input "text" at bounding box center [615, 413] width 362 height 19
type input "08.09.2025 00:00"
click at [859, 410] on input "text" at bounding box center [991, 413] width 362 height 19
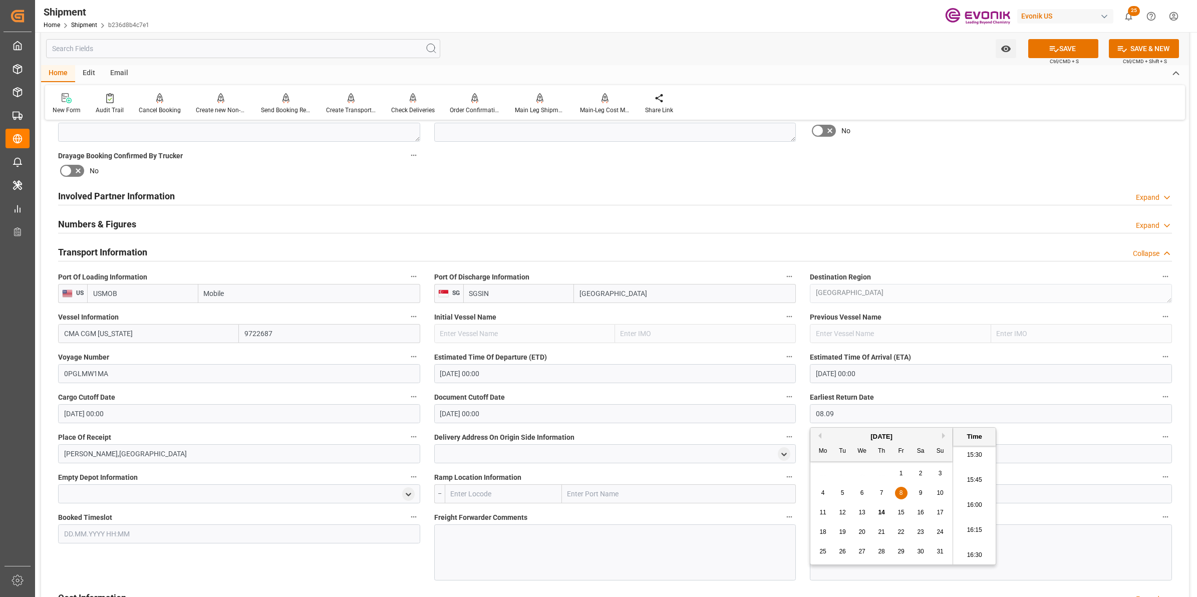
type input "08.09.2025 00:00"
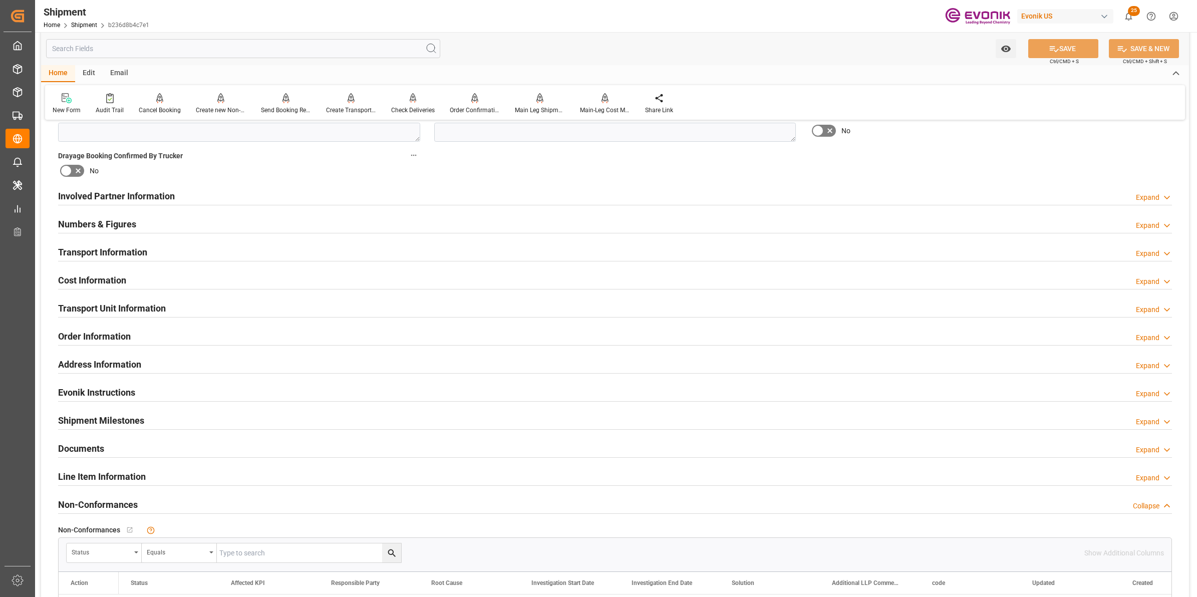
click at [199, 247] on div "Transport Information Expand" at bounding box center [615, 251] width 1114 height 19
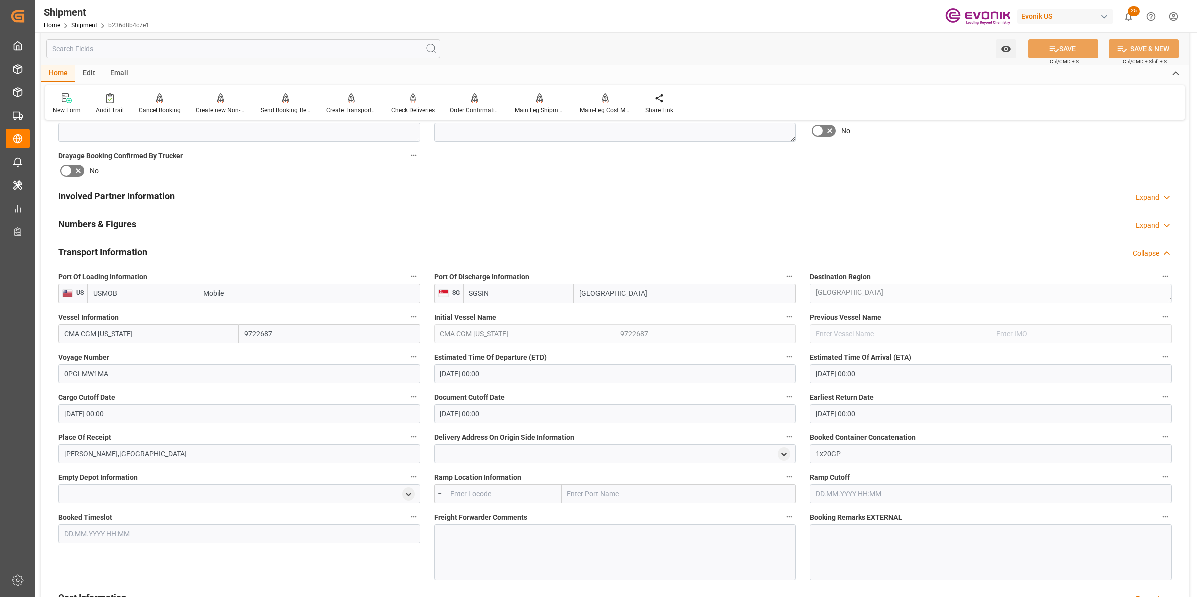
click at [199, 249] on div "Transport Information Collapse" at bounding box center [615, 251] width 1114 height 19
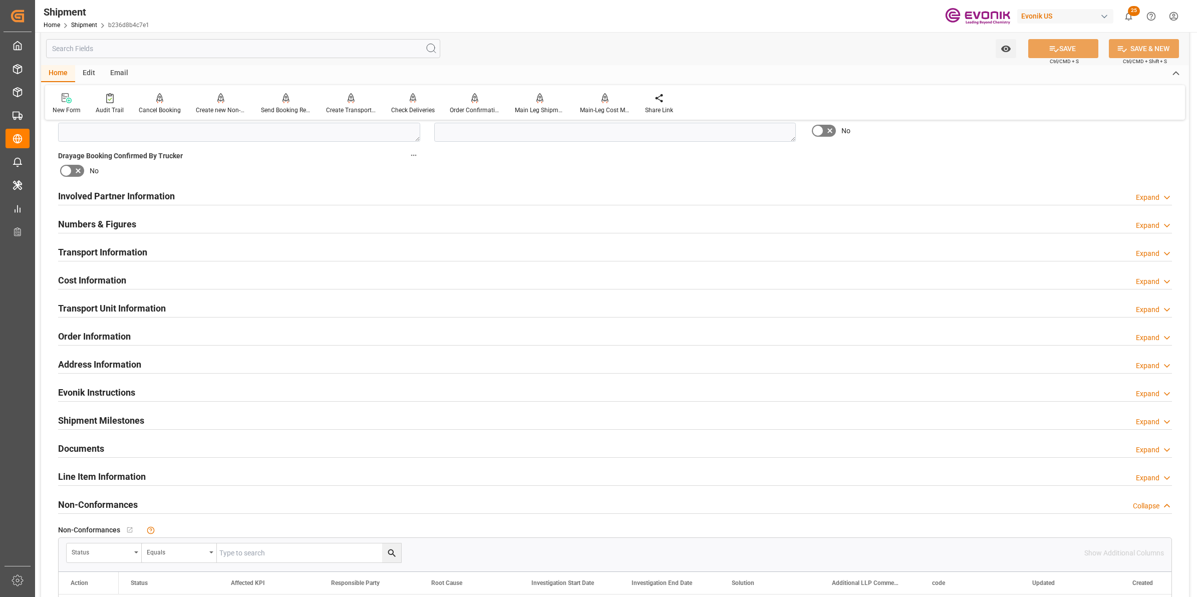
click at [135, 286] on div "Cost Information Expand" at bounding box center [615, 279] width 1114 height 19
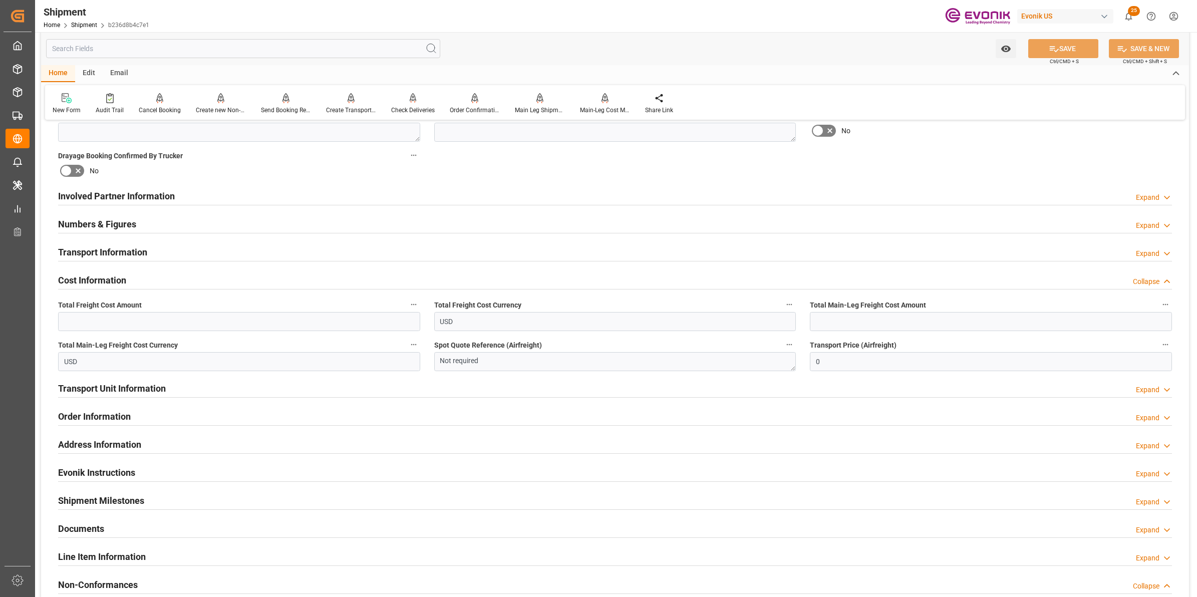
click at [274, 311] on label "Total Freight Cost Amount" at bounding box center [239, 305] width 362 height 14
click at [407, 311] on button "Total Freight Cost Amount" at bounding box center [413, 304] width 13 height 13
click at [264, 324] on div at bounding box center [598, 298] width 1197 height 597
click at [273, 317] on input "text" at bounding box center [239, 321] width 362 height 19
paste input "925"
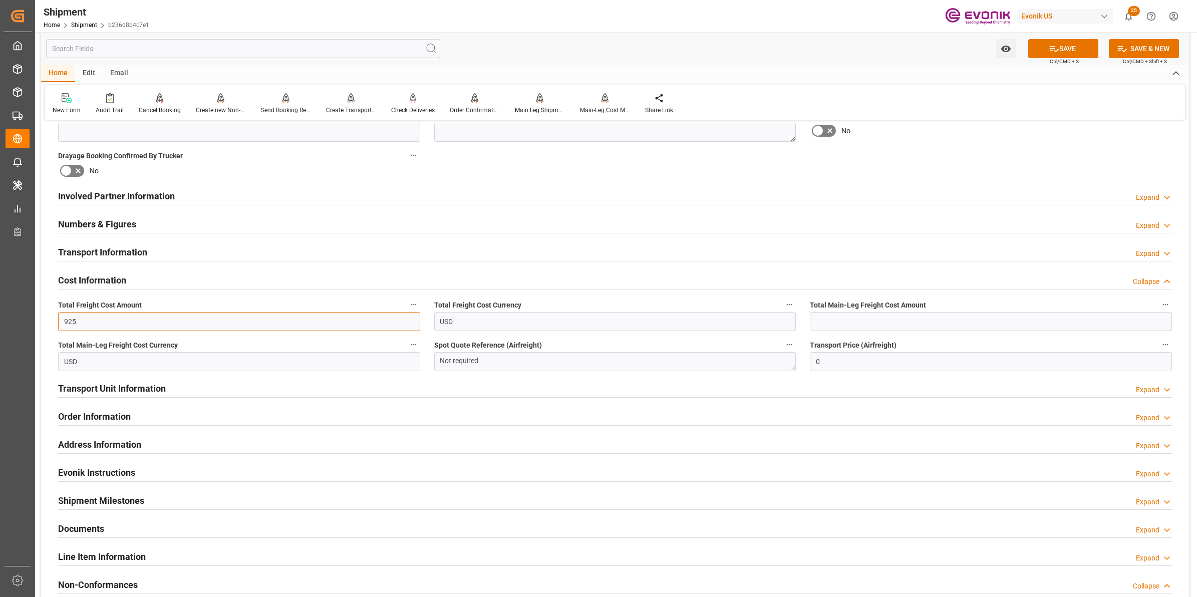
type input "925"
click at [845, 317] on input "text" at bounding box center [991, 321] width 362 height 19
paste input "925"
type input "925"
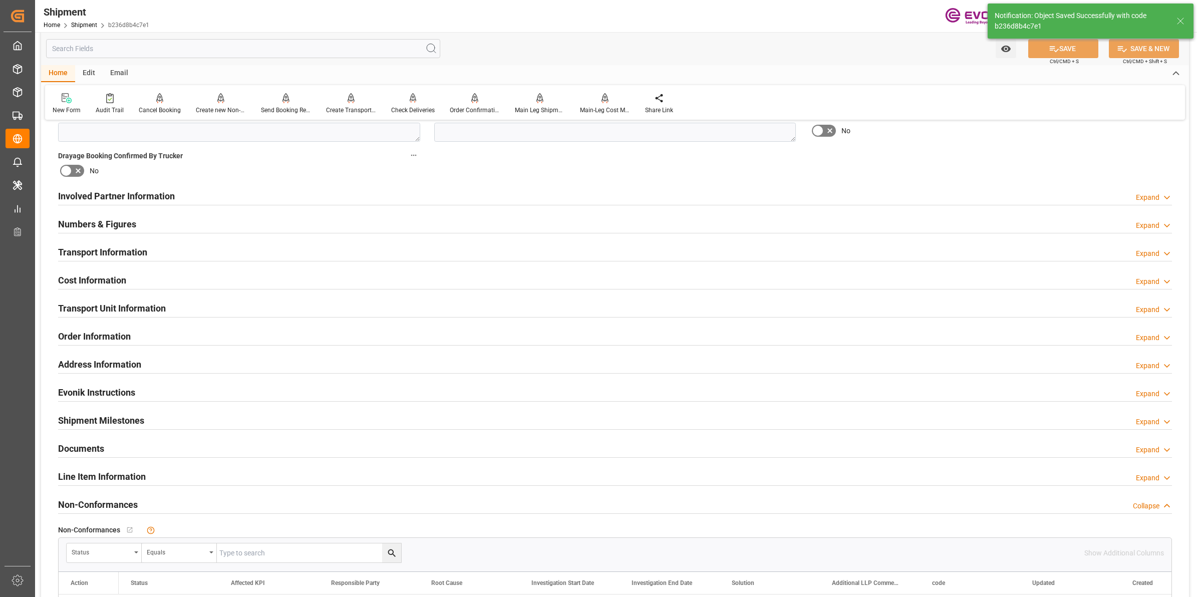
click at [86, 275] on h2 "Cost Information" at bounding box center [92, 280] width 68 height 14
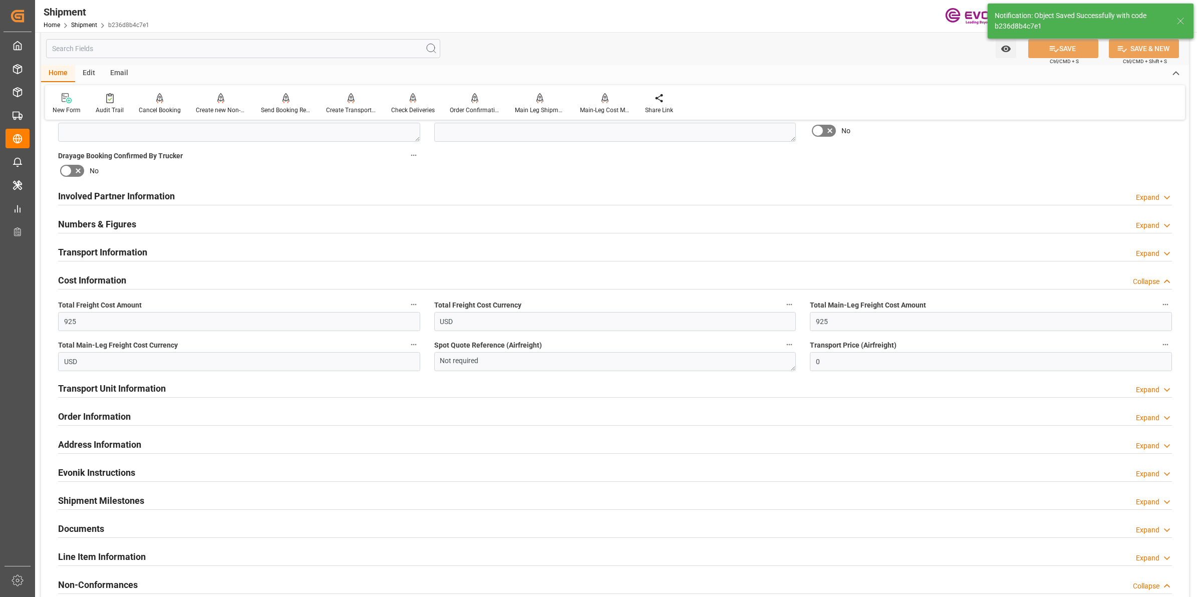
click at [132, 256] on h2 "Transport Information" at bounding box center [102, 252] width 89 height 14
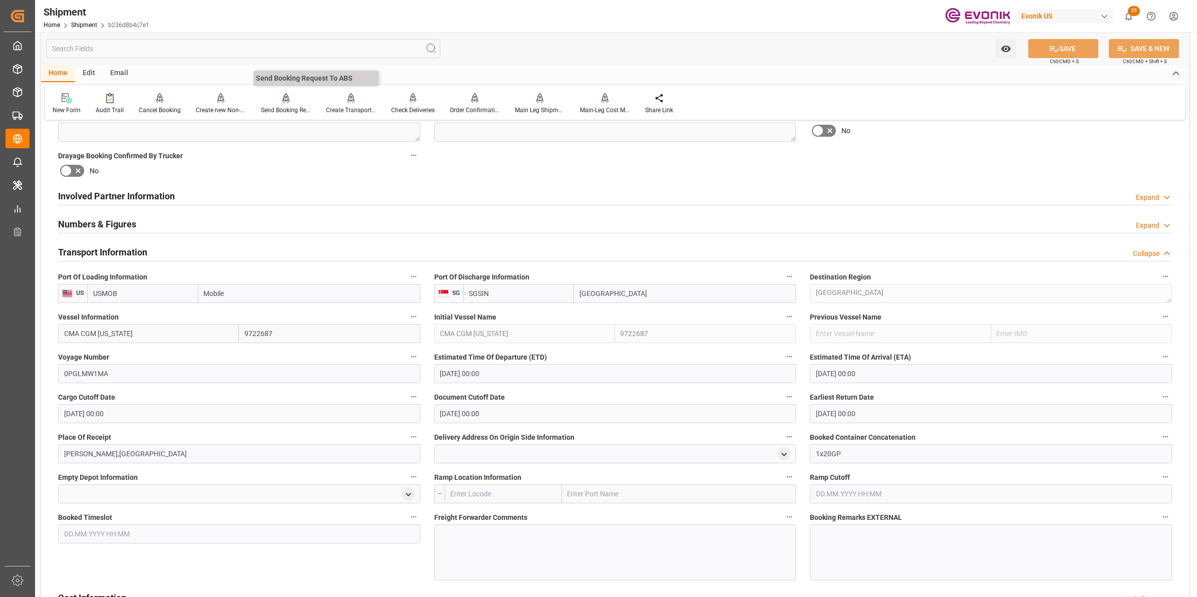
click at [288, 101] on div at bounding box center [286, 98] width 50 height 11
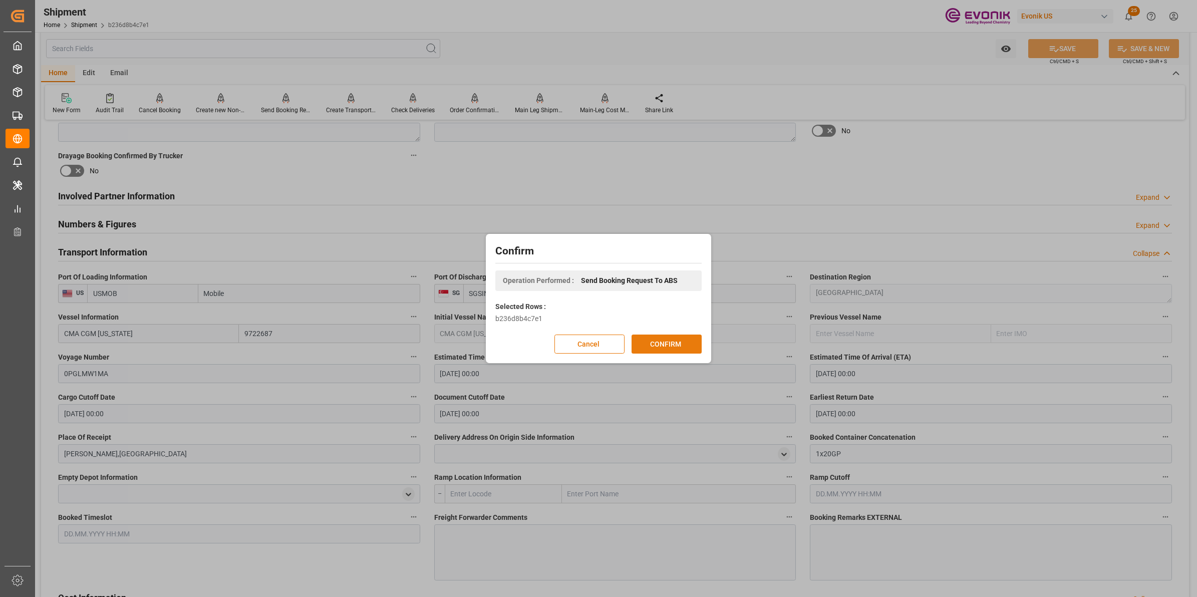
click at [679, 344] on button "CONFIRM" at bounding box center [667, 344] width 70 height 19
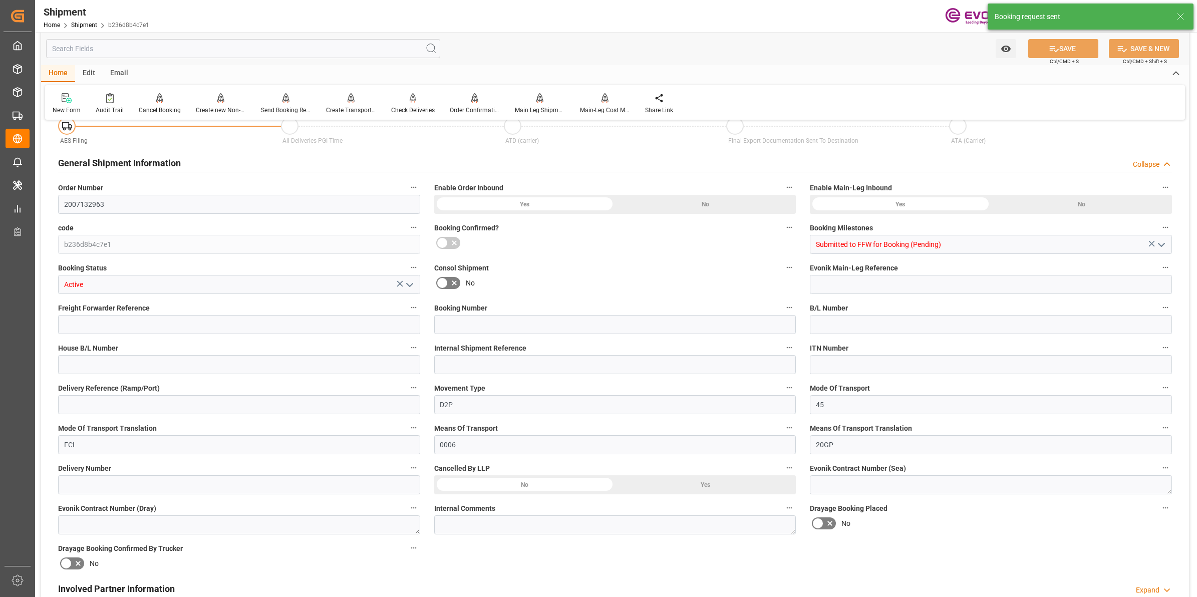
scroll to position [501, 0]
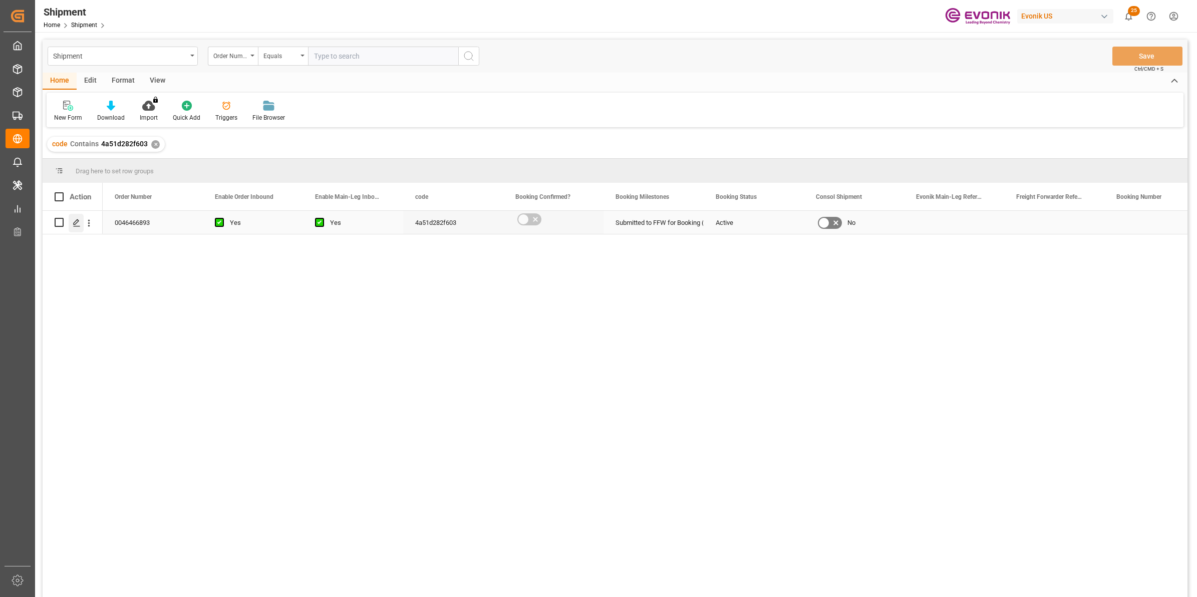
click at [79, 223] on icon "Press SPACE to select this row." at bounding box center [77, 223] width 8 height 8
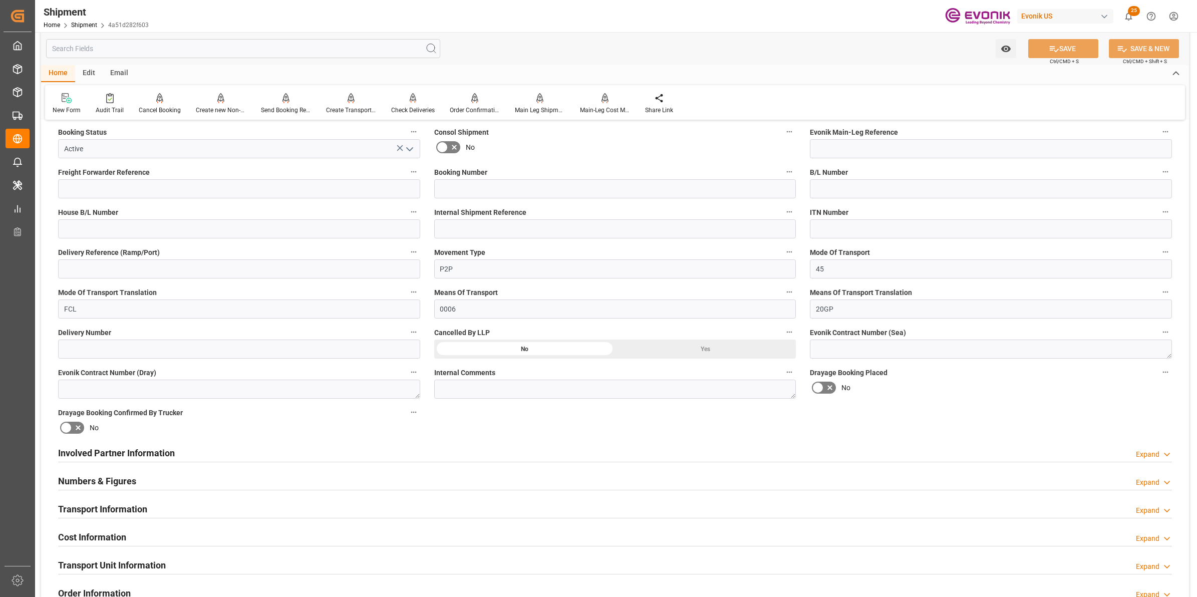
scroll to position [376, 0]
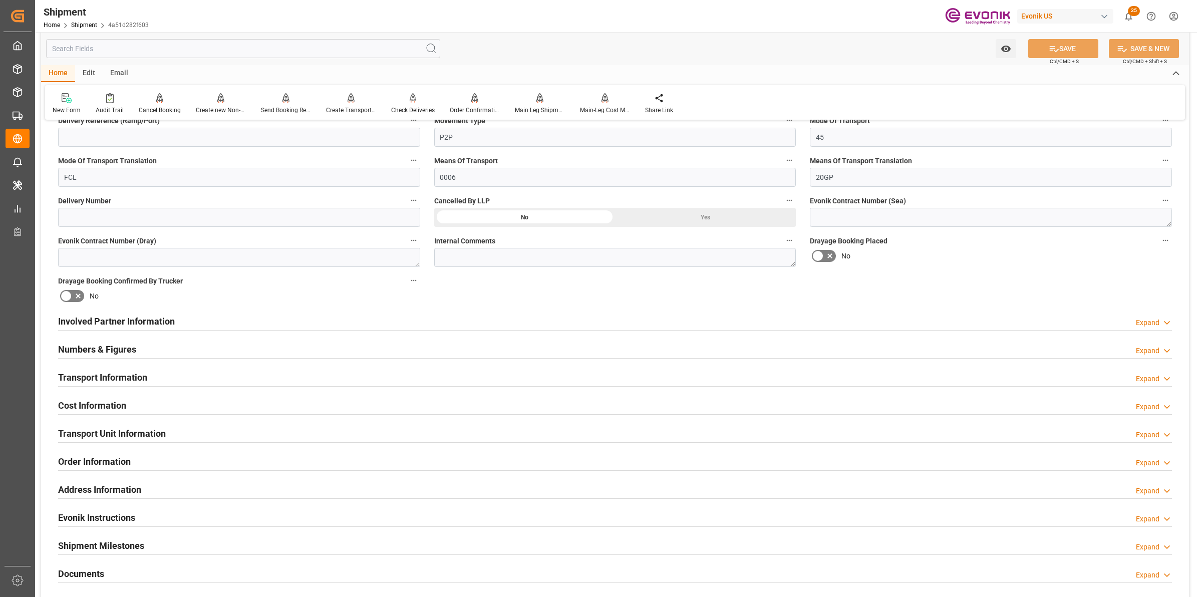
drag, startPoint x: 164, startPoint y: 318, endPoint x: 7, endPoint y: 302, distance: 158.6
click at [164, 318] on h2 "Involved Partner Information" at bounding box center [116, 322] width 117 height 14
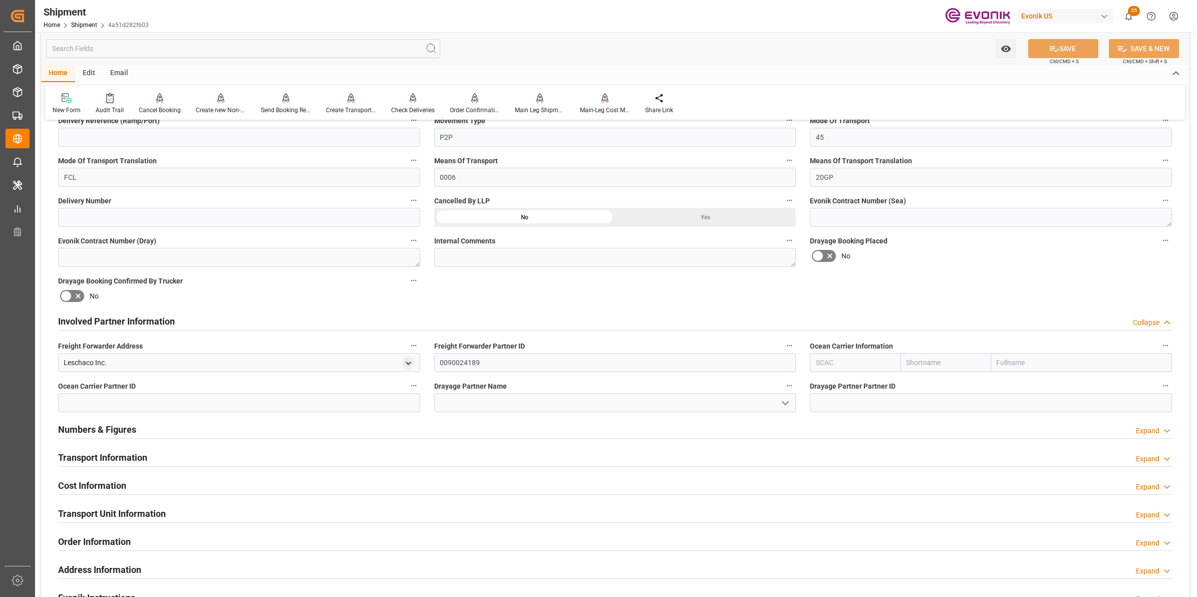
click at [837, 362] on input "text" at bounding box center [855, 362] width 91 height 19
paste input "COSCO"
click at [831, 381] on b "COSU" at bounding box center [825, 385] width 19 height 8
type input "COSU"
type input "Cosco"
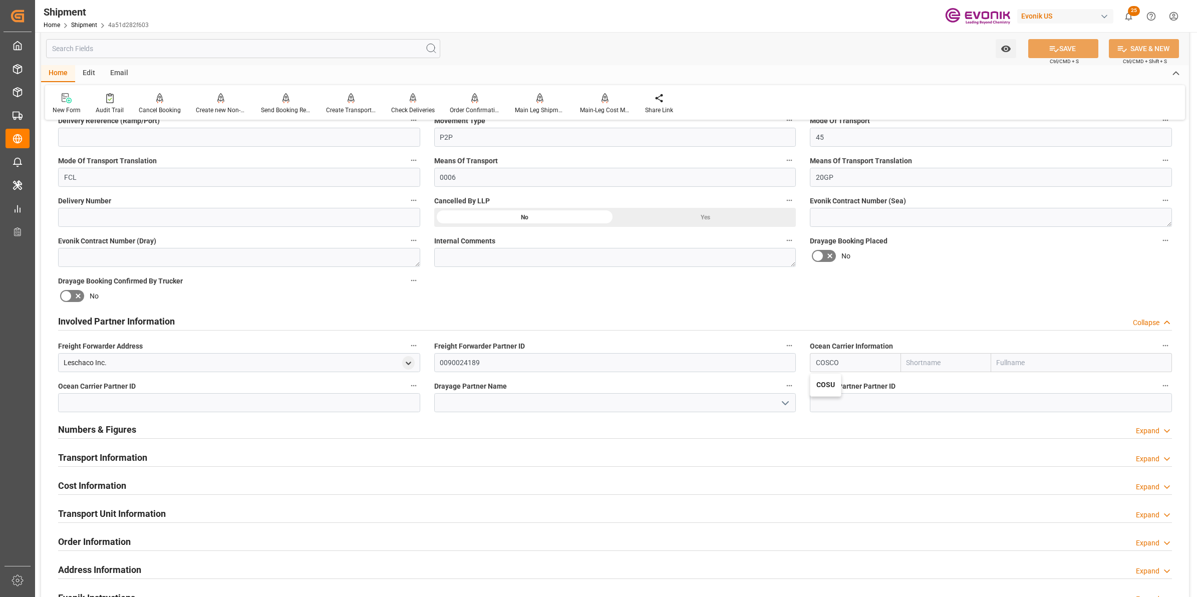
type input "COSCO Shipping Co. Ltd."
type input "COSU"
click at [514, 394] on input at bounding box center [615, 402] width 362 height 19
paste input "COSCO"
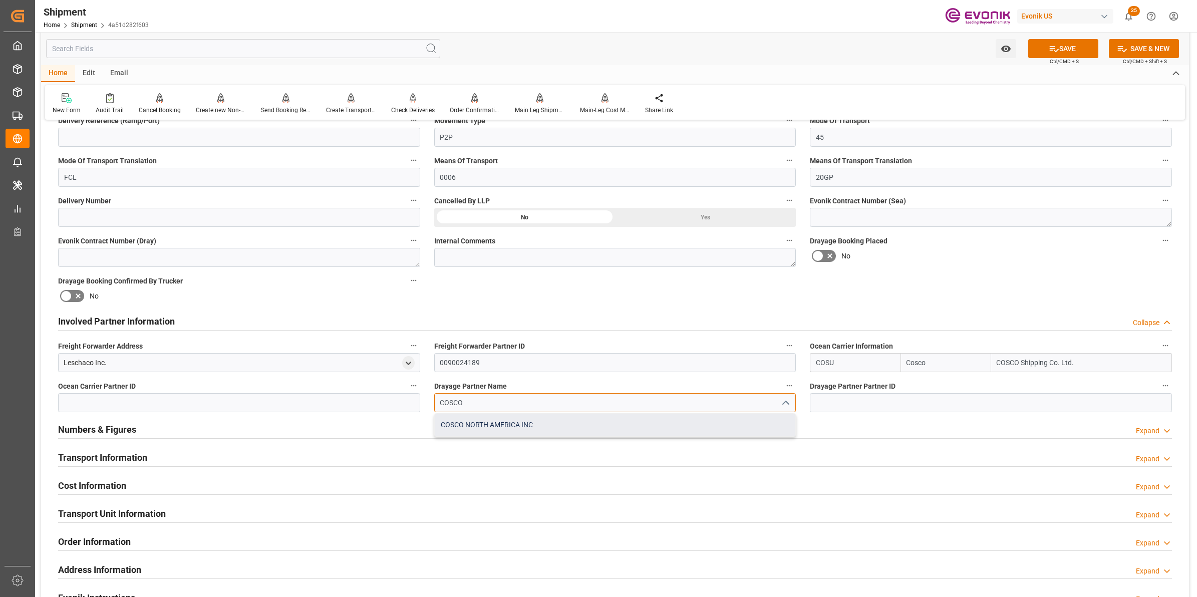
click at [498, 426] on div "COSCO NORTH AMERICA INC" at bounding box center [615, 425] width 361 height 23
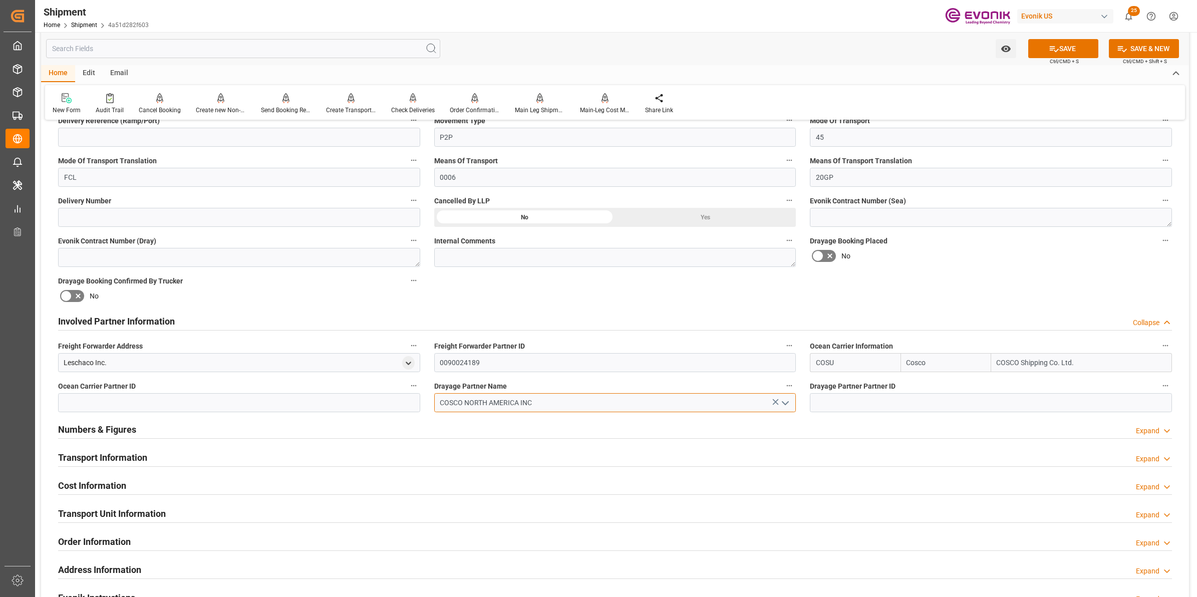
type input "COSCO NORTH AMERICA INC"
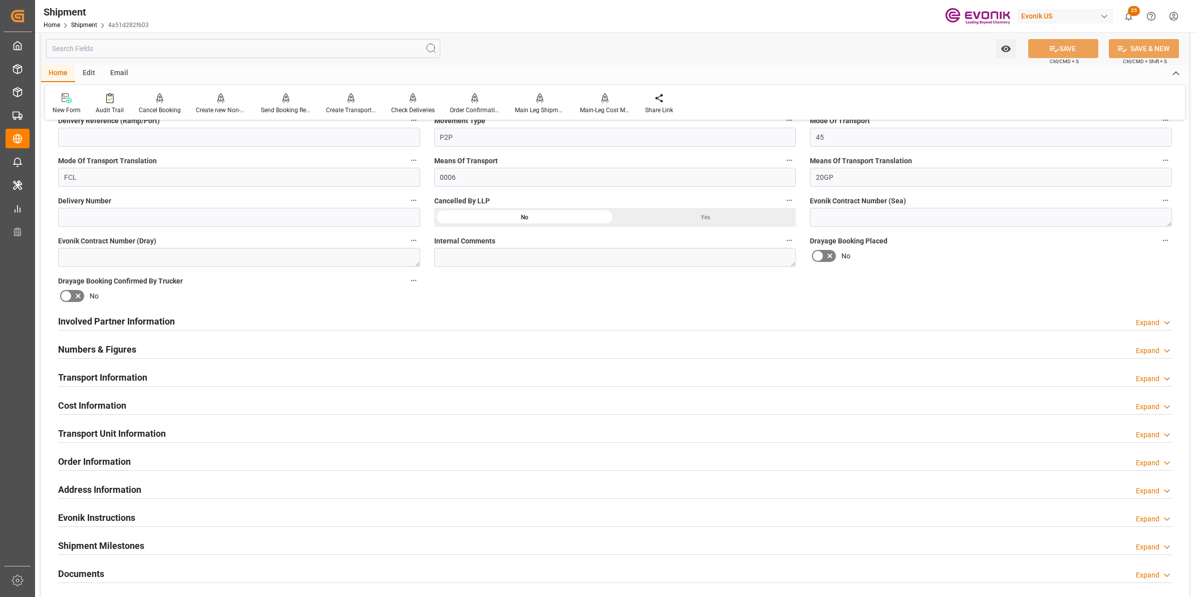
click at [155, 327] on h2 "Involved Partner Information" at bounding box center [116, 322] width 117 height 14
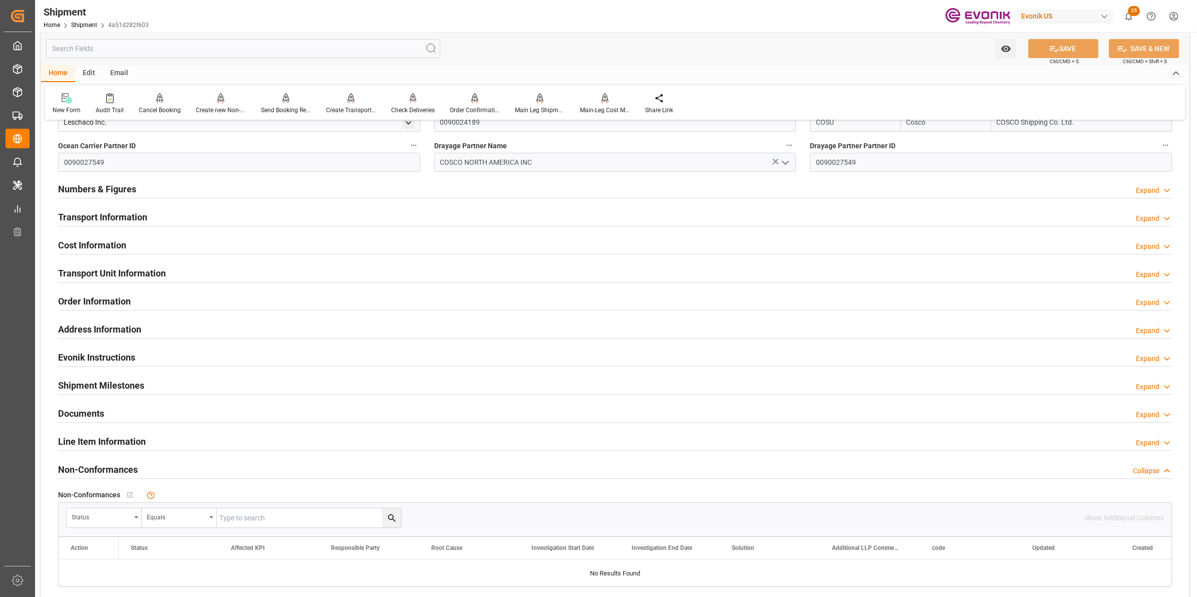
scroll to position [626, 0]
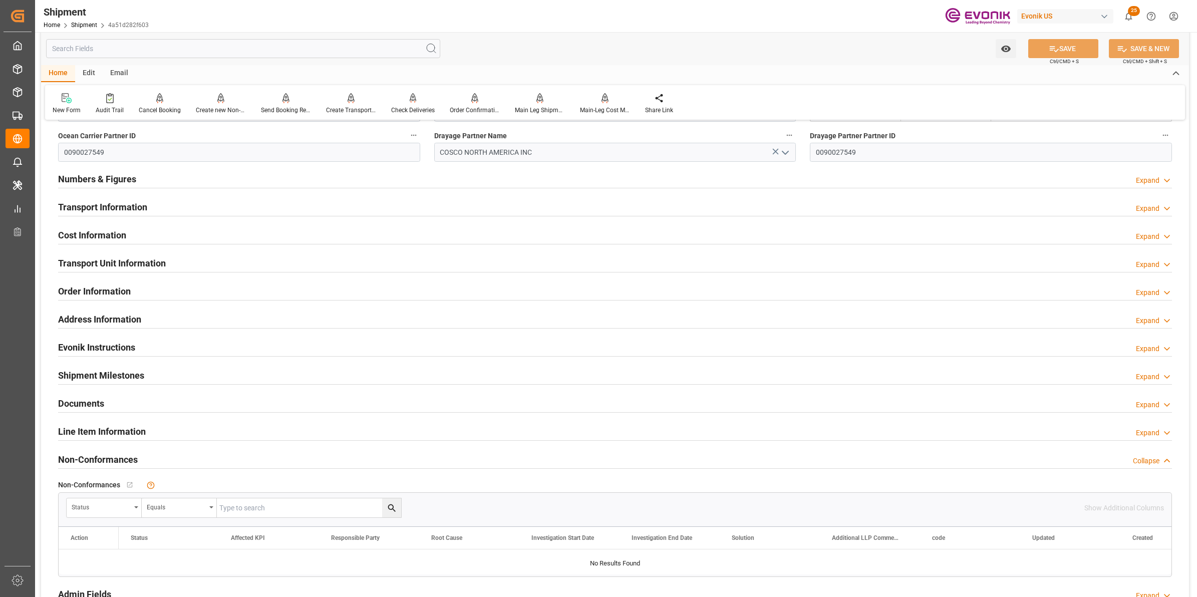
click at [135, 206] on h2 "Transport Information" at bounding box center [102, 207] width 89 height 14
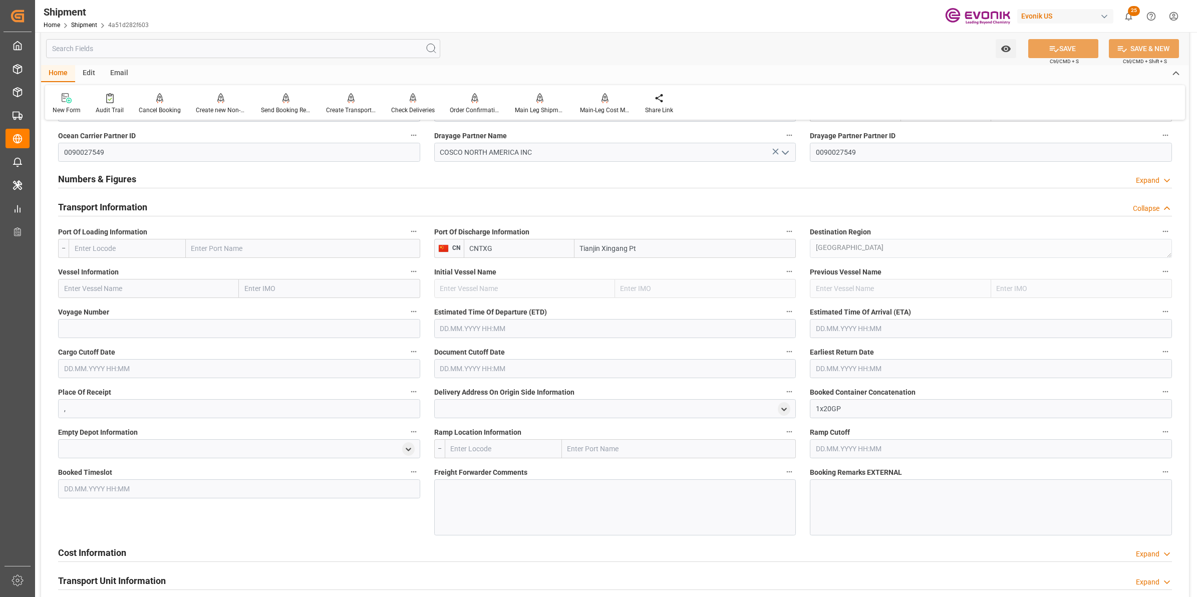
click at [180, 240] on input "text" at bounding box center [127, 248] width 117 height 19
click at [159, 248] on input "text" at bounding box center [127, 248] width 117 height 19
click at [118, 251] on input "text" at bounding box center [127, 248] width 117 height 19
click at [134, 242] on input "text" at bounding box center [127, 248] width 117 height 19
paste input "USSHOU"
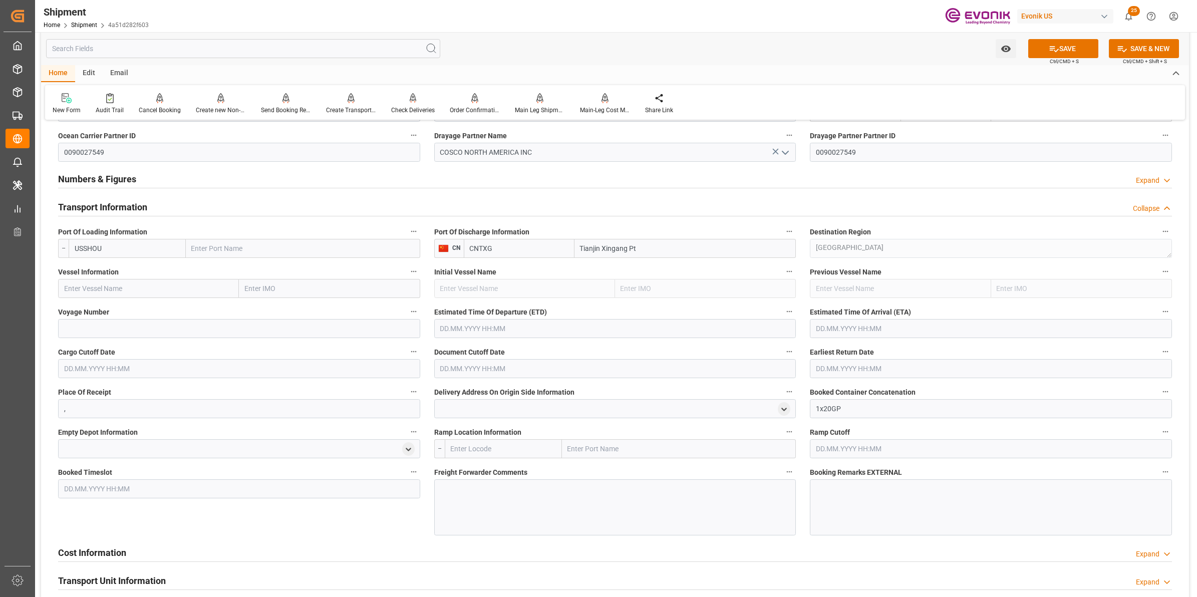
click at [86, 247] on input "USSHOU" at bounding box center [127, 248] width 117 height 19
type input "USHOU"
click at [108, 269] on span "USHOU - Houston" at bounding box center [121, 270] width 93 height 8
type input "Houston"
type input "USHOU"
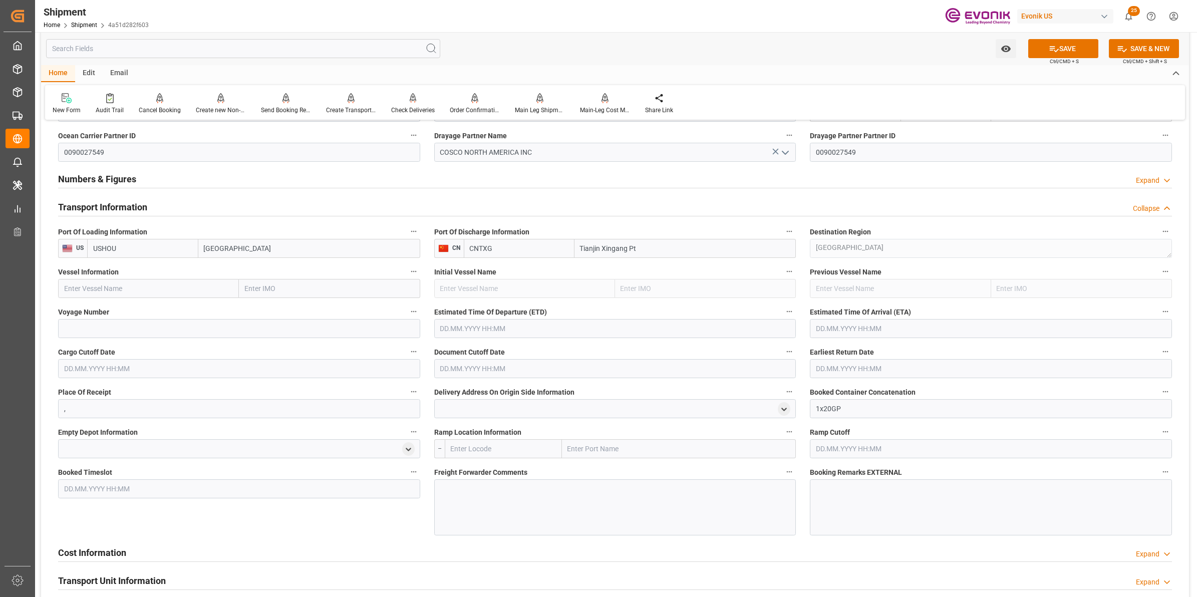
click at [221, 287] on input "text" at bounding box center [148, 288] width 181 height 19
paste input "COSCO VIETN"
click at [136, 311] on span "COSCO Vietnam - 9448815" at bounding box center [126, 311] width 123 height 8
type input "COSCO Vietnam"
type input "9448815"
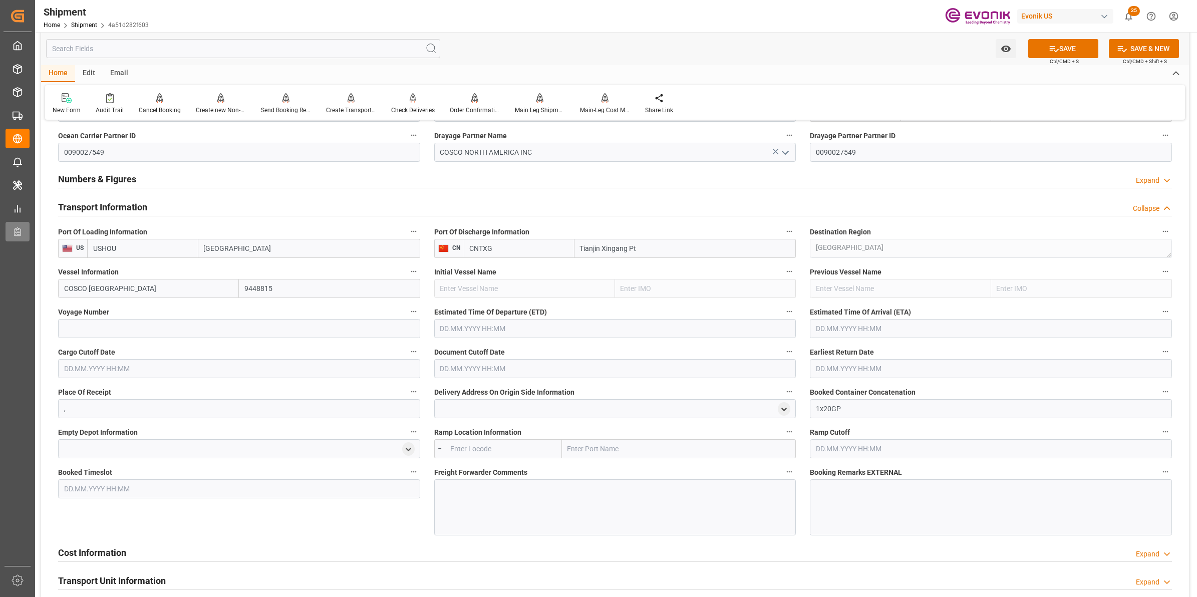
type input "COSCO Vietnam"
drag, startPoint x: 189, startPoint y: 322, endPoint x: 438, endPoint y: 339, distance: 249.5
click at [189, 322] on input at bounding box center [239, 328] width 362 height 19
paste input "104W"
type input "104W"
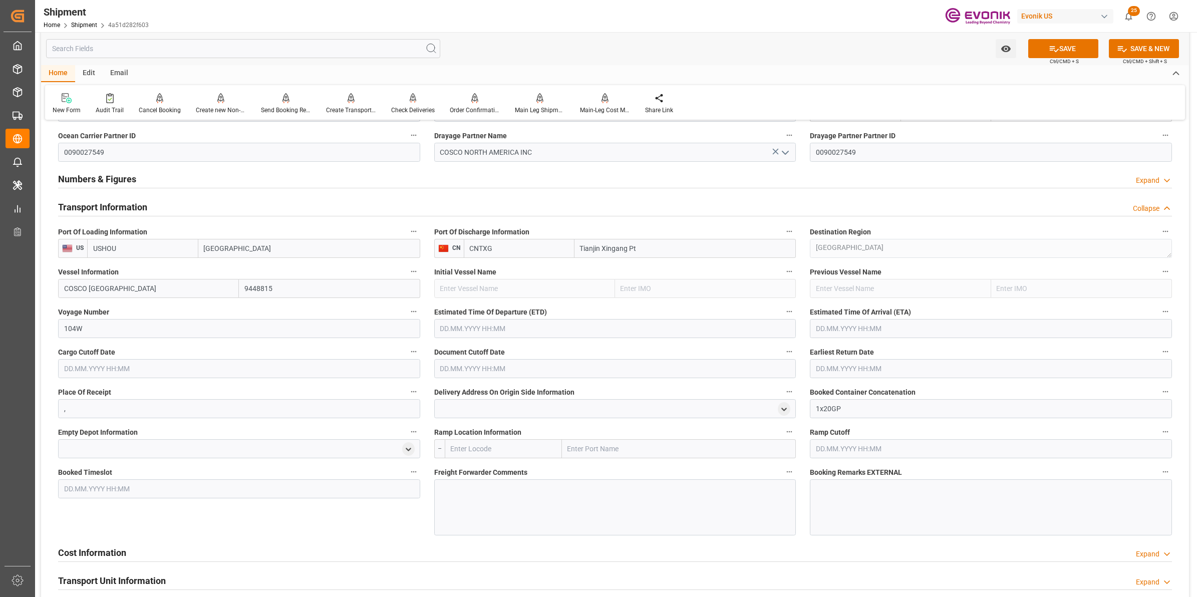
click at [462, 327] on input "text" at bounding box center [615, 328] width 362 height 19
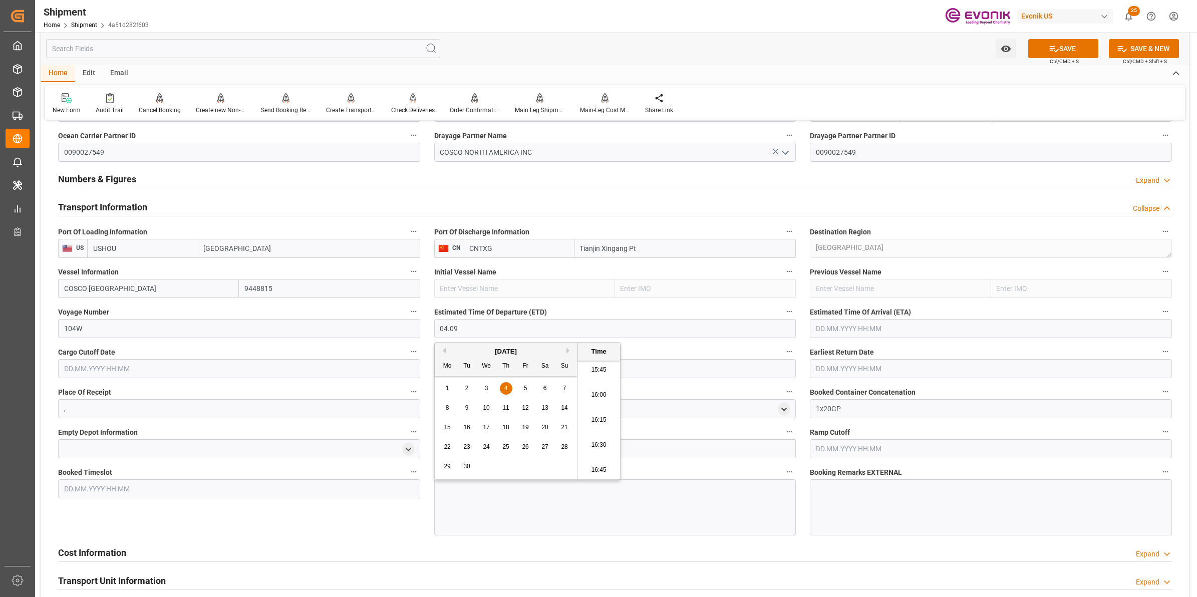
type input "04.09.2025 00:00"
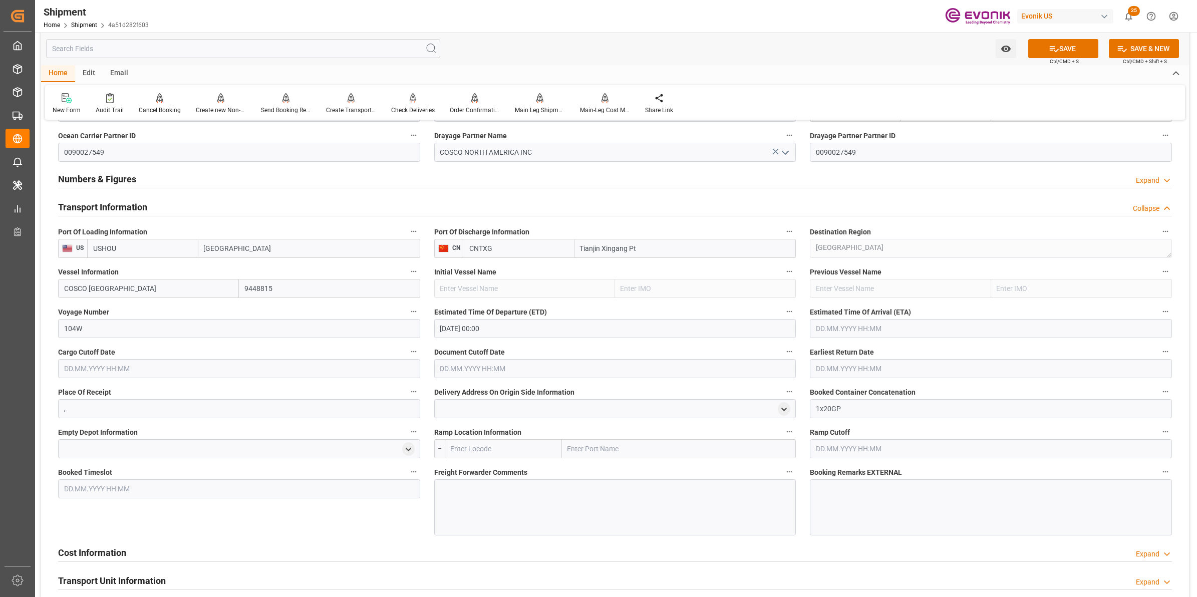
click at [827, 328] on input "text" at bounding box center [991, 328] width 362 height 19
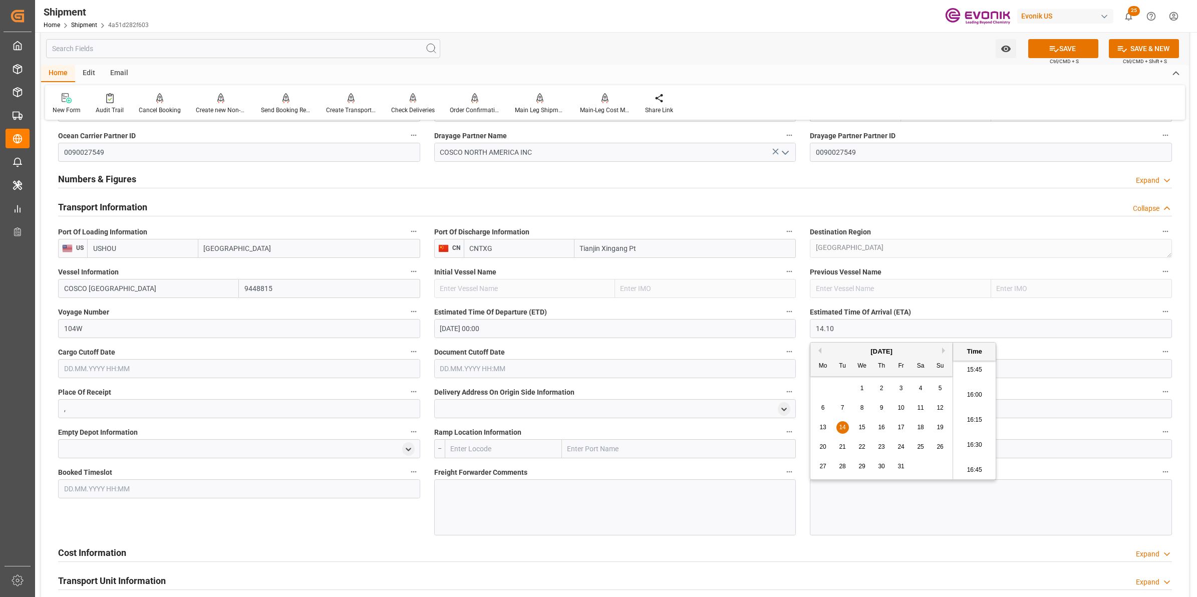
type input "14.10.2025 00:00"
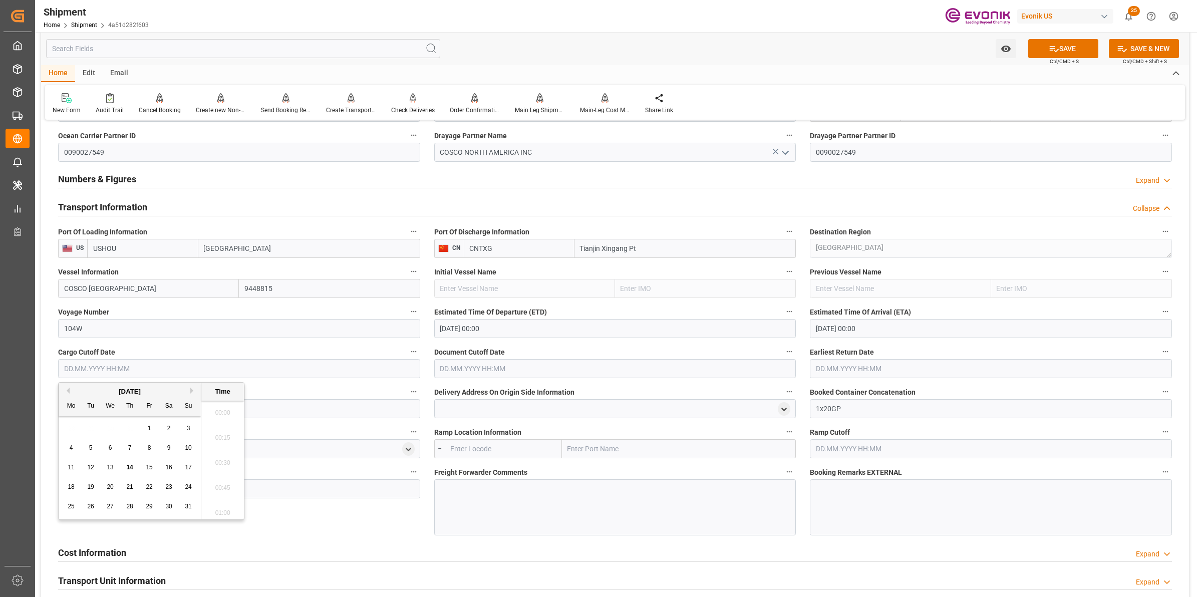
click at [271, 370] on input "text" at bounding box center [239, 368] width 362 height 19
type input "20.08.2025 00:00"
click at [491, 372] on input "text" at bounding box center [615, 368] width 362 height 19
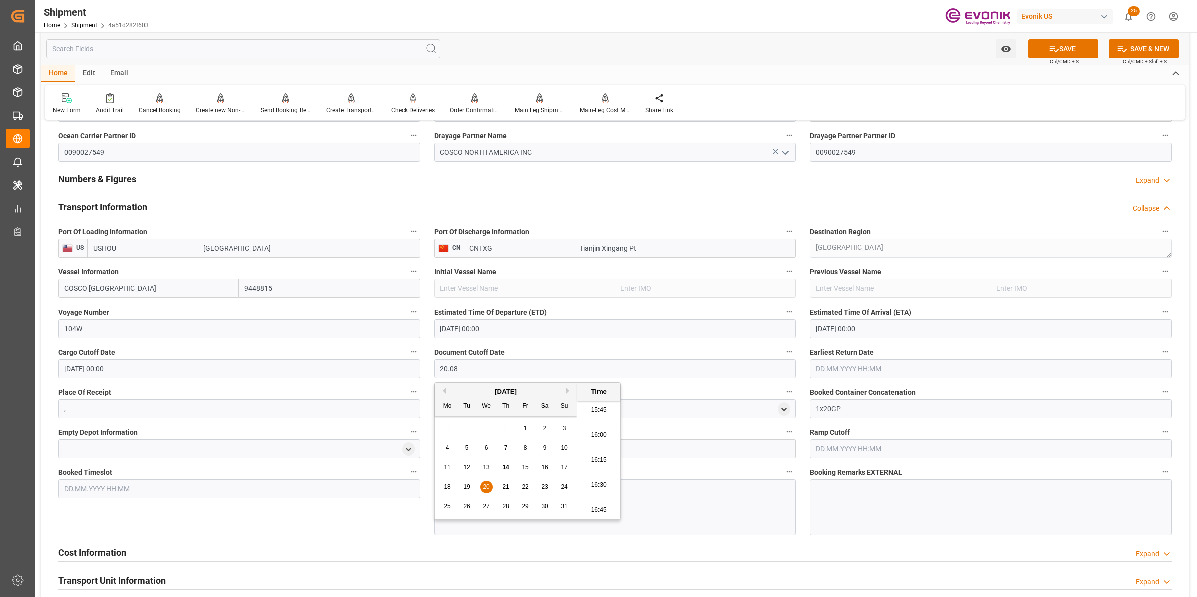
type input "20.08.2025 00:00"
click at [857, 367] on input "text" at bounding box center [991, 368] width 362 height 19
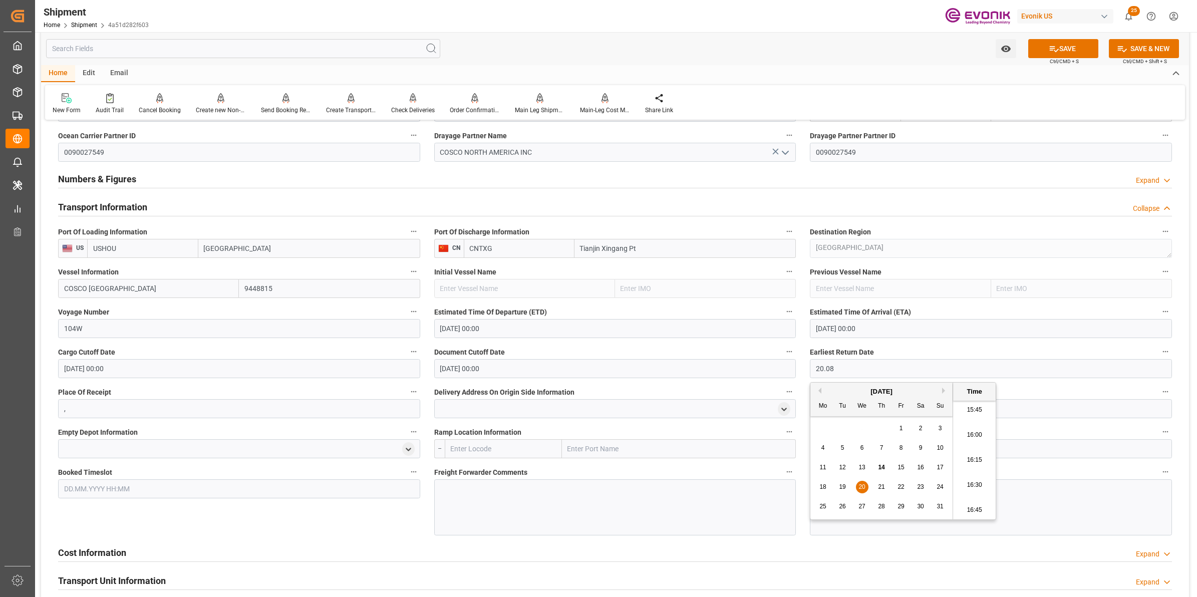
type input "20.08.2025 00:00"
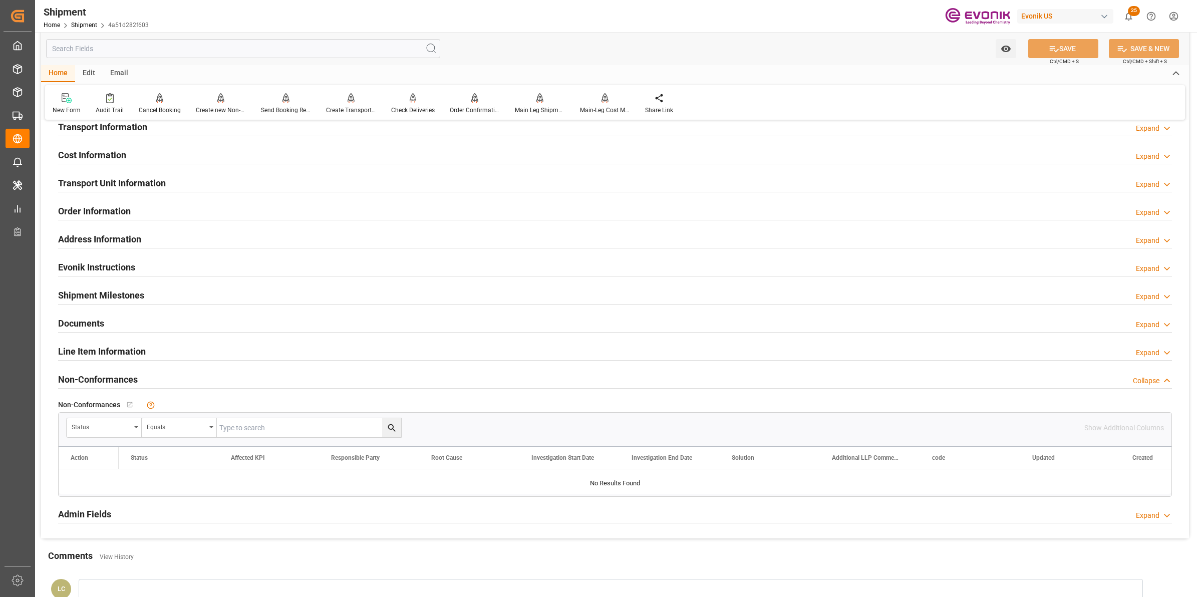
click at [108, 128] on h2 "Transport Information" at bounding box center [102, 127] width 89 height 14
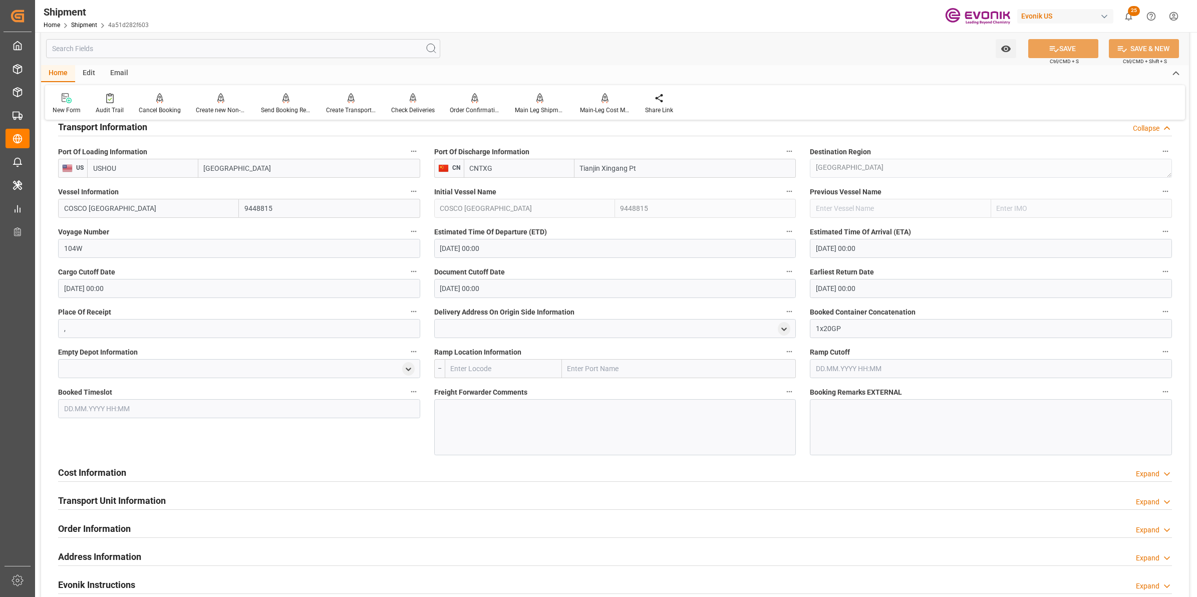
click at [108, 128] on h2 "Transport Information" at bounding box center [102, 127] width 89 height 14
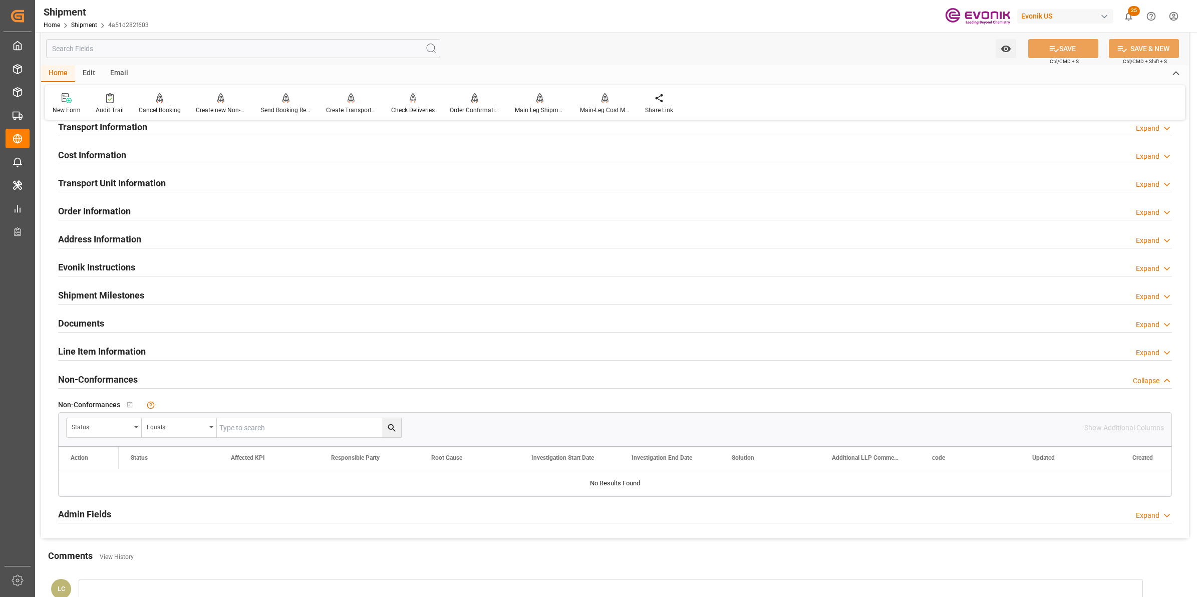
click at [109, 156] on h2 "Cost Information" at bounding box center [92, 155] width 68 height 14
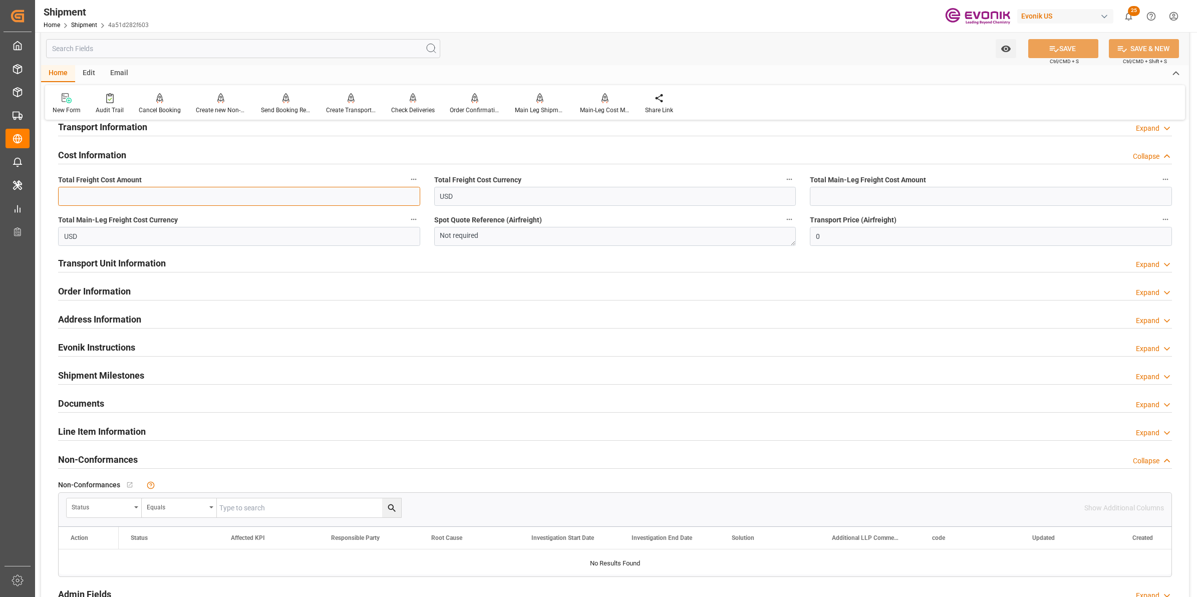
click at [280, 193] on input "text" at bounding box center [239, 196] width 362 height 19
type input "800"
click at [829, 191] on input "text" at bounding box center [991, 196] width 362 height 19
type input "400"
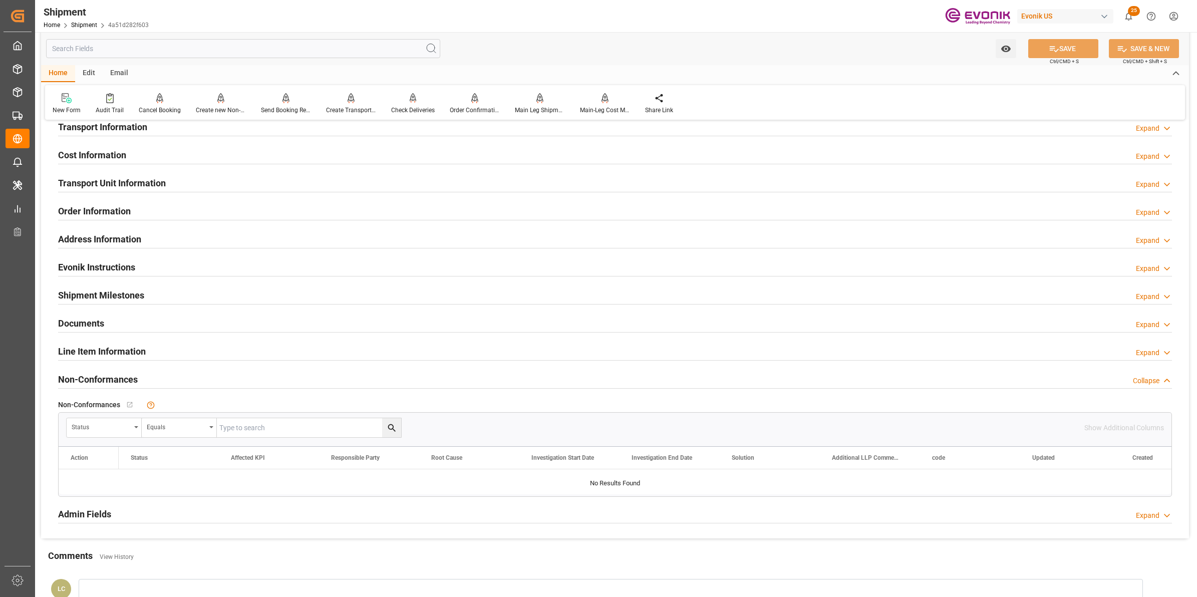
click at [97, 151] on h2 "Cost Information" at bounding box center [92, 155] width 68 height 14
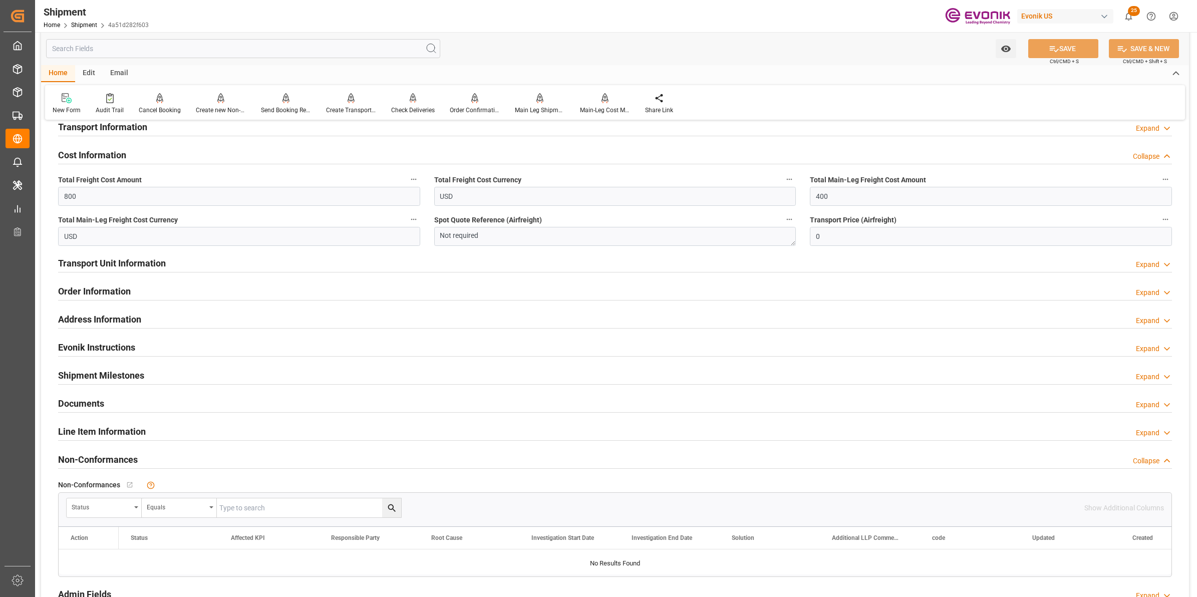
click at [98, 153] on h2 "Cost Information" at bounding box center [92, 155] width 68 height 14
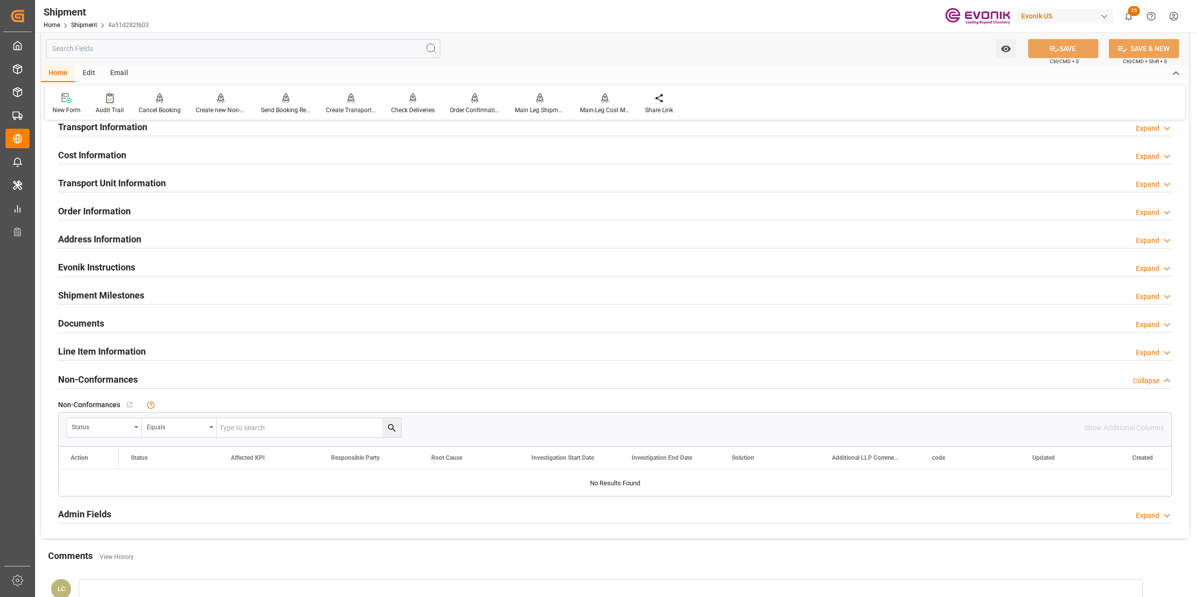
scroll to position [501, 0]
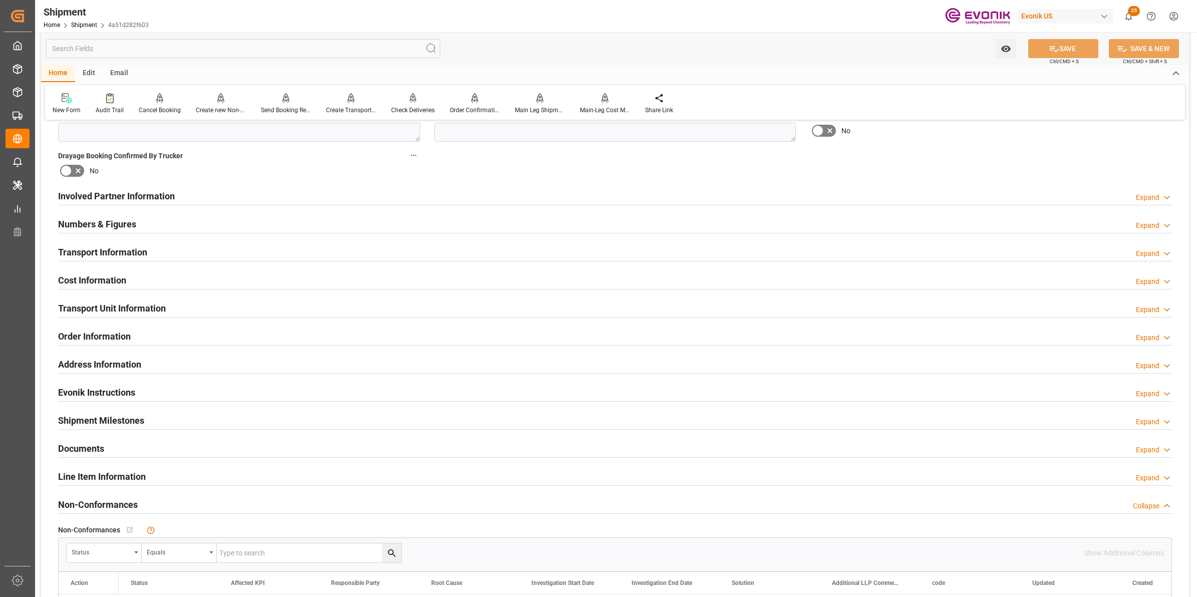
click at [128, 193] on h2 "Involved Partner Information" at bounding box center [116, 196] width 117 height 14
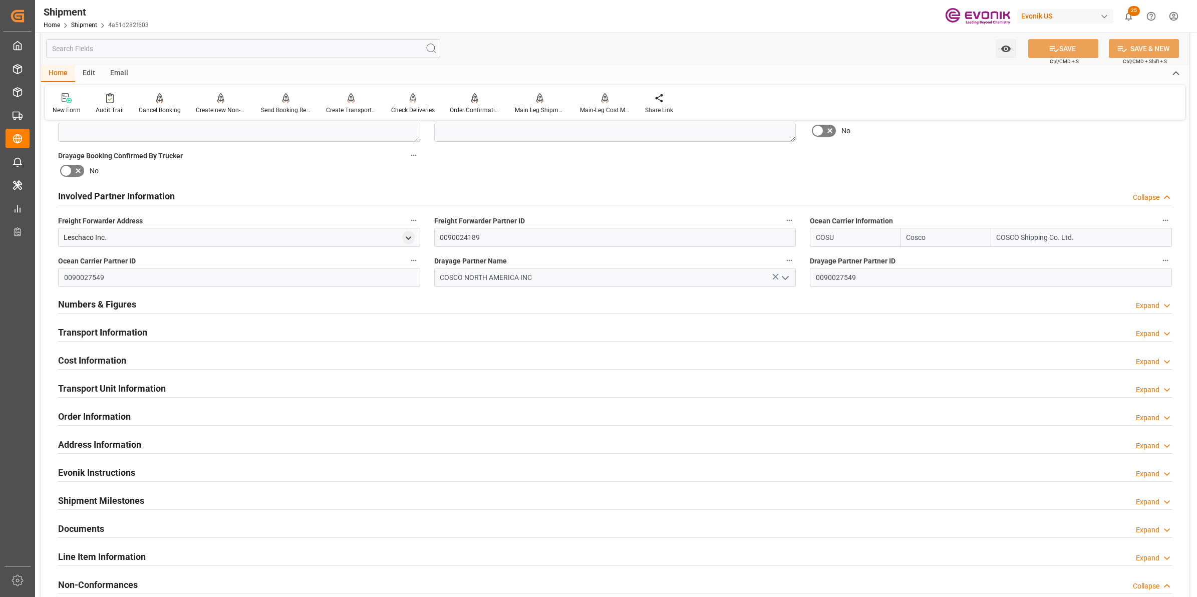
click at [128, 194] on h2 "Involved Partner Information" at bounding box center [116, 196] width 117 height 14
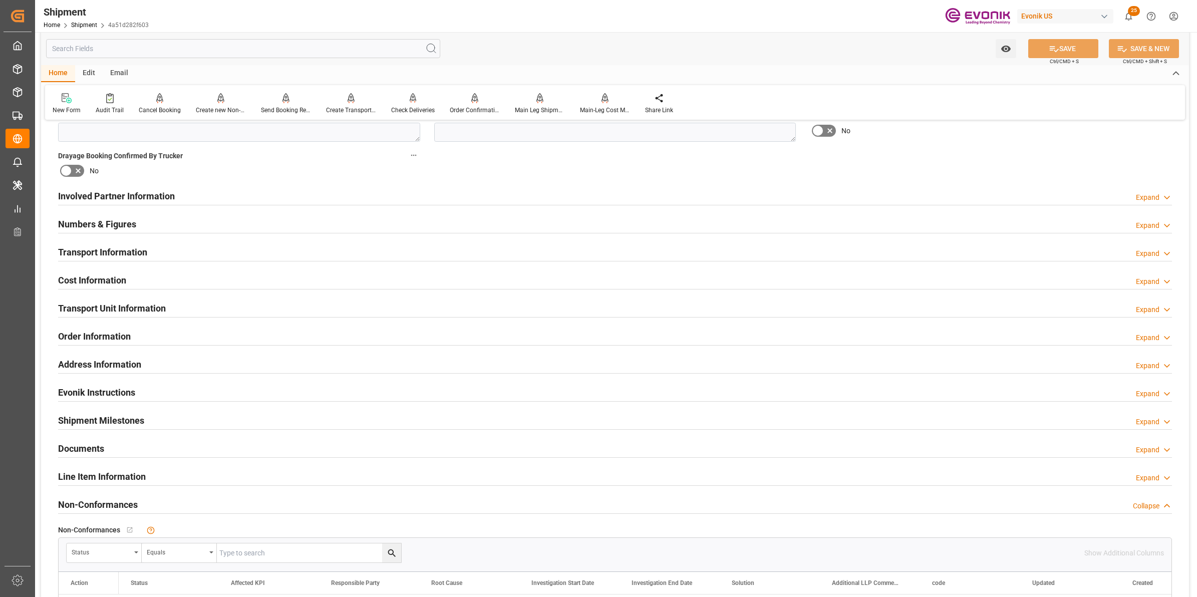
click at [117, 311] on h2 "Transport Unit Information" at bounding box center [112, 309] width 108 height 14
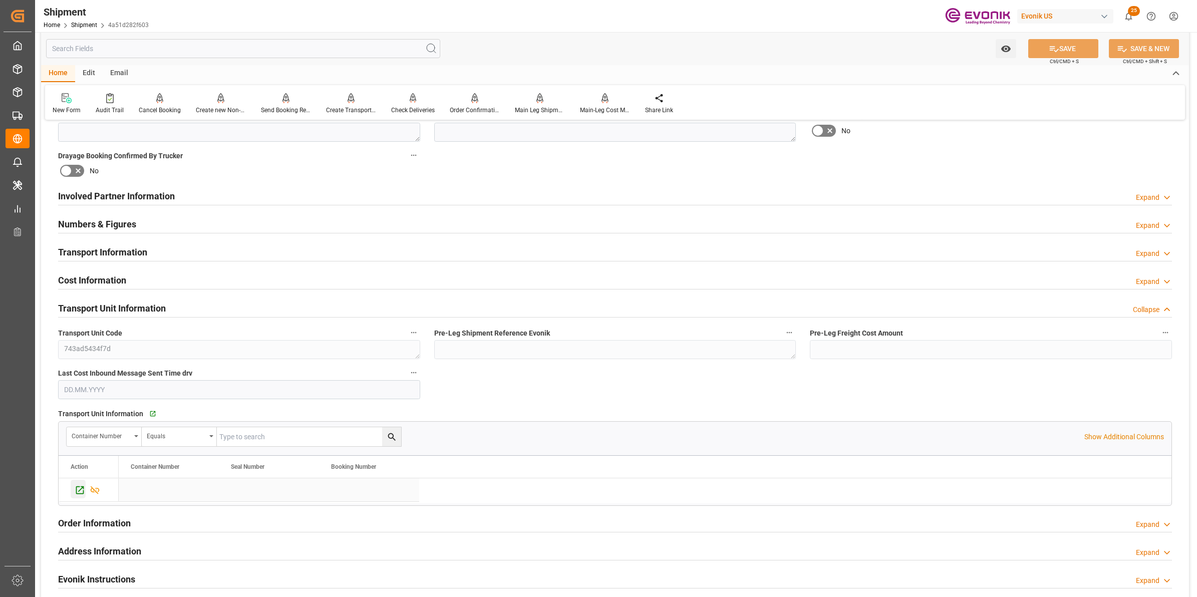
click at [81, 487] on icon "Press SPACE to select this row." at bounding box center [80, 490] width 11 height 11
click at [81, 486] on icon "Press SPACE to deselect this row." at bounding box center [80, 490] width 8 height 8
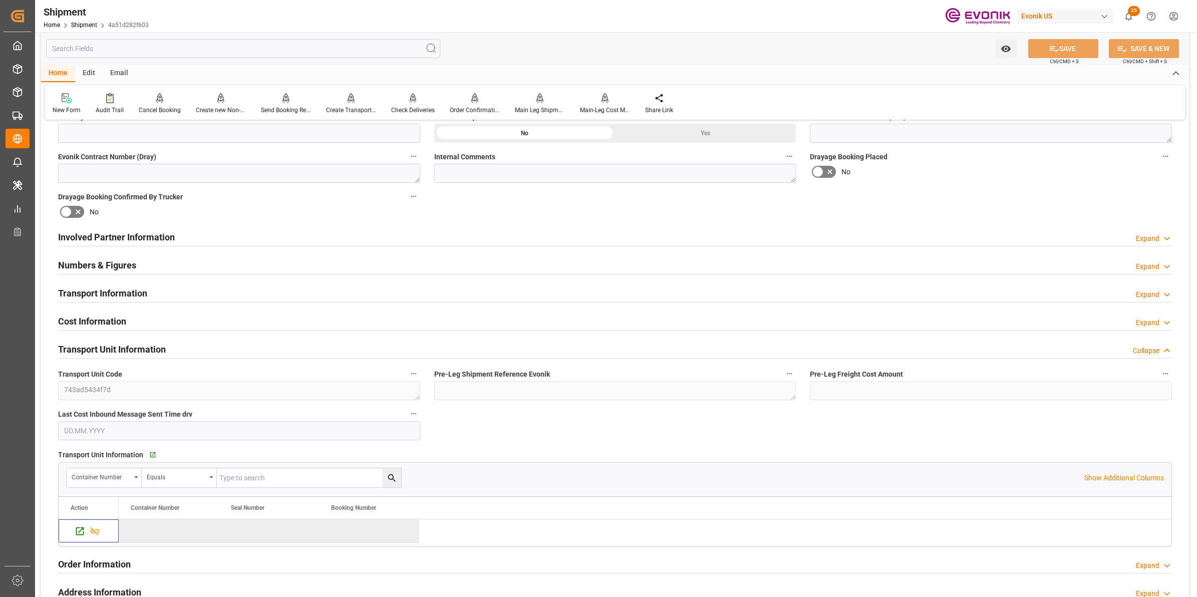
scroll to position [438, 0]
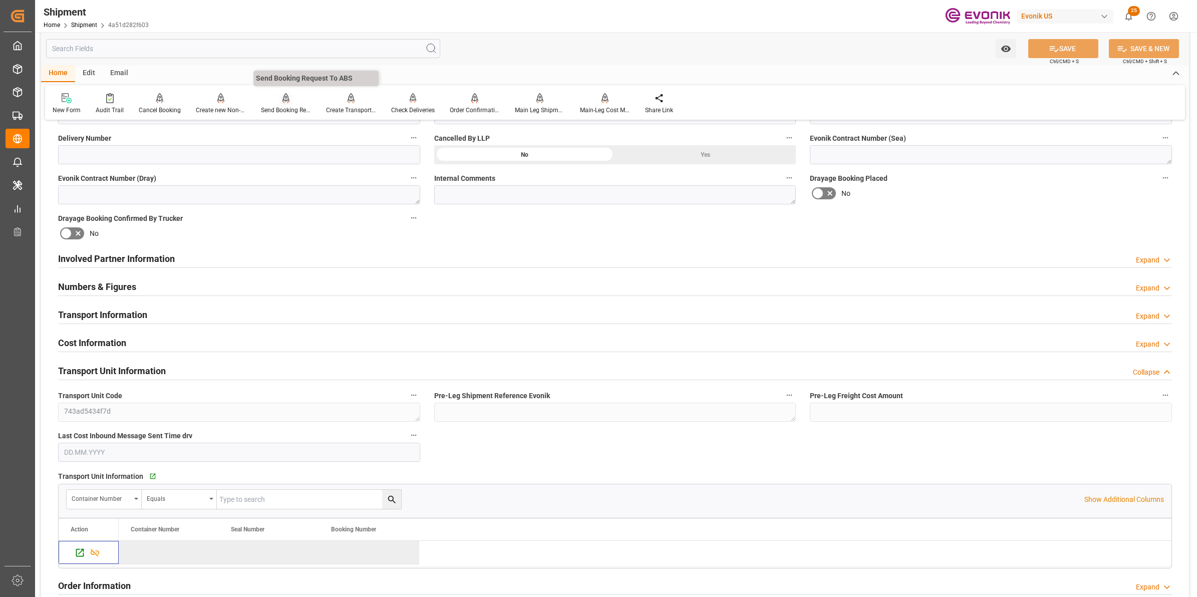
click at [284, 103] on div "Send Booking Request To ABS" at bounding box center [285, 104] width 65 height 22
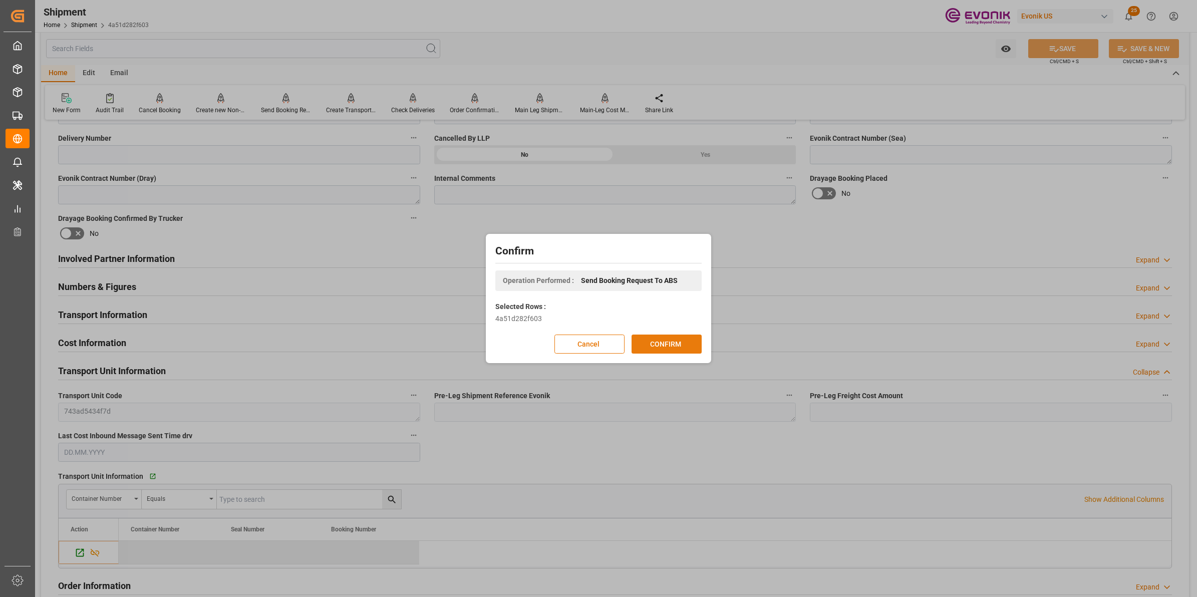
click at [664, 351] on button "CONFIRM" at bounding box center [667, 344] width 70 height 19
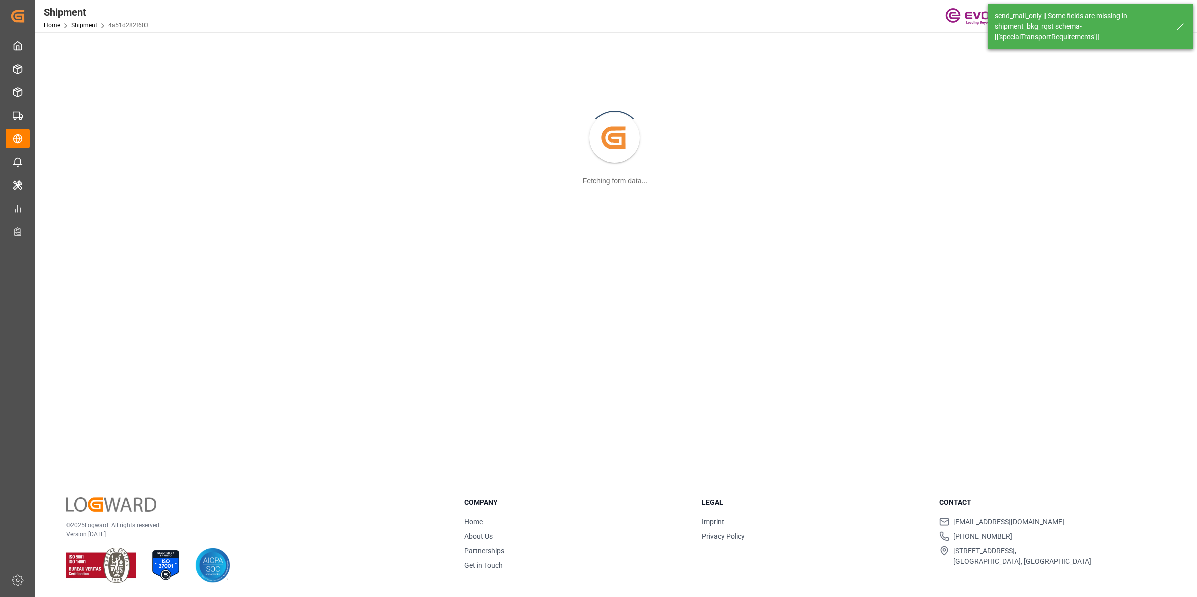
scroll to position [108, 0]
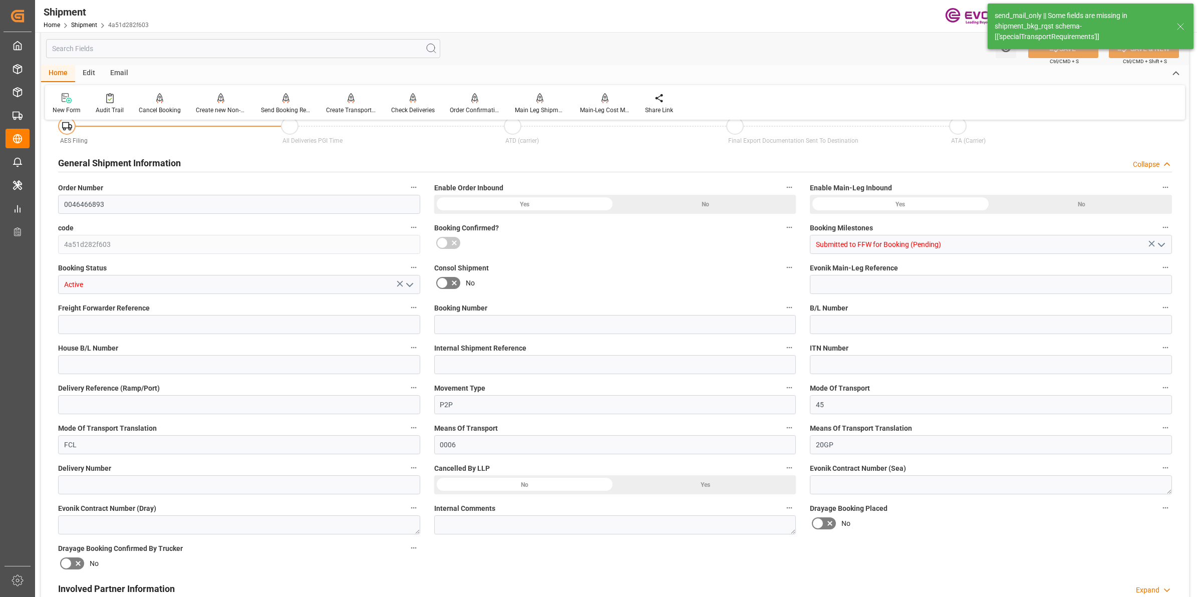
type input "80"
type input "DR"
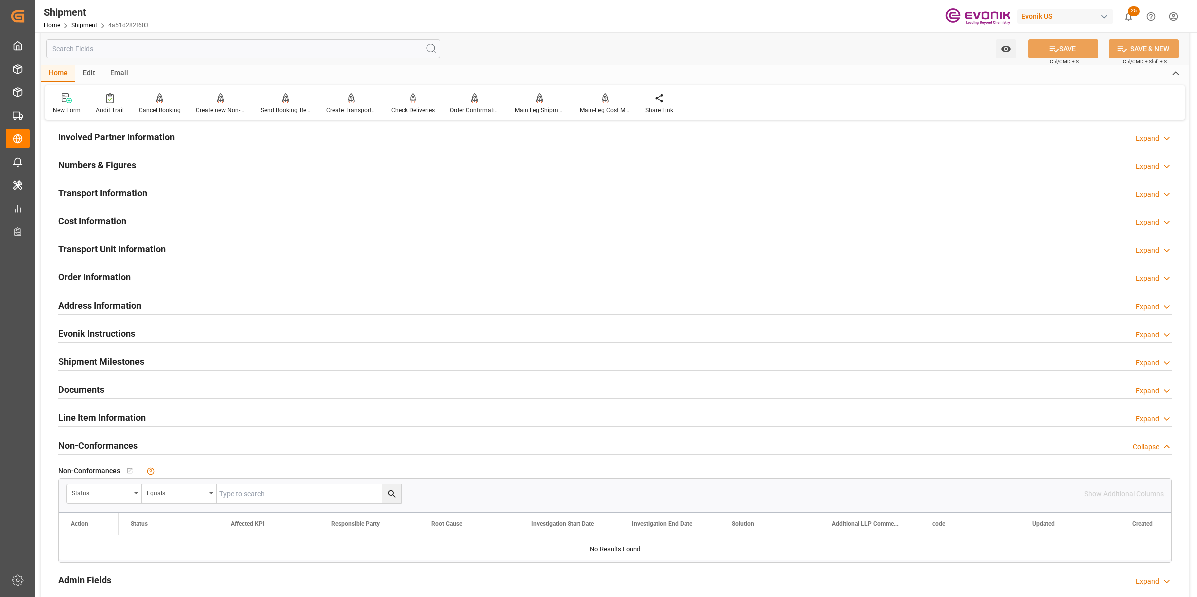
scroll to position [563, 0]
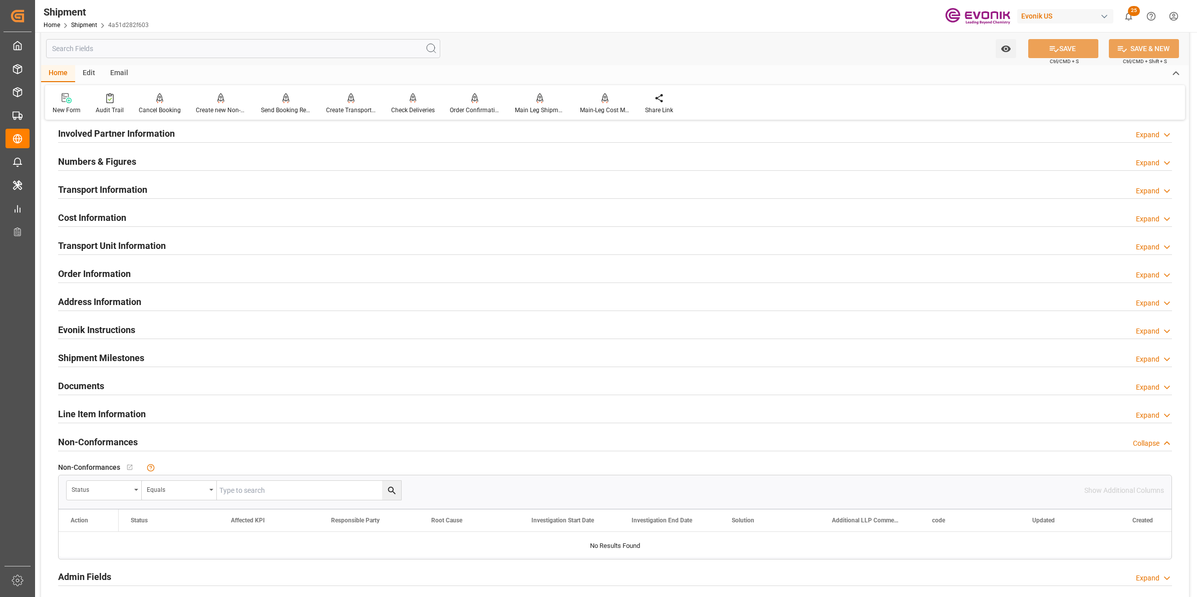
click at [91, 416] on h2 "Line Item Information" at bounding box center [102, 414] width 88 height 14
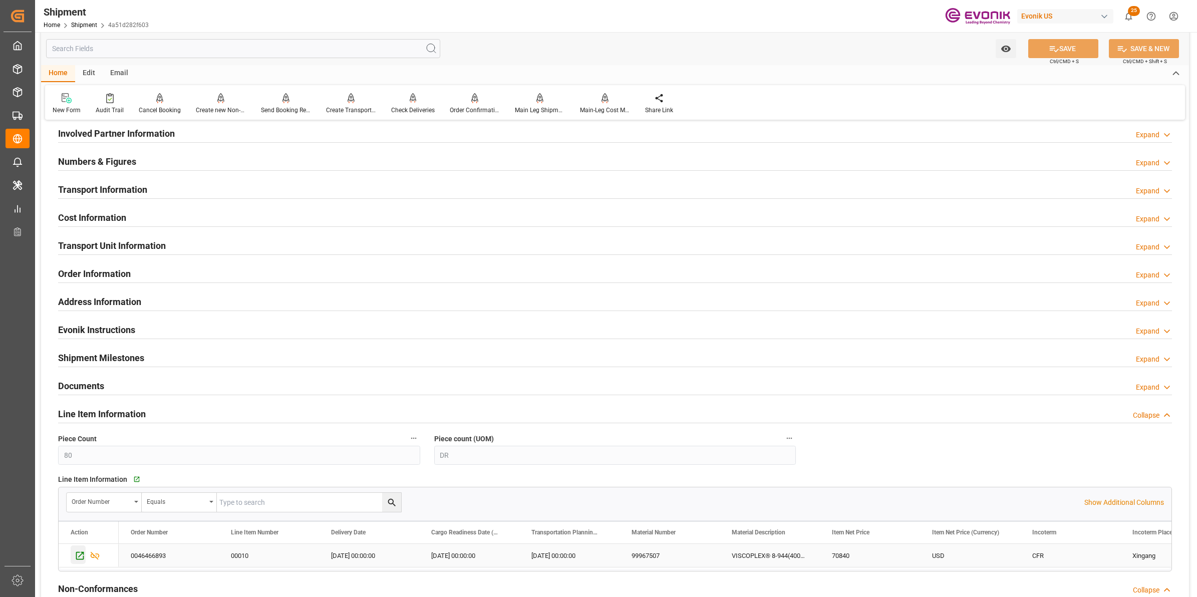
click at [83, 556] on icon "Press SPACE to select this row." at bounding box center [80, 556] width 8 height 8
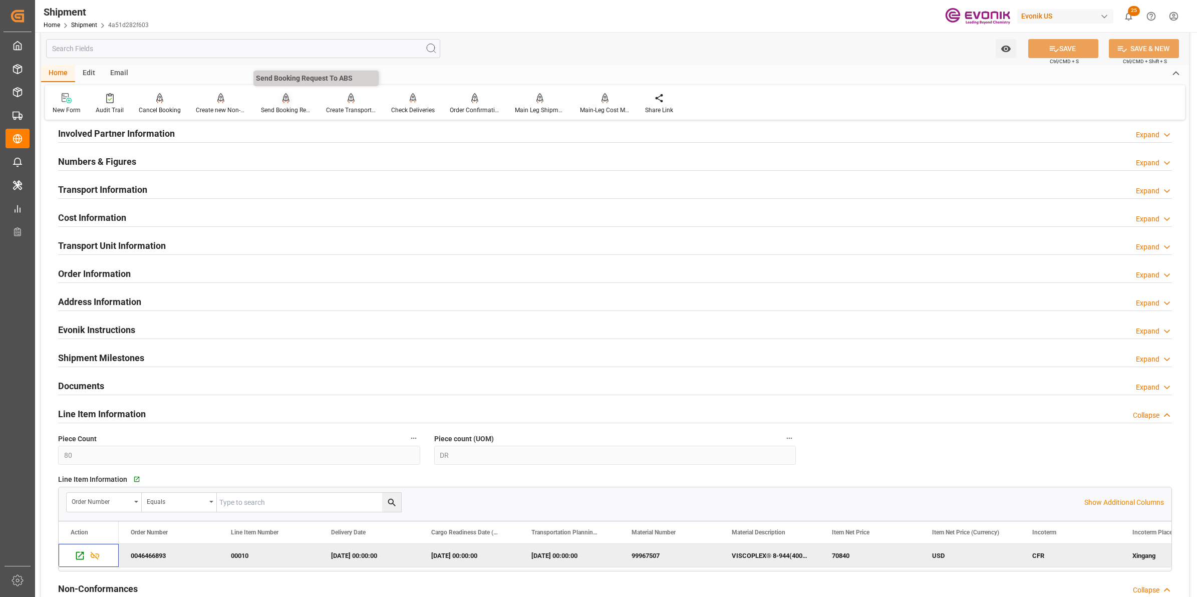
click at [283, 98] on icon at bounding box center [285, 97] width 7 height 9
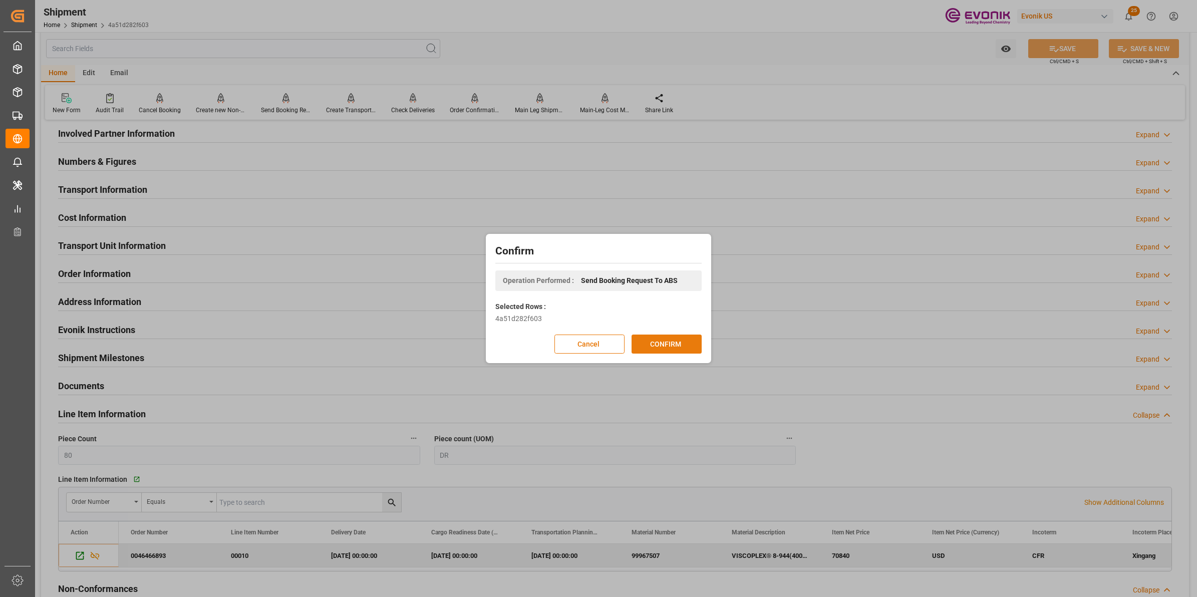
click at [670, 336] on button "CONFIRM" at bounding box center [667, 344] width 70 height 19
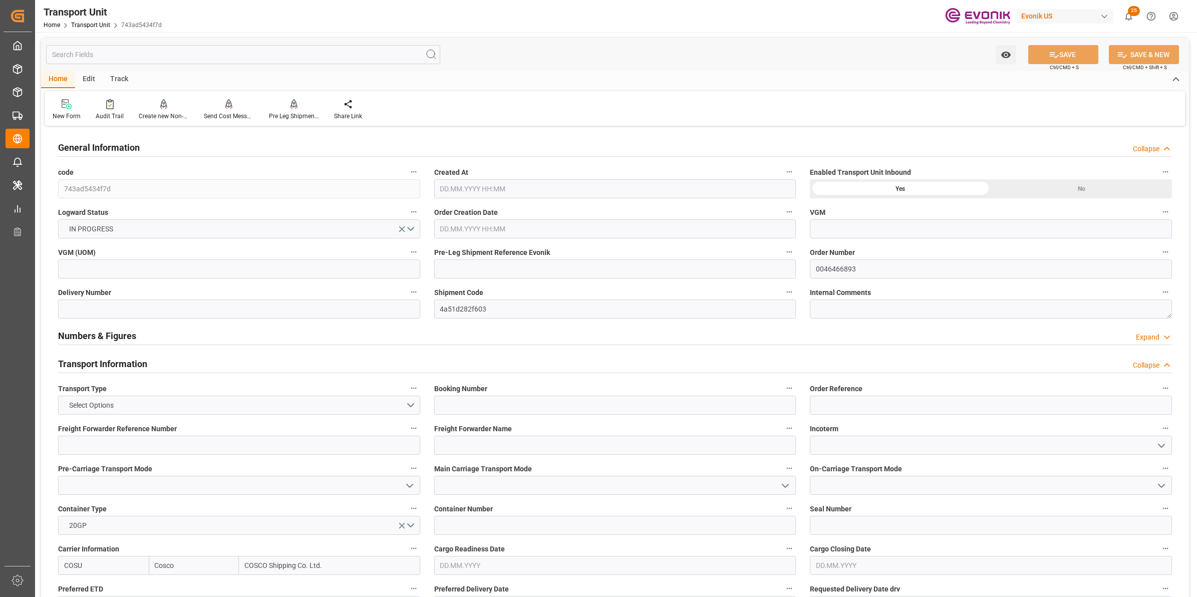
type input "Cosco"
type input "COSCO Shipping Co. Ltd."
type input "USHOU"
type input "CNTXG"
type input "16000"
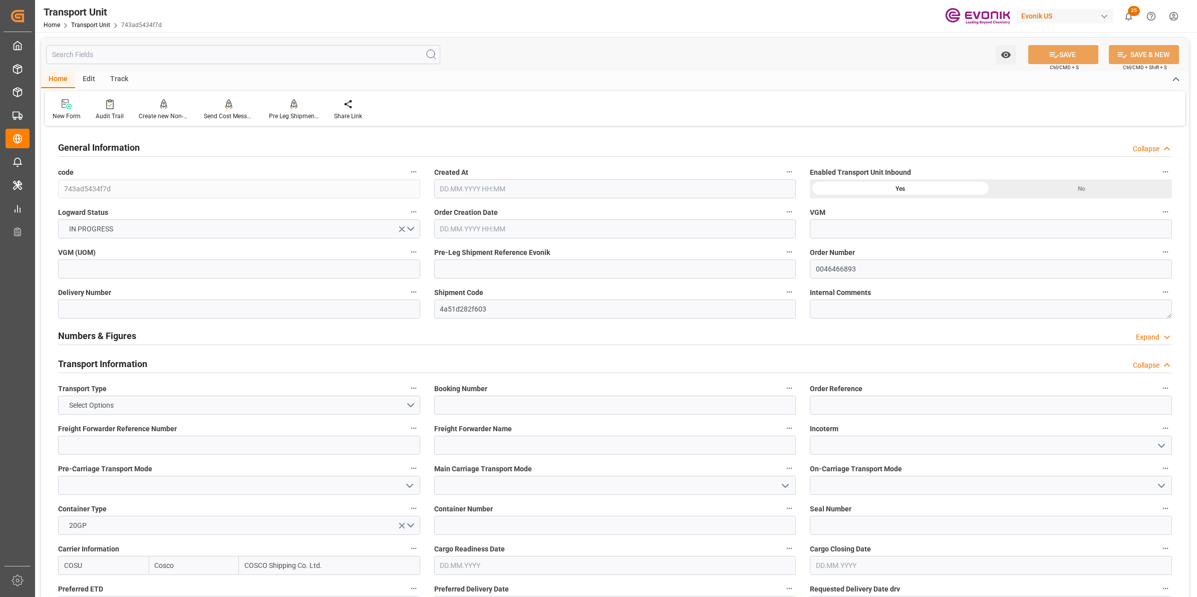
type input "[DATE] 09:18"
type input "[DATE]"
type input "[DATE] 00:00"
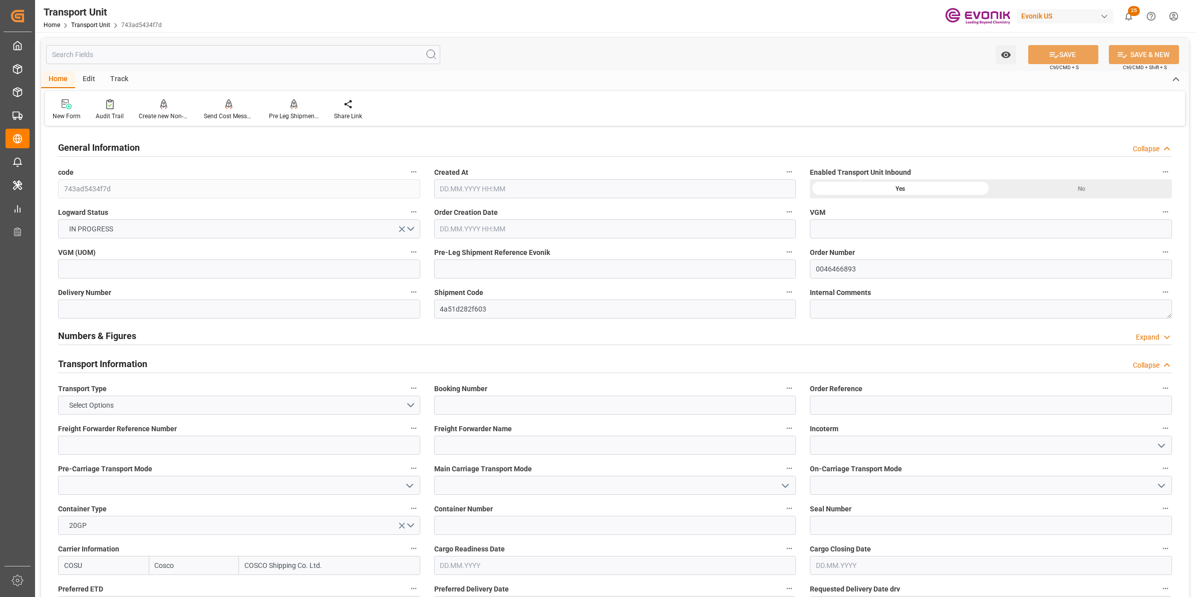
type input "[DATE] 00:00"
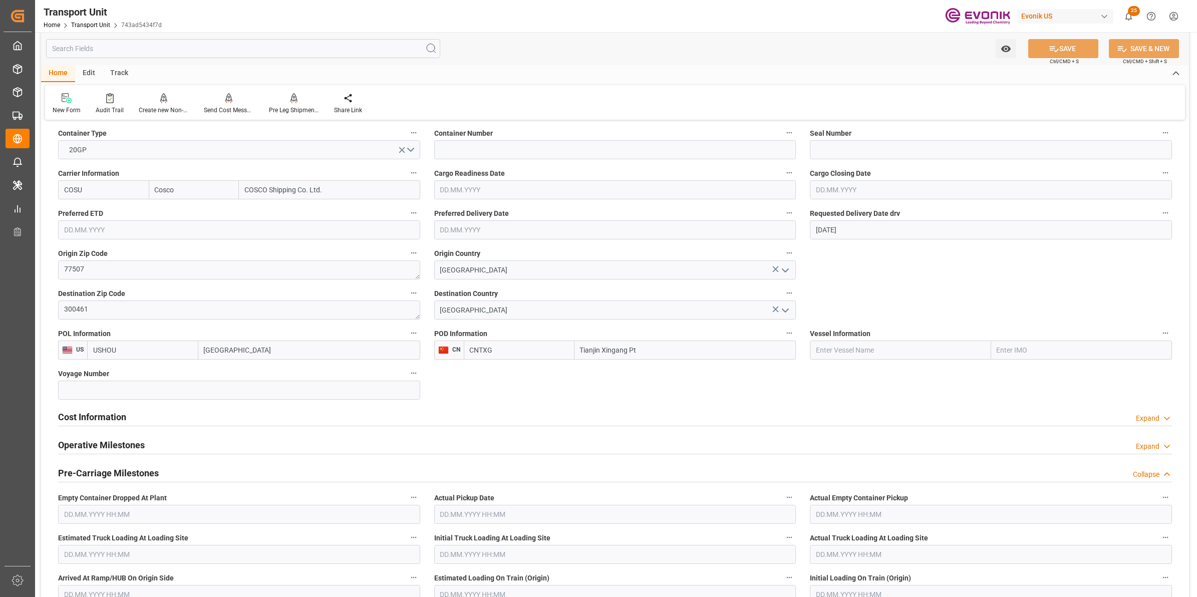
scroll to position [501, 0]
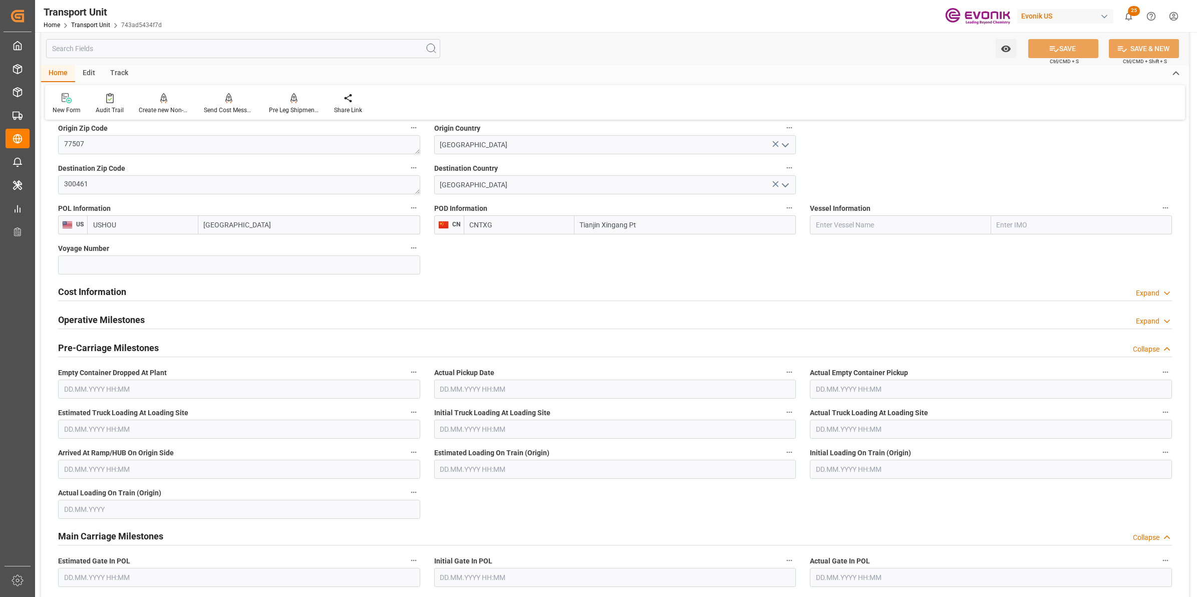
click at [141, 287] on div "Cost Information Expand" at bounding box center [615, 290] width 1114 height 19
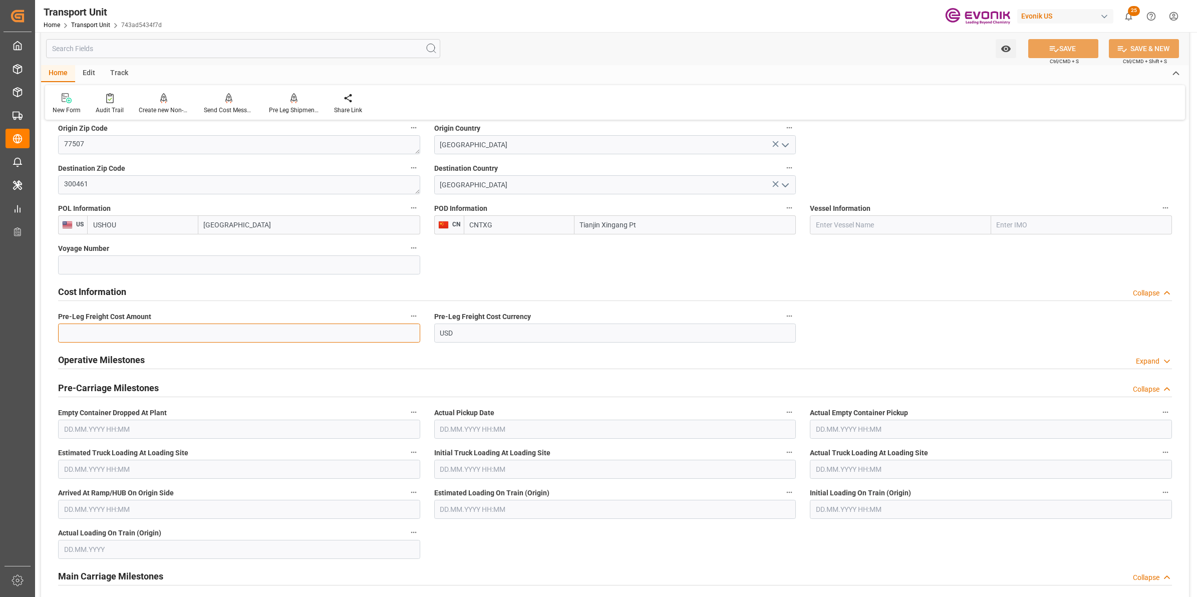
click at [122, 334] on input "text" at bounding box center [239, 333] width 362 height 19
paste input "400"
type input "400"
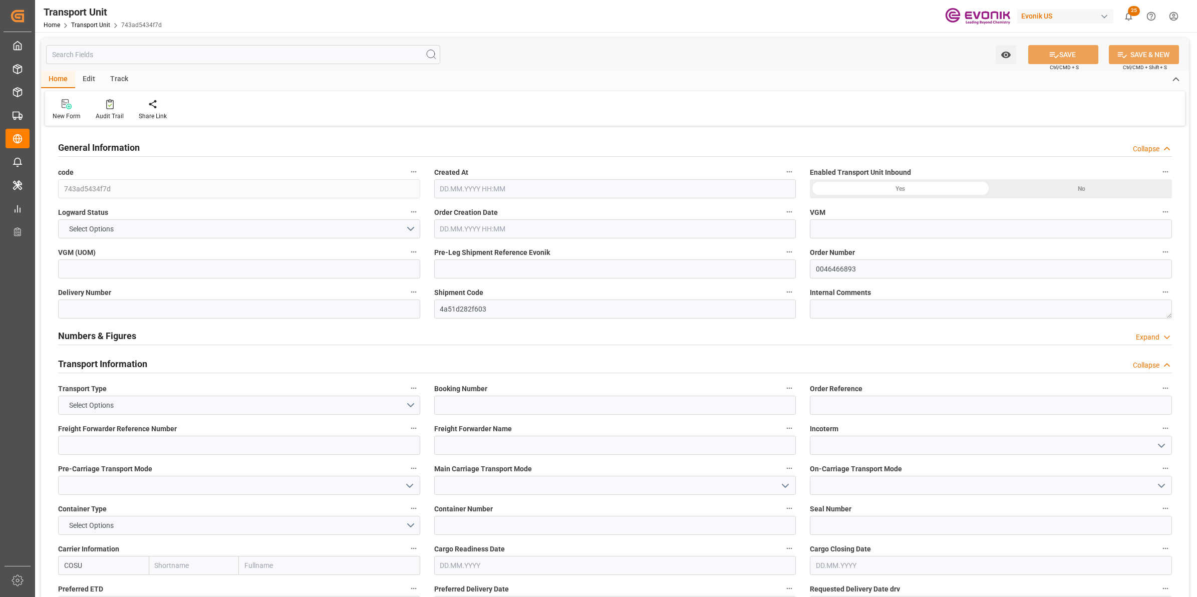
type input "Cosco"
type input "COSCO Shipping Co. Ltd."
type input "USHOU"
type input "CNTXG"
type input "16000"
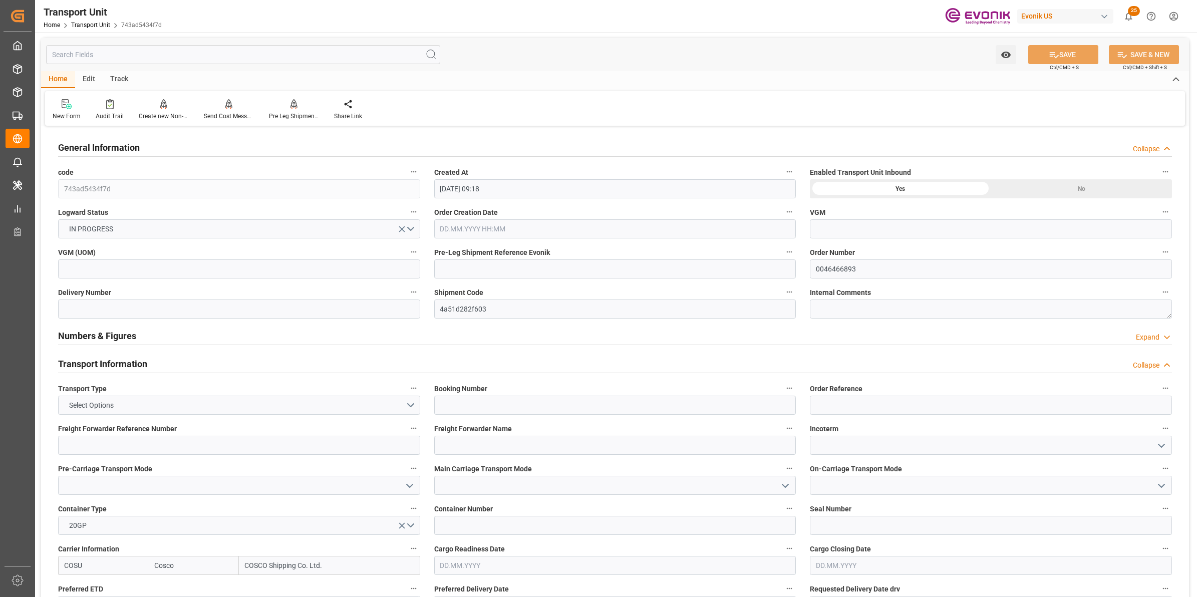
type input "[DATE] 09:18"
type input "[DATE]"
type input "[DATE] 00:00"
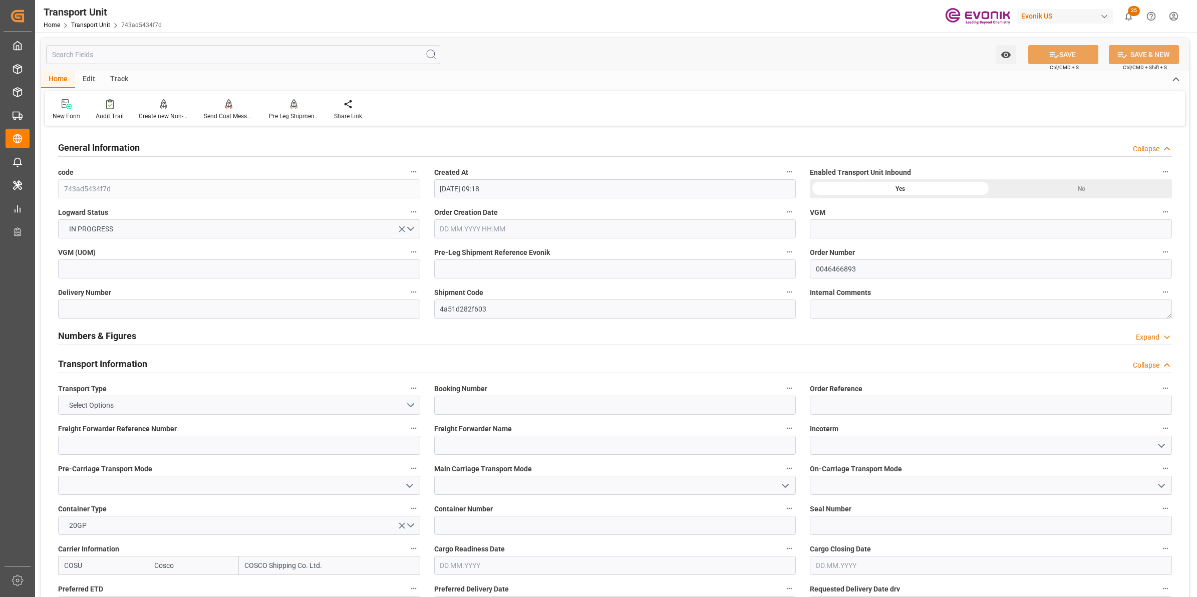
type input "[DATE] 00:00"
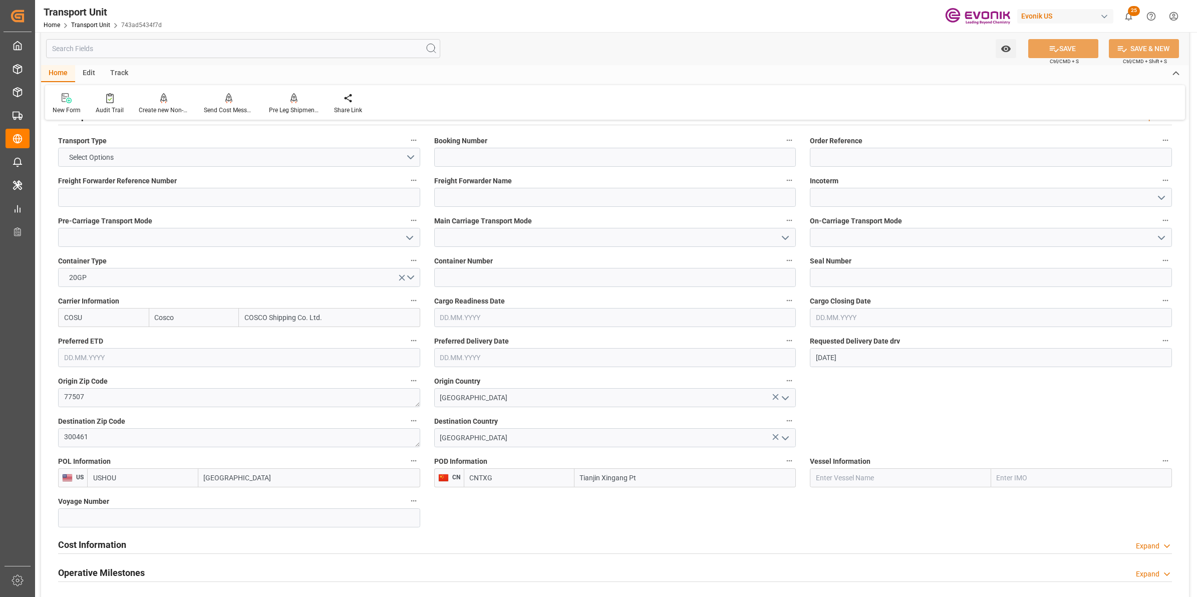
scroll to position [313, 0]
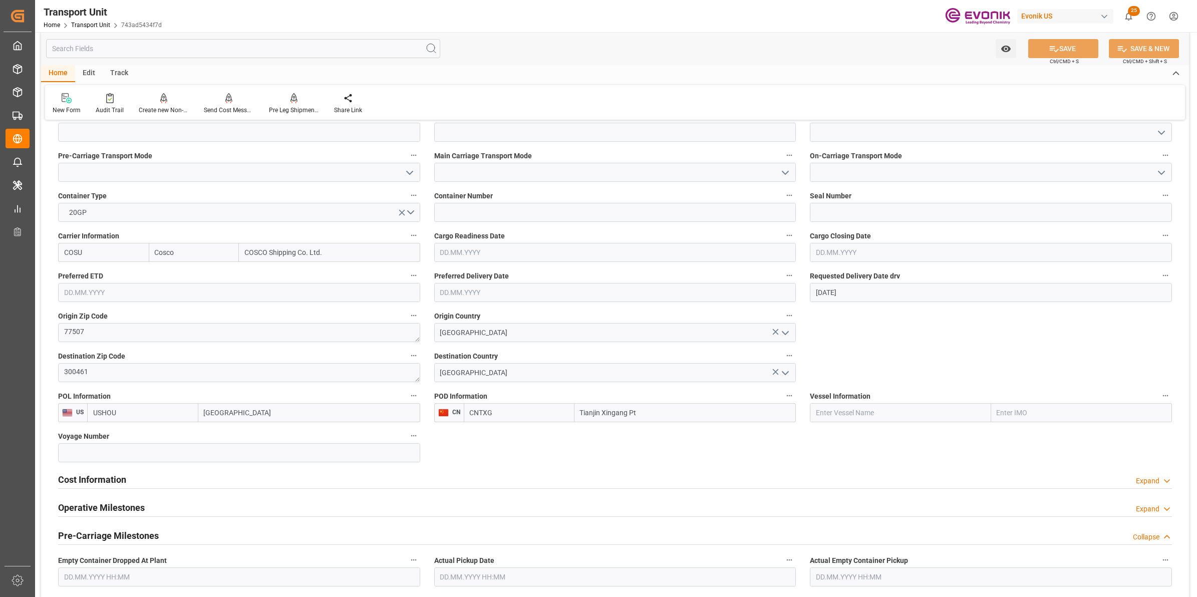
click at [103, 480] on h2 "Cost Information" at bounding box center [92, 480] width 68 height 14
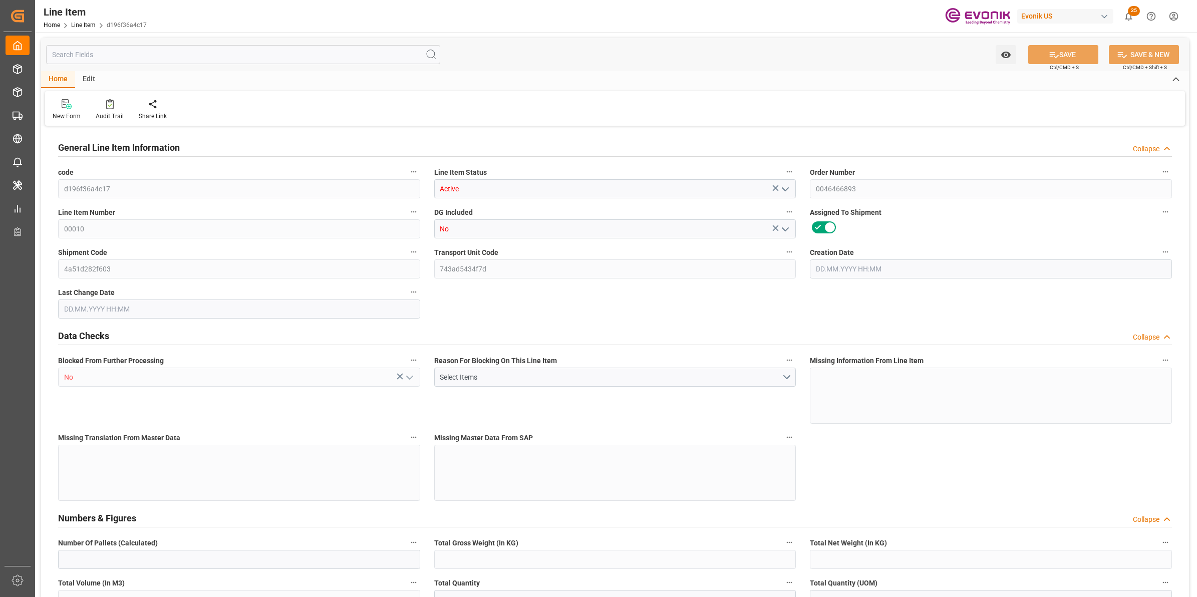
type input "20"
type input "15280"
type input "14000"
type input "26.4204"
type input "80"
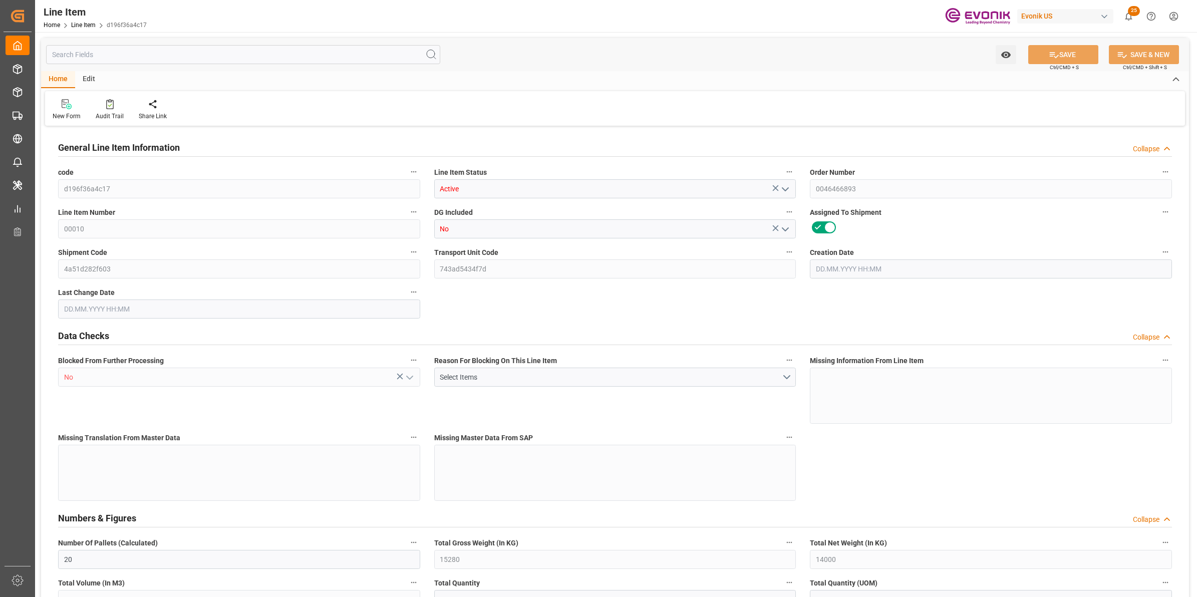
type input "70840"
type input "80"
type input "15280"
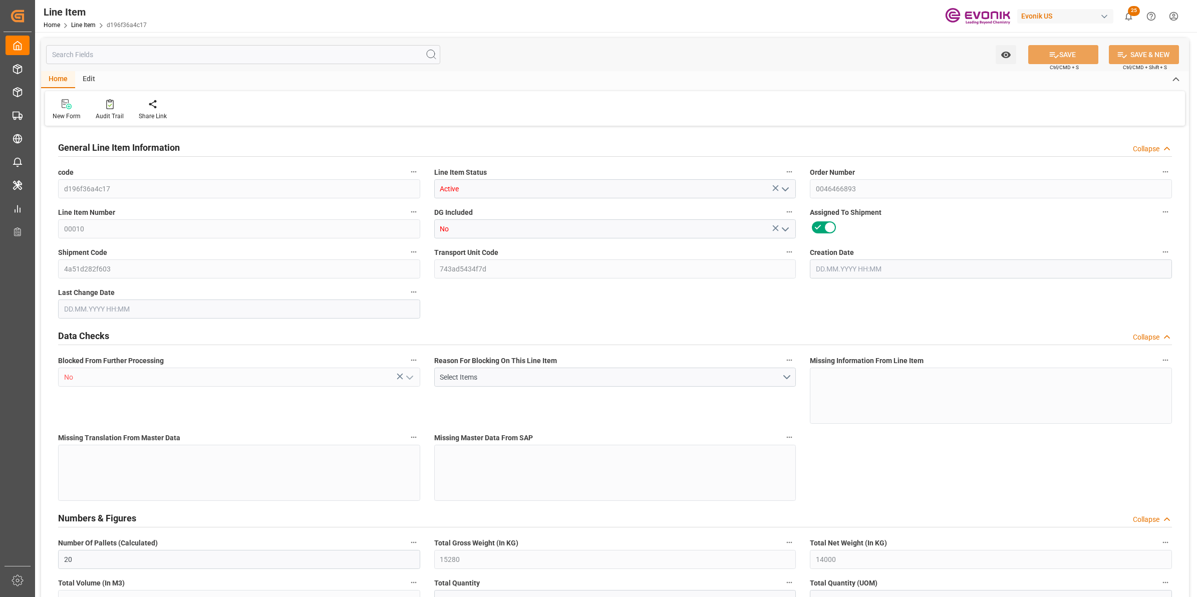
type input "16000"
type input "14000"
type input "26.4204"
type input "26420.4"
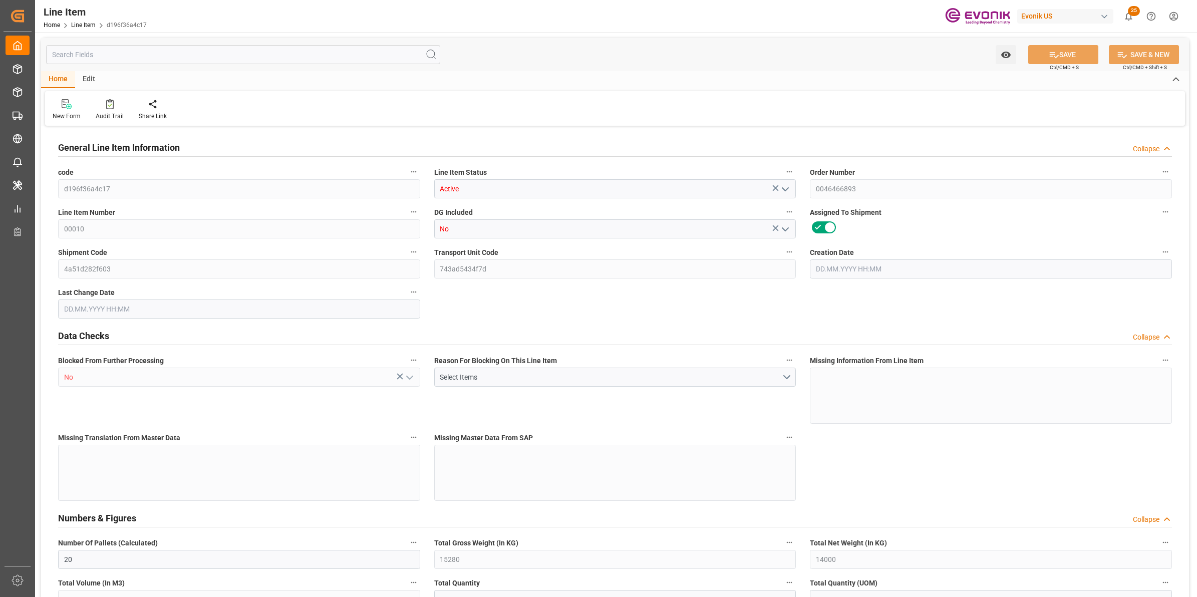
type input "0"
type input "[DATE] 16:03"
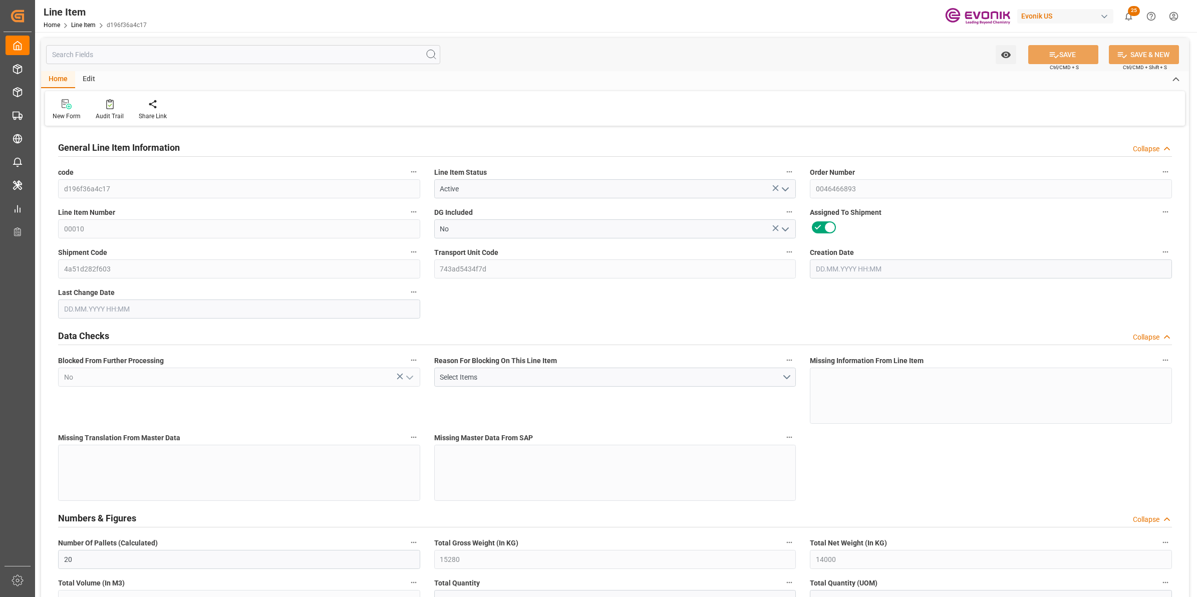
type input "[DATE] 09:18"
type input "[DATE]"
click at [195, 53] on input "text" at bounding box center [243, 54] width 394 height 19
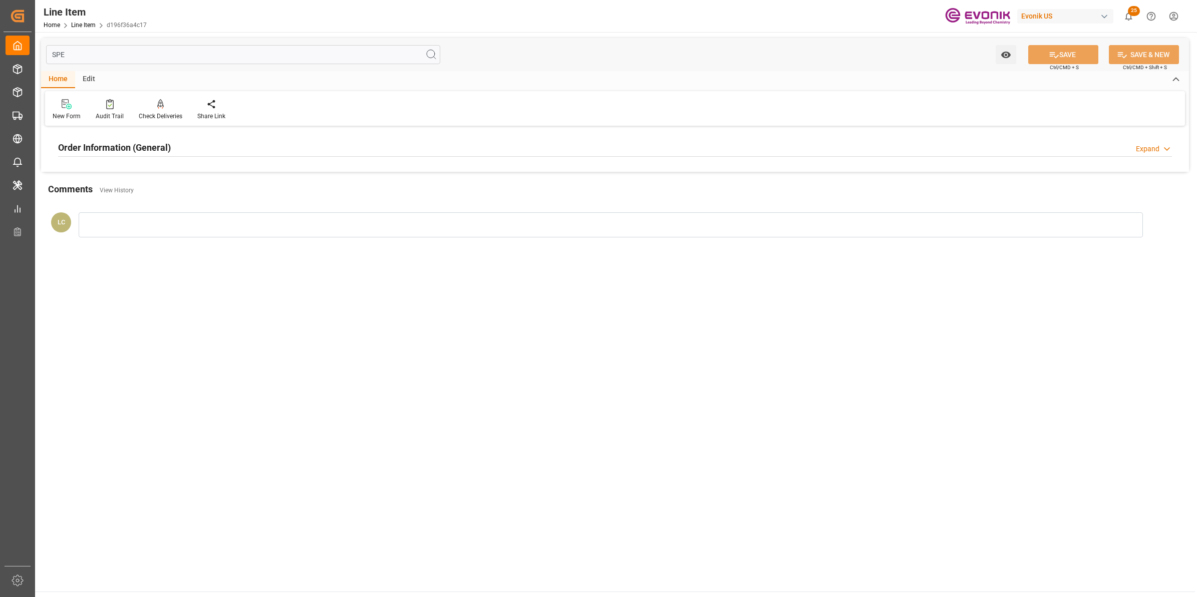
type input "SPE"
click at [143, 146] on h2 "Order Information (General)" at bounding box center [114, 148] width 113 height 14
click at [153, 216] on div at bounding box center [239, 207] width 362 height 56
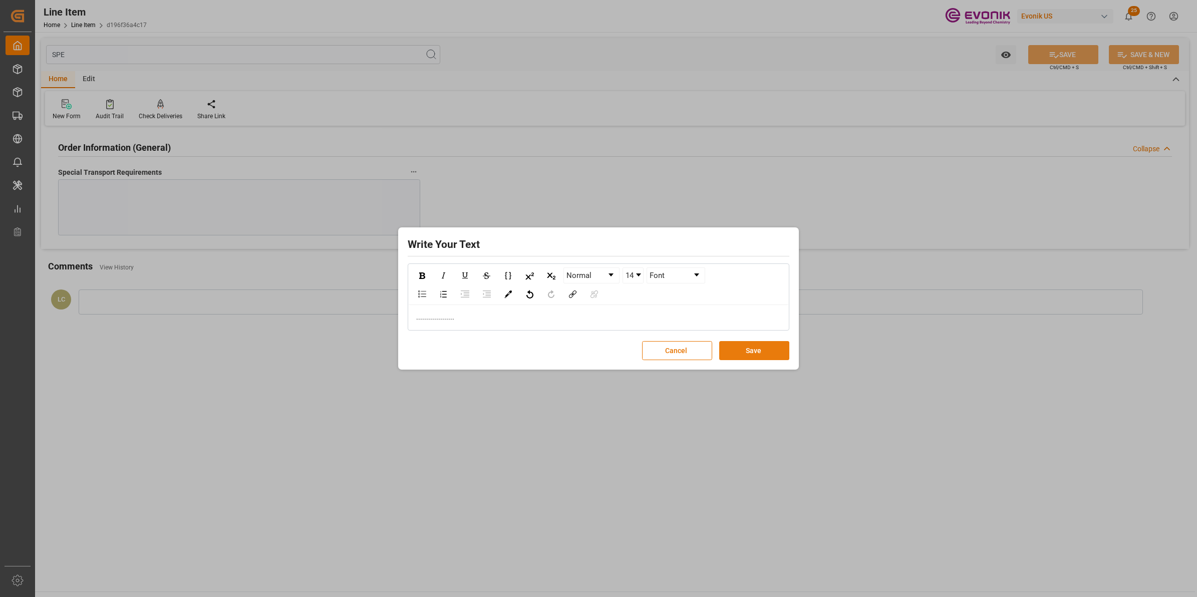
click at [748, 347] on button "Save" at bounding box center [754, 350] width 70 height 19
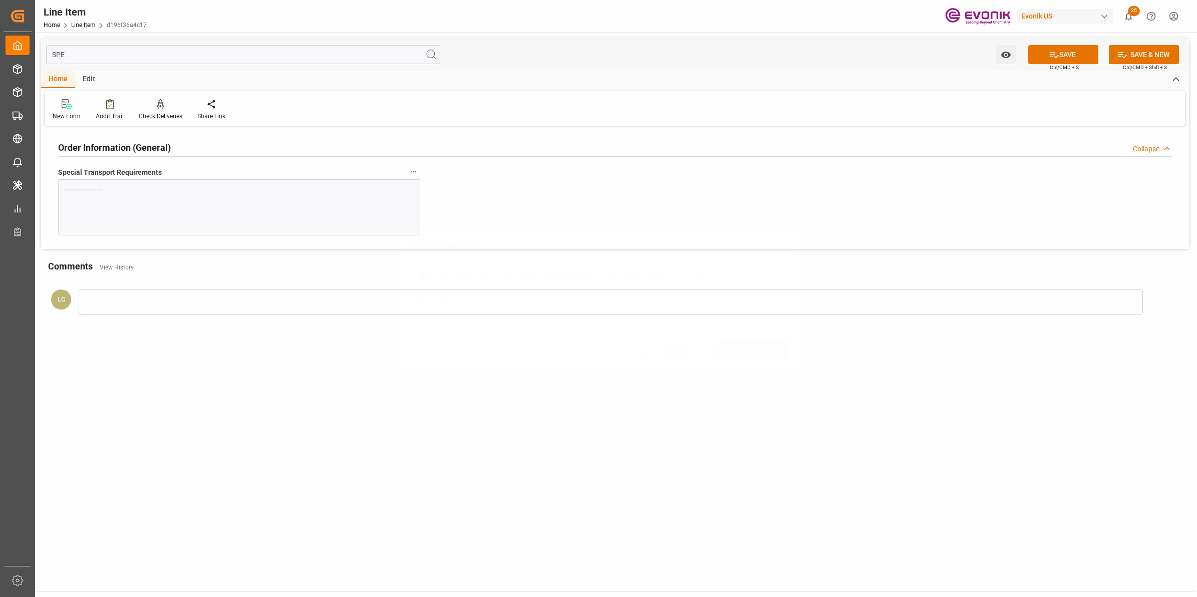
click at [774, 409] on div "Write Your Text Normal 14 Font ................... Cancel Save" at bounding box center [598, 298] width 1197 height 597
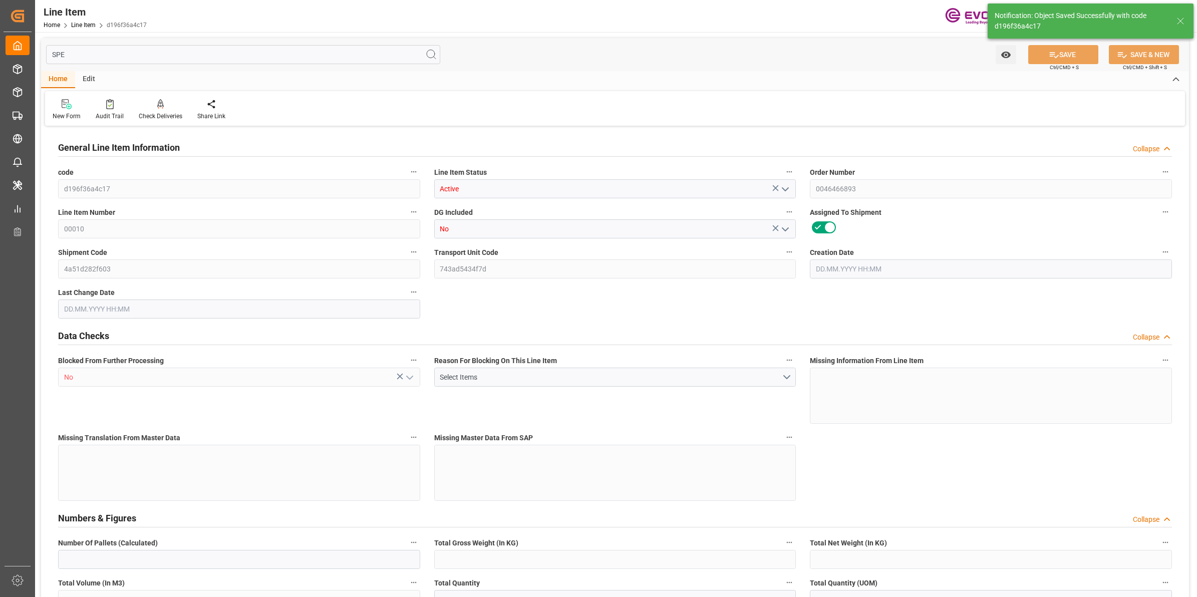
type input "20"
type input "15280"
type input "14000"
type input "26.4204"
type input "80"
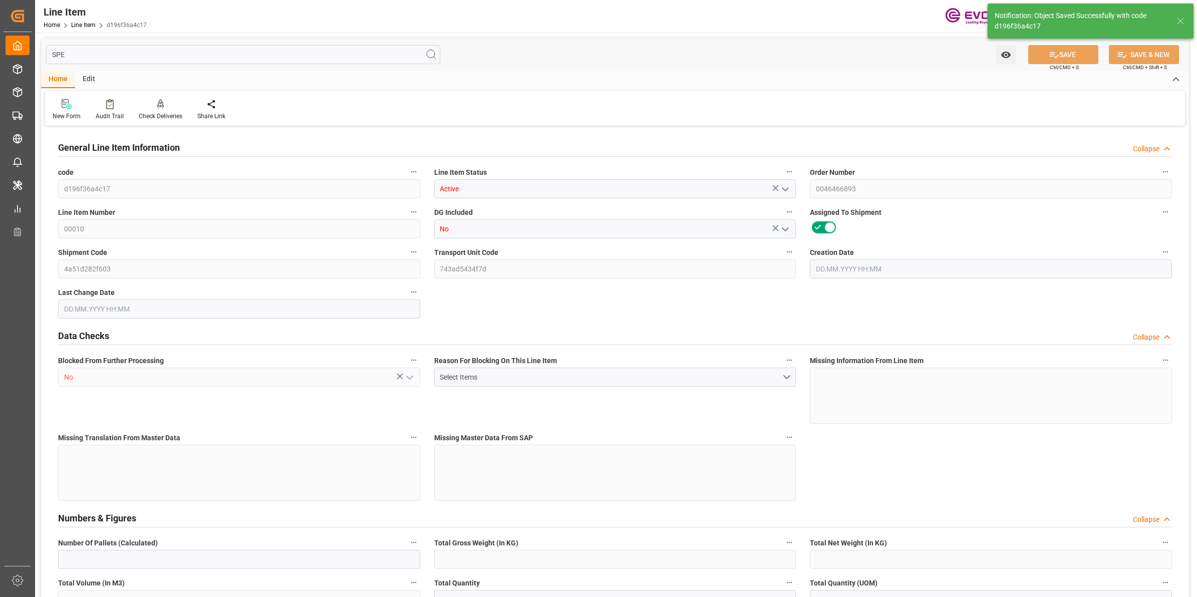
type input "70840"
type input "80"
type input "15280"
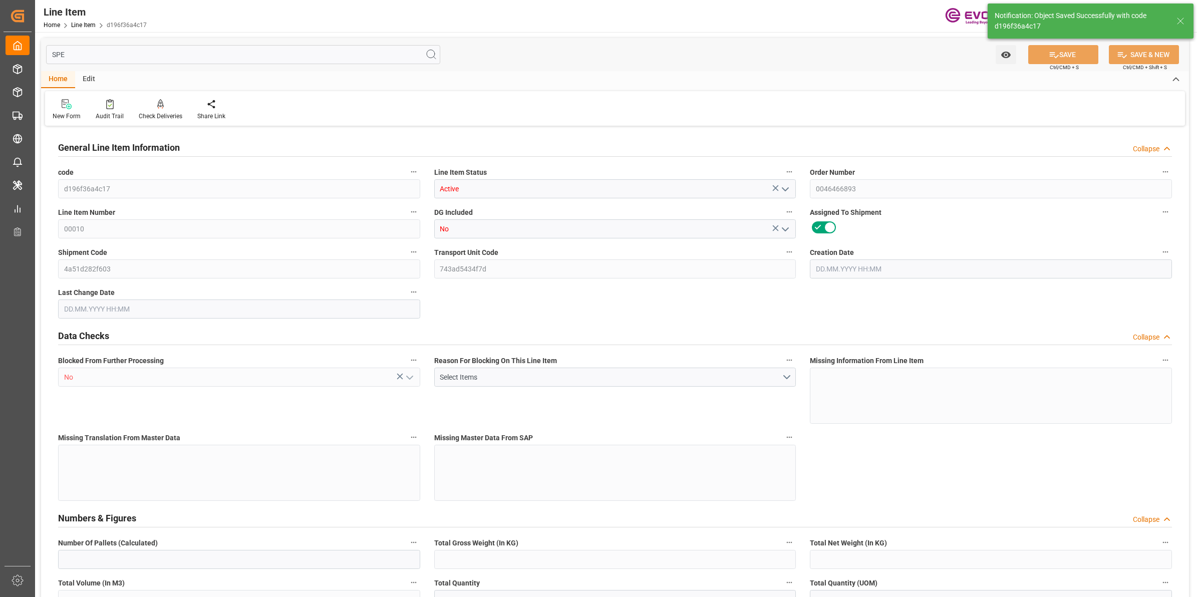
type input "16000"
type input "14000"
type input "26.4204"
type input "26420.4"
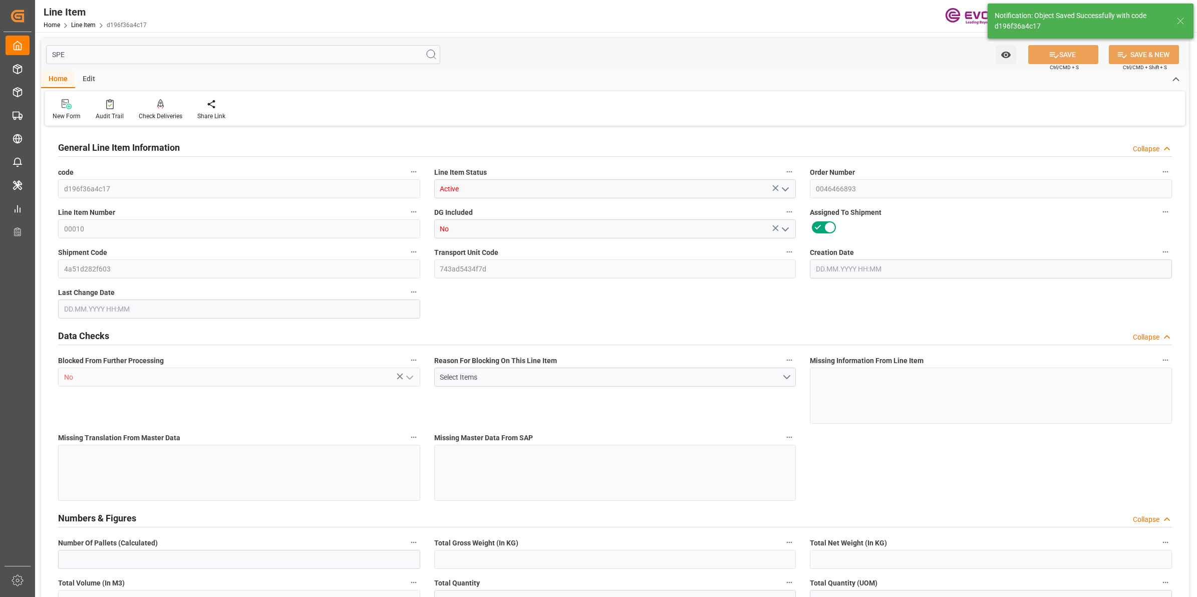
type input "0"
type input "[DATE] 16:03"
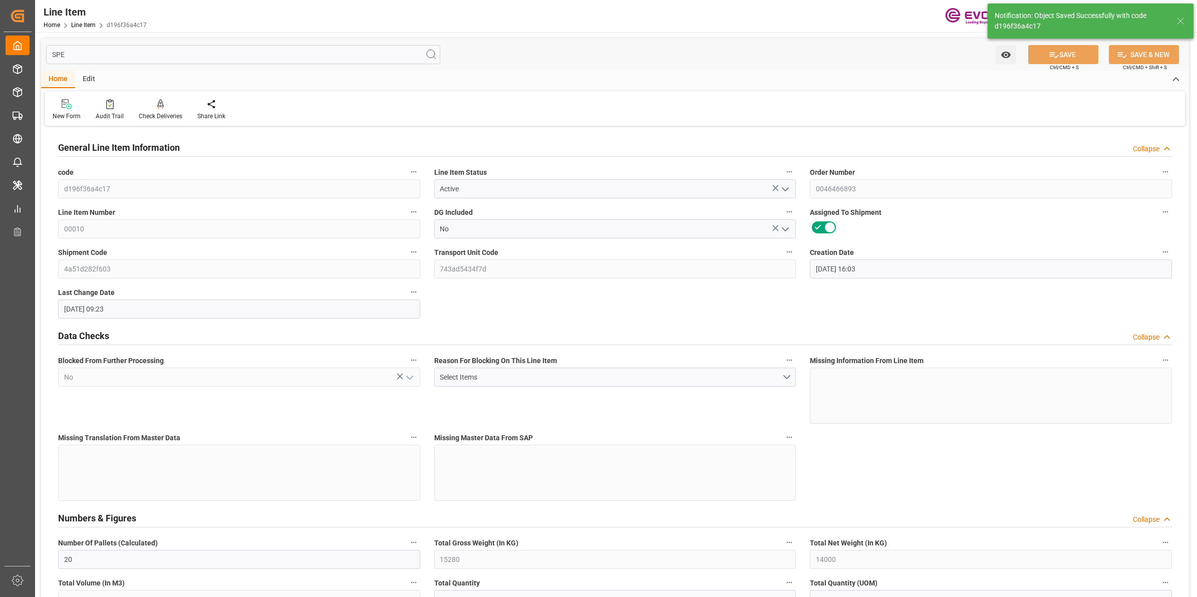
type input "[DATE] 09:23"
type input "[DATE]"
